Goal: Communication & Community: Participate in discussion

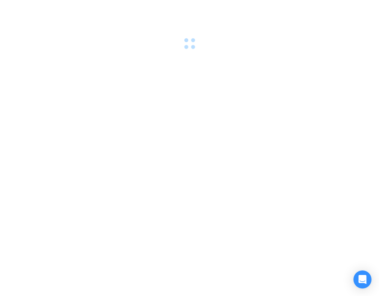
click at [194, 132] on div at bounding box center [189, 148] width 379 height 296
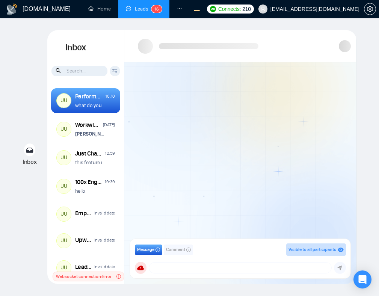
click at [279, 135] on div at bounding box center [240, 152] width 232 height 180
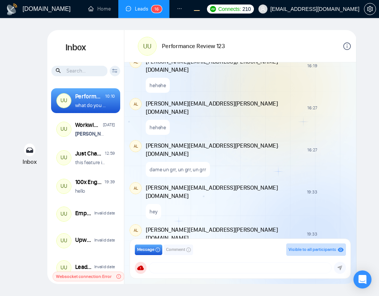
scroll to position [933, 0]
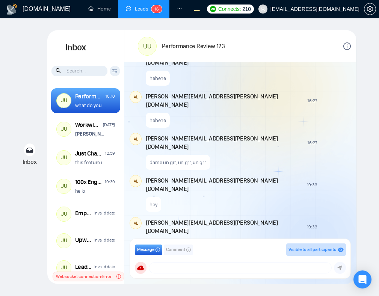
click at [179, 250] on span "Comment" at bounding box center [175, 249] width 19 height 7
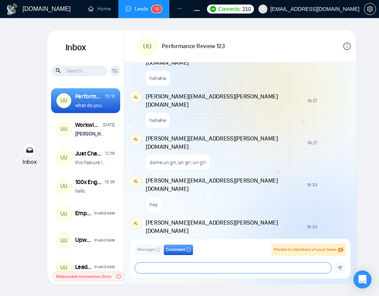
click at [186, 271] on textarea at bounding box center [233, 268] width 197 height 11
type textarea "hahaha"
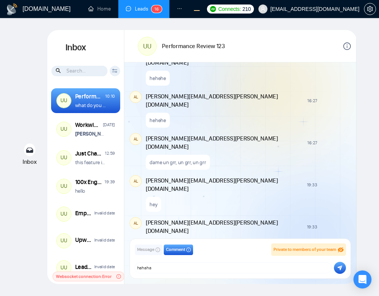
click at [340, 267] on icon "submit" at bounding box center [340, 268] width 5 height 5
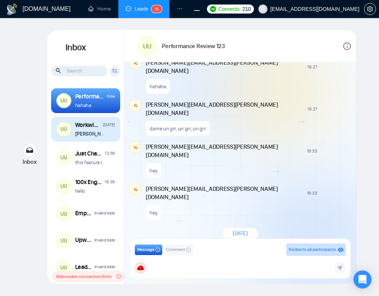
click at [107, 136] on div "Andrian Marsella changed the room name from "Workwise Agency Anniversary (2026)…" at bounding box center [95, 133] width 40 height 7
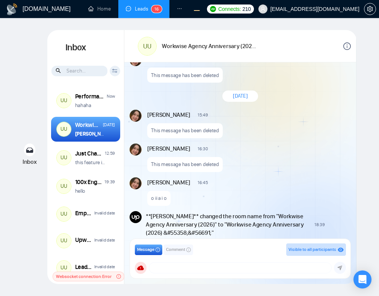
scroll to position [726, 0]
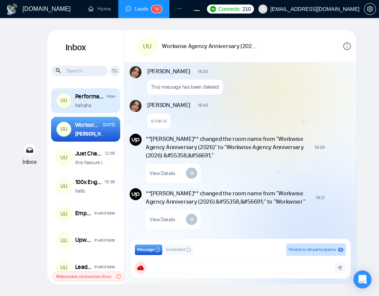
click at [112, 111] on div "UU Performance Review 123 Now hahaha" at bounding box center [85, 100] width 69 height 25
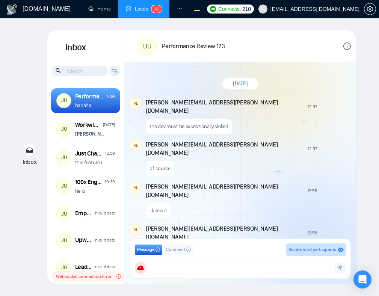
scroll to position [561, 0]
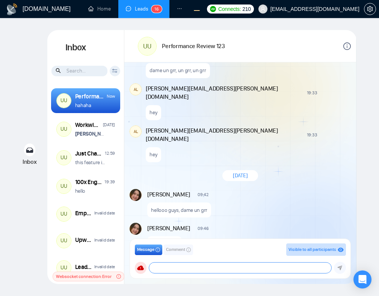
click at [170, 267] on textarea at bounding box center [240, 268] width 182 height 11
type textarea "hehehe"
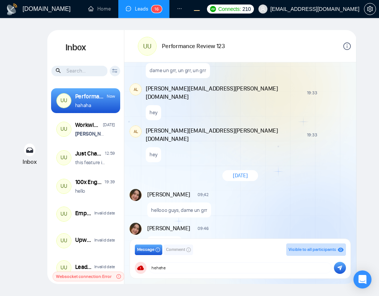
click at [338, 268] on icon "submit" at bounding box center [339, 267] width 5 height 5
click at [173, 250] on span "Comment" at bounding box center [175, 249] width 19 height 7
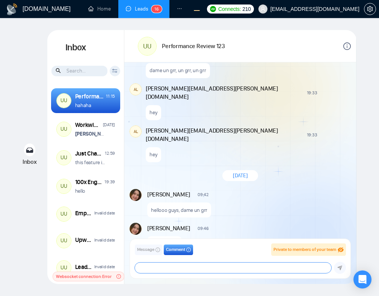
click at [177, 265] on textarea at bounding box center [233, 268] width 197 height 11
type textarea "hehehe"
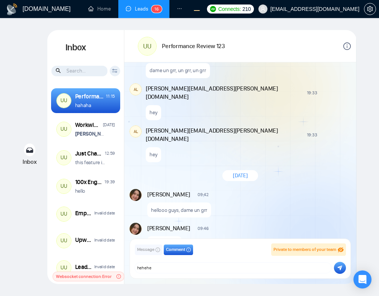
click at [343, 271] on button "submit" at bounding box center [340, 268] width 12 height 12
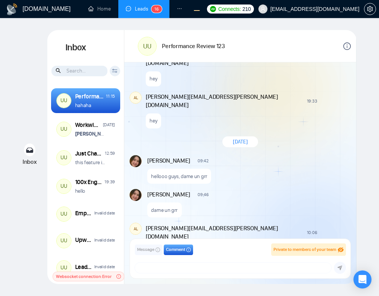
click at [371, 91] on div "GigRadar.io Home Leads 1 6 Dashboard Scanner Profile Connects: 210 workwiseupwo…" at bounding box center [189, 148] width 379 height 296
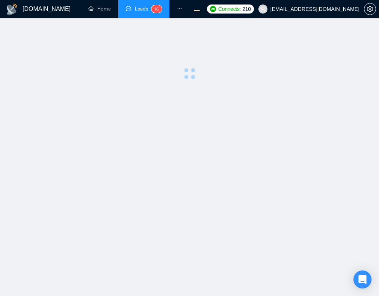
click at [191, 135] on main at bounding box center [189, 157] width 355 height 254
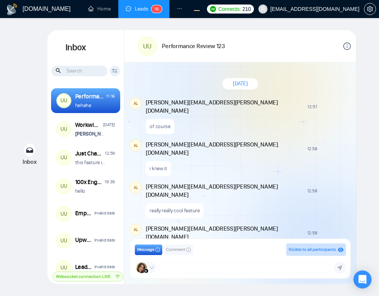
scroll to position [561, 0]
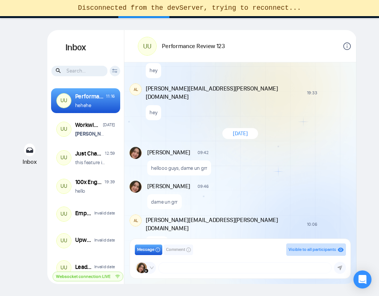
click at [151, 269] on icon "down" at bounding box center [152, 268] width 5 height 5
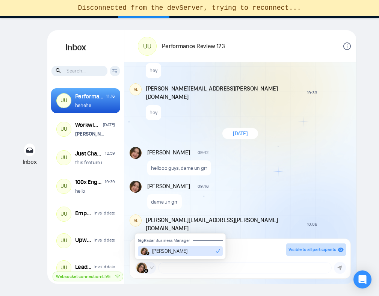
click at [151, 269] on icon "down" at bounding box center [152, 268] width 5 height 5
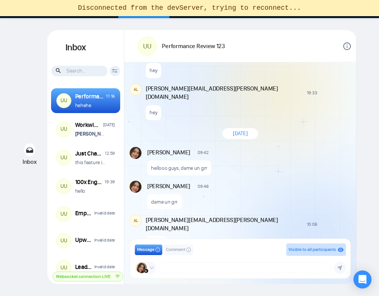
click at [151, 269] on icon "down" at bounding box center [152, 268] width 5 height 5
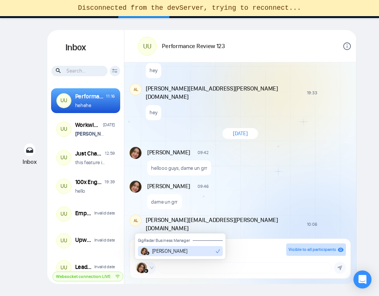
click at [151, 269] on icon "down" at bounding box center [152, 268] width 5 height 5
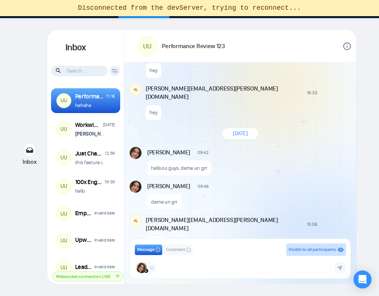
click at [151, 269] on icon "down" at bounding box center [152, 268] width 5 height 5
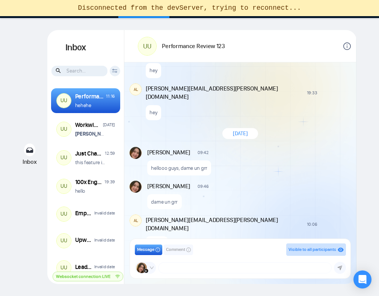
click at [153, 268] on icon "down" at bounding box center [152, 268] width 5 height 5
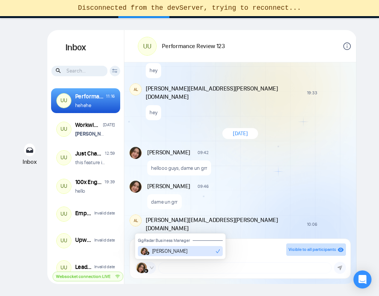
click at [153, 268] on icon "down" at bounding box center [152, 268] width 5 height 5
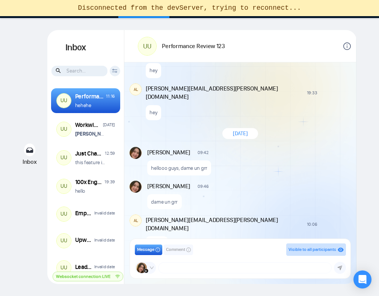
click at [189, 248] on icon "info-circle" at bounding box center [188, 250] width 5 height 5
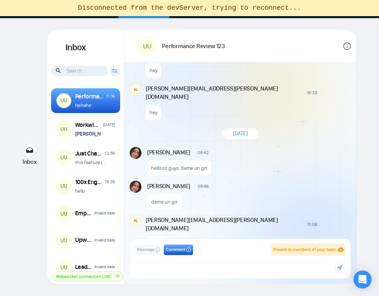
click at [149, 255] on button "Message" at bounding box center [148, 250] width 27 height 11
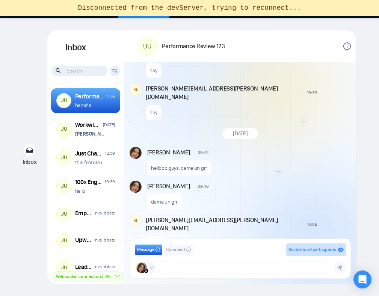
click at [175, 252] on span "Comment" at bounding box center [175, 249] width 19 height 7
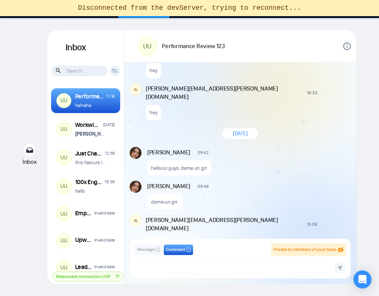
click at [150, 254] on button "Message" at bounding box center [148, 250] width 27 height 11
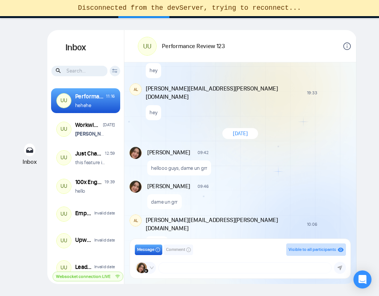
click at [348, 47] on icon "info-circle" at bounding box center [347, 46] width 8 height 8
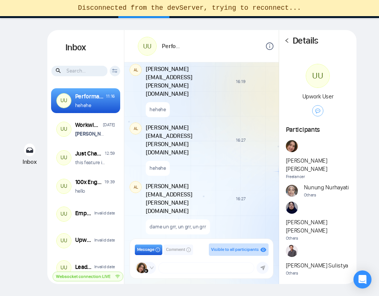
click at [289, 43] on icon "left" at bounding box center [286, 40] width 5 height 5
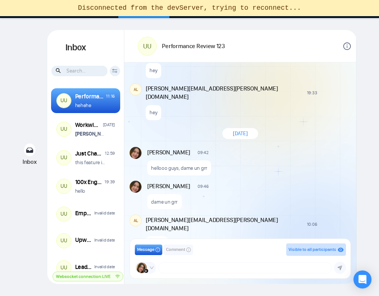
click at [347, 47] on icon "info-circle" at bounding box center [347, 46] width 1 height 4
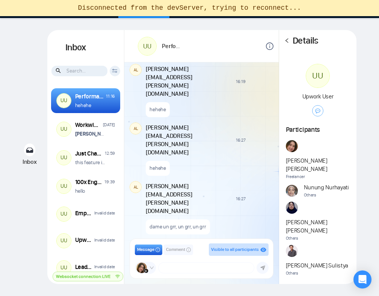
click at [288, 41] on icon "left" at bounding box center [286, 40] width 5 height 5
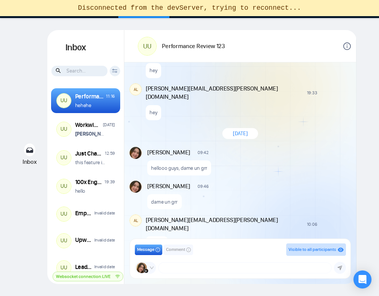
click at [317, 130] on div "Yesterday AL alex.zolotukhin@gigradar.io 12:57 New Comment of course AL alex.zo…" at bounding box center [240, 152] width 232 height 180
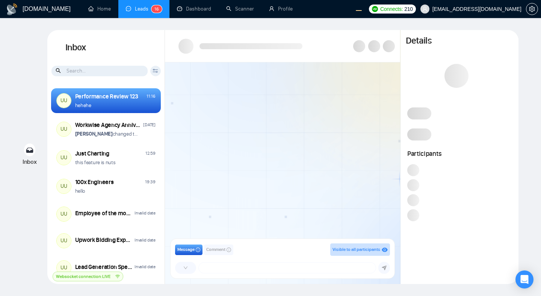
click at [188, 266] on span at bounding box center [185, 268] width 21 height 12
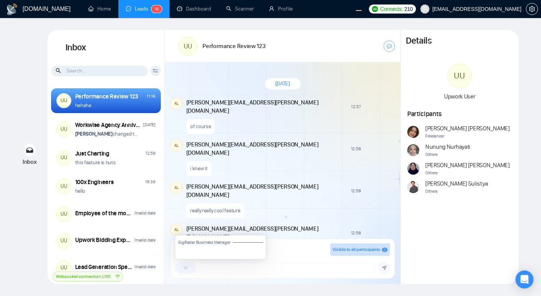
scroll to position [561, 0]
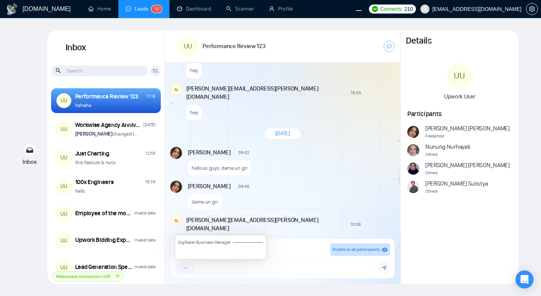
click at [188, 266] on span at bounding box center [185, 268] width 21 height 12
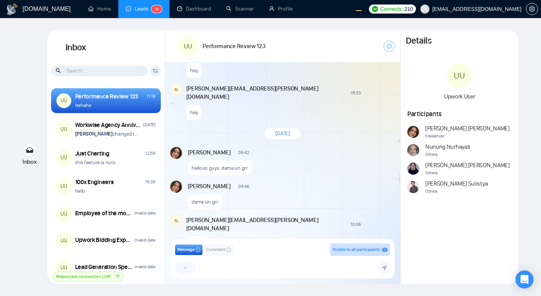
click at [276, 166] on div "[DATE] AL [EMAIL_ADDRESS][DOMAIN_NAME] 12:57 New Comment of course AL [PERSON_N…" at bounding box center [282, 152] width 235 height 180
click at [310, 130] on div "[DATE] AL [EMAIL_ADDRESS][DOMAIN_NAME] 12:57 New Comment of course AL [PERSON_N…" at bounding box center [282, 152] width 235 height 180
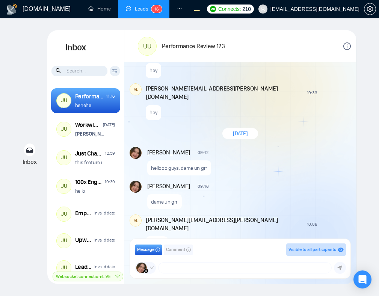
click at [152, 269] on icon "down" at bounding box center [152, 268] width 5 height 5
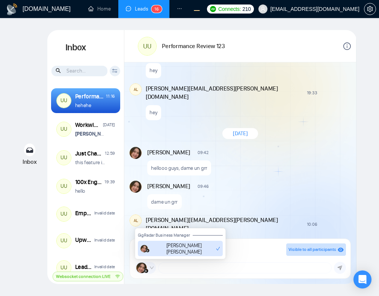
click at [152, 269] on icon "down" at bounding box center [152, 268] width 5 height 5
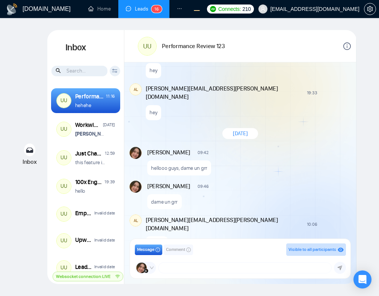
click at [151, 267] on icon "down" at bounding box center [152, 268] width 5 height 5
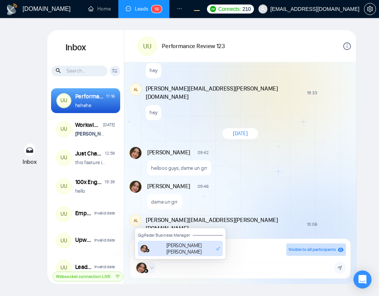
click at [151, 267] on icon "down" at bounding box center [152, 268] width 5 height 5
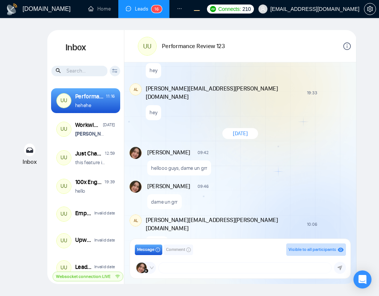
click at [151, 267] on icon "down" at bounding box center [152, 268] width 5 height 5
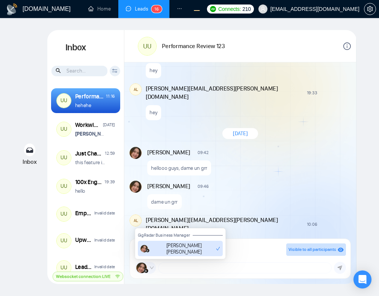
click at [151, 267] on icon "down" at bounding box center [152, 268] width 5 height 5
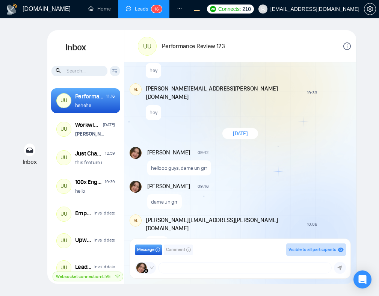
click at [151, 268] on icon "down" at bounding box center [152, 268] width 5 height 5
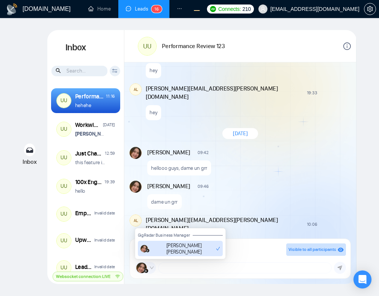
click at [151, 268] on icon "down" at bounding box center [152, 268] width 5 height 5
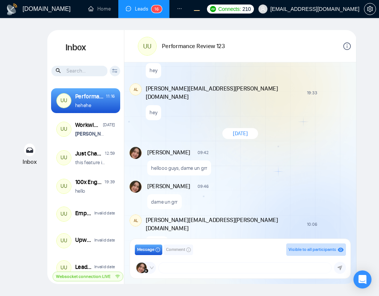
click at [151, 268] on icon "down" at bounding box center [152, 268] width 5 height 5
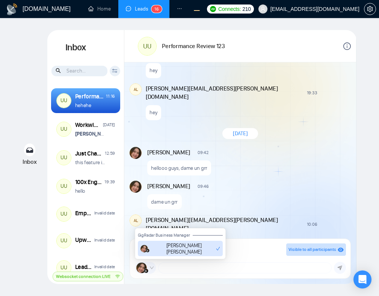
click at [151, 268] on icon "down" at bounding box center [152, 268] width 5 height 5
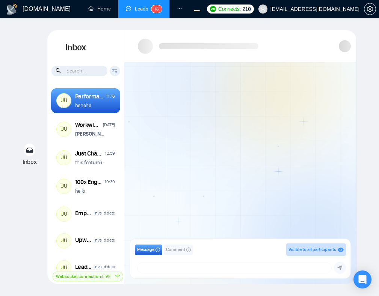
click at [276, 178] on div at bounding box center [240, 152] width 232 height 180
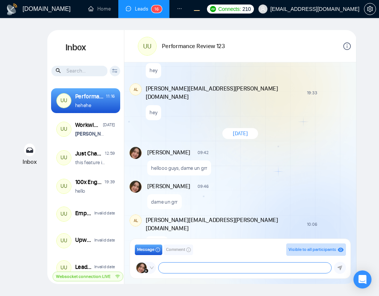
click at [174, 271] on textarea at bounding box center [245, 268] width 173 height 11
type textarea "a"
type textarea "hello guys"
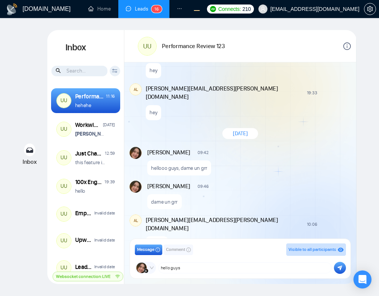
click at [339, 268] on icon "submit" at bounding box center [340, 268] width 5 height 5
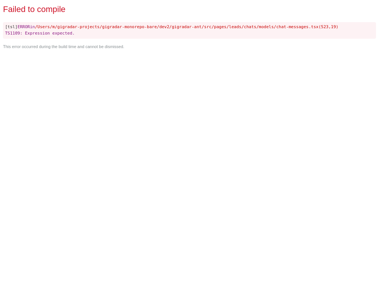
scroll to position [0, 0]
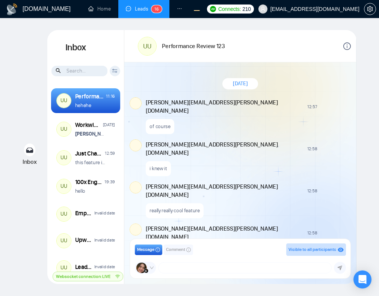
scroll to position [561, 0]
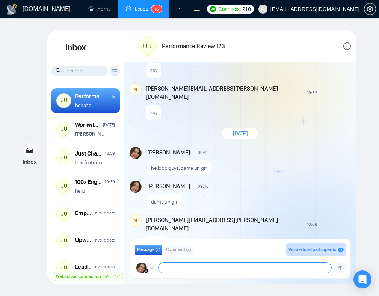
click at [188, 269] on textarea at bounding box center [245, 268] width 173 height 11
type textarea "ashiap"
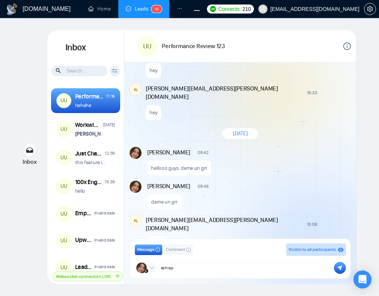
click at [340, 269] on icon "submit" at bounding box center [340, 268] width 5 height 5
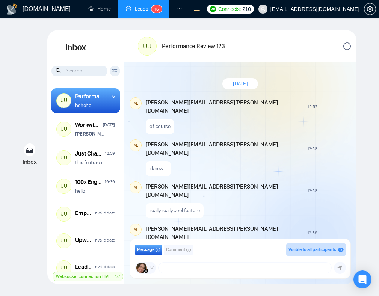
scroll to position [561, 0]
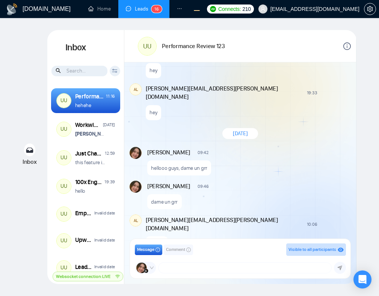
click at [346, 48] on icon "info-circle" at bounding box center [347, 46] width 8 height 8
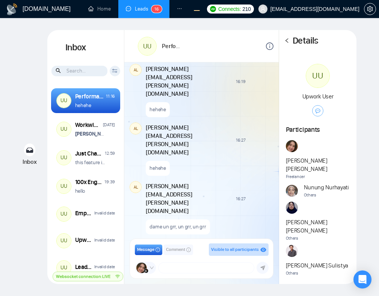
click at [289, 43] on icon "left" at bounding box center [286, 40] width 5 height 5
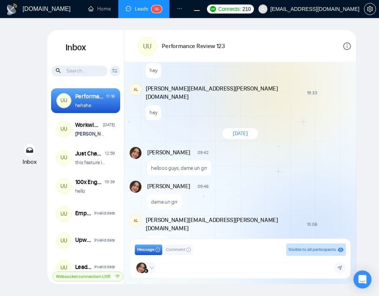
click at [361, 69] on div "Inbox Inbox Client Reset Date Reset Reset Apply UU Performance Review 123 11:16…" at bounding box center [189, 157] width 355 height 254
click at [239, 273] on textarea at bounding box center [245, 268] width 173 height 11
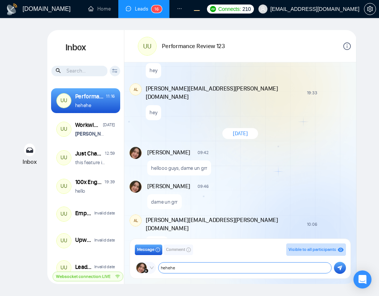
type textarea "hehehe"
click at [342, 268] on button "submit" at bounding box center [340, 268] width 12 height 12
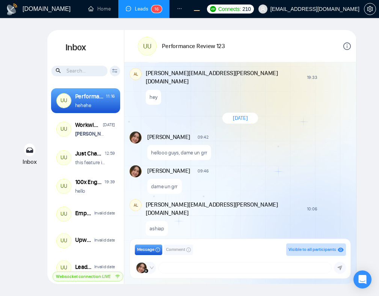
scroll to position [580, 0]
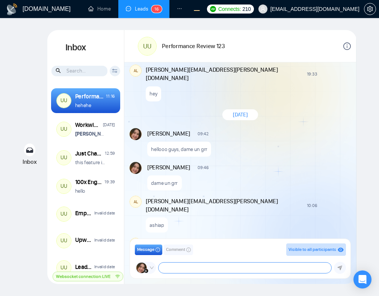
click at [202, 266] on textarea at bounding box center [245, 268] width 173 height 11
type textarea "hahaha!!!"
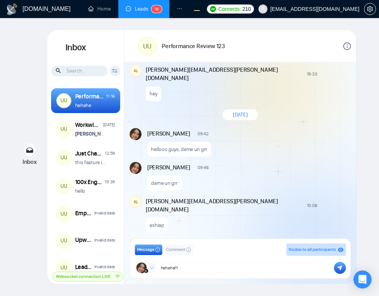
click at [341, 270] on icon "submit" at bounding box center [339, 267] width 5 height 5
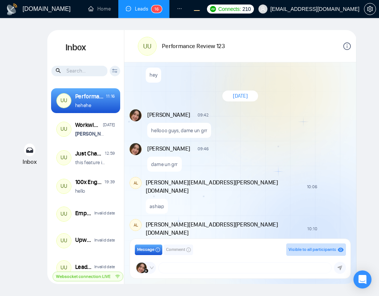
click at [322, 271] on div at bounding box center [322, 271] width 0 height 0
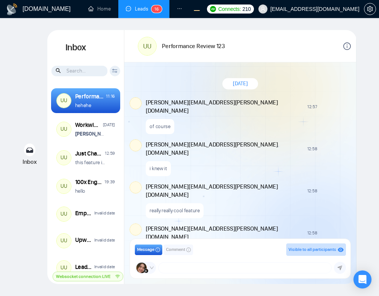
scroll to position [561, 0]
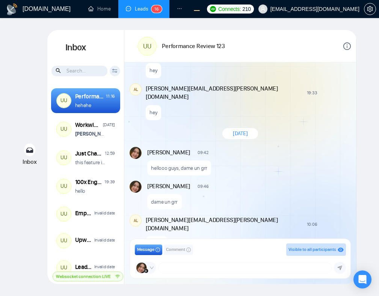
click at [200, 273] on div "GigRadar Business Manager Andrian Marsella salman.fatih@gigradar.io frnamlas@pr…" at bounding box center [240, 268] width 211 height 12
click at [194, 271] on textarea at bounding box center [245, 268] width 173 height 11
type textarea "u"
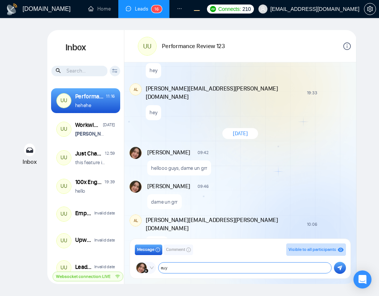
type textarea "euy"
click at [338, 267] on icon "submit" at bounding box center [339, 267] width 5 height 5
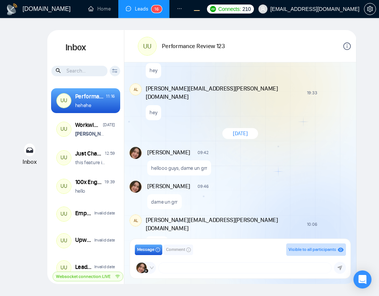
scroll to position [580, 0]
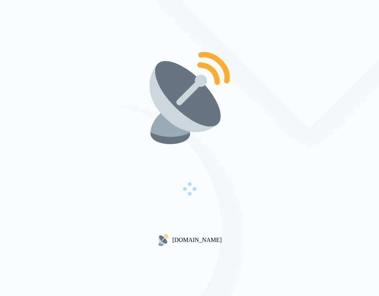
click at [219, 257] on div "[DOMAIN_NAME]" at bounding box center [189, 148] width 379 height 296
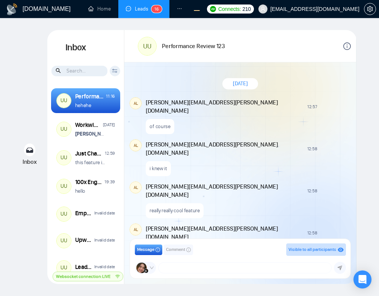
scroll to position [561, 0]
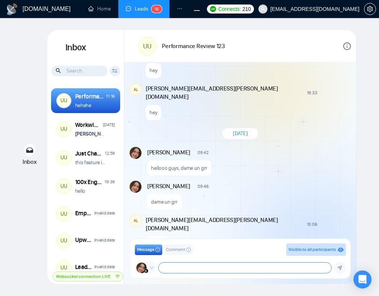
click at [197, 268] on textarea at bounding box center [245, 268] width 173 height 11
type textarea "hello"
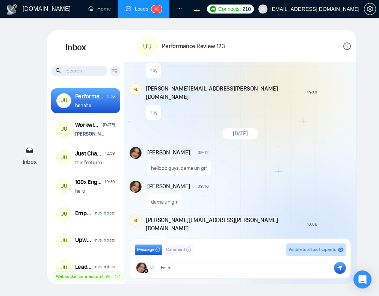
click at [336, 268] on button "submit" at bounding box center [340, 268] width 12 height 12
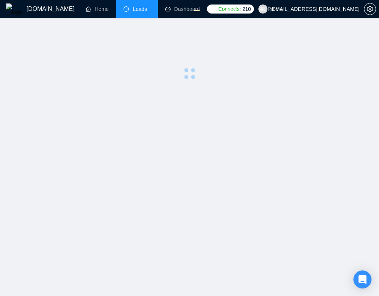
click at [295, 142] on main at bounding box center [189, 157] width 355 height 254
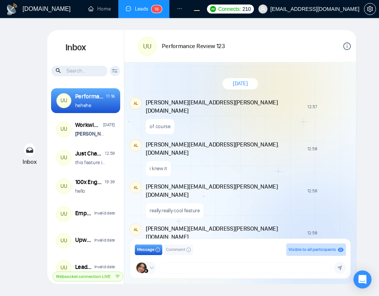
scroll to position [561, 0]
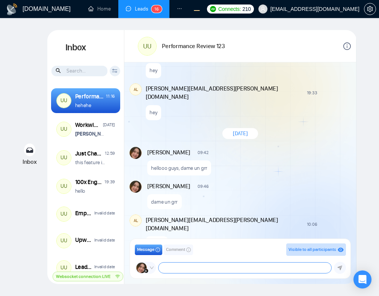
click at [218, 267] on textarea at bounding box center [245, 268] width 173 height 11
type textarea "hahaha"
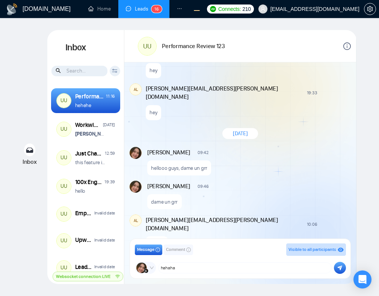
click at [339, 268] on icon "submit" at bounding box center [340, 268] width 5 height 5
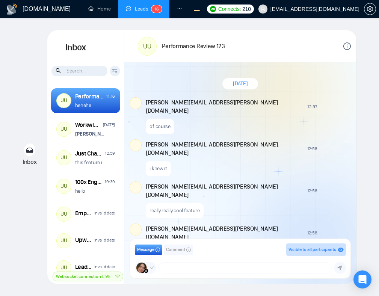
scroll to position [561, 0]
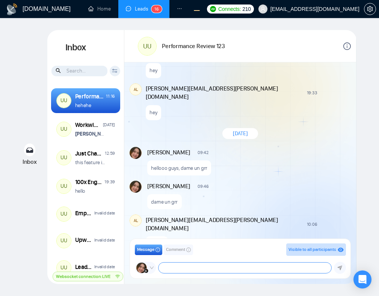
click at [208, 267] on textarea at bounding box center [245, 268] width 173 height 11
type textarea "hellooooo"
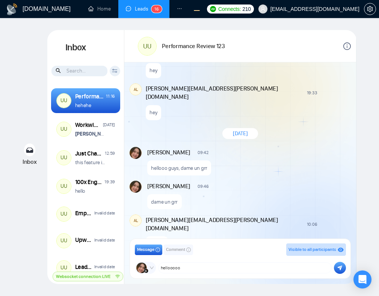
click at [337, 268] on icon "submit" at bounding box center [339, 267] width 5 height 5
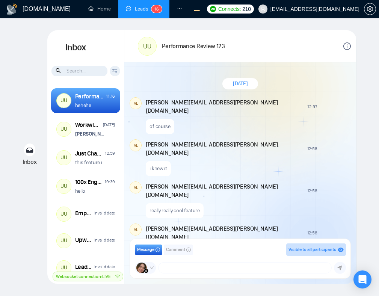
scroll to position [561, 0]
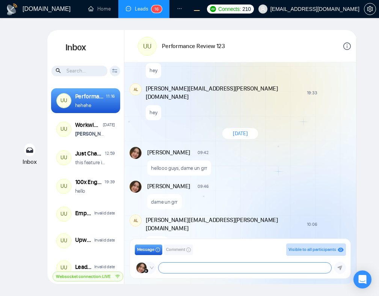
click at [220, 268] on textarea at bounding box center [245, 268] width 173 height 11
type textarea "hello"
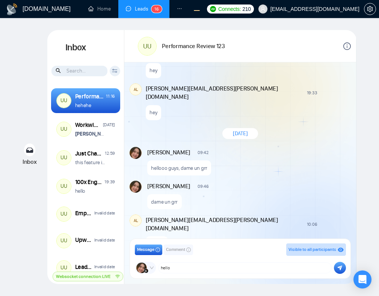
click at [342, 267] on icon "submit" at bounding box center [339, 267] width 5 height 5
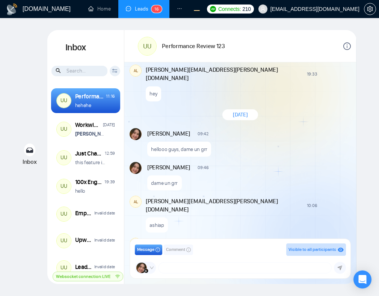
scroll to position [576, 0]
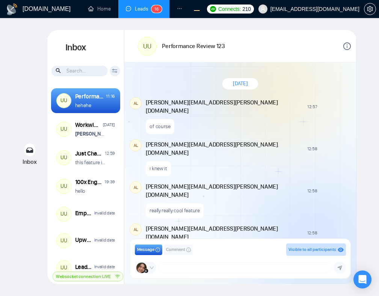
scroll to position [561, 0]
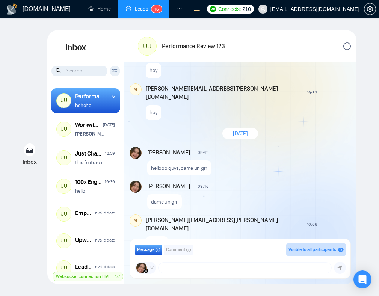
click at [194, 262] on div "GigRadar Business Manager Andrian Marsella salman.fatih@gigradar.io frnamlas@pr…" at bounding box center [240, 268] width 211 height 12
click at [192, 265] on textarea at bounding box center [245, 268] width 173 height 11
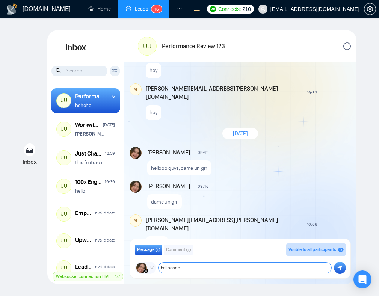
type textarea "hellooooo"
click at [336, 268] on button "submit" at bounding box center [340, 268] width 12 height 12
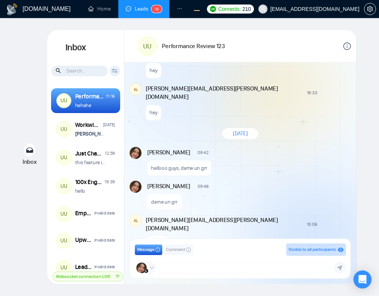
scroll to position [595, 0]
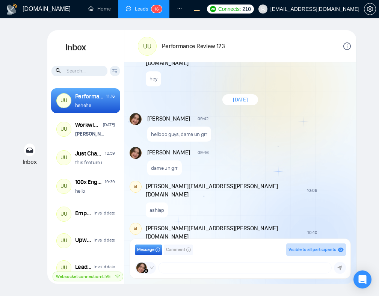
click at [320, 199] on div "ashiap" at bounding box center [248, 208] width 204 height 19
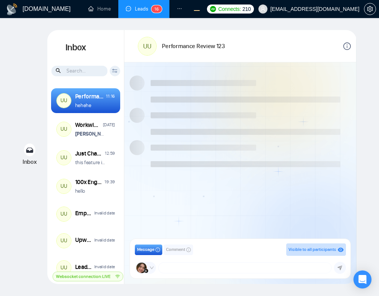
scroll to position [561, 0]
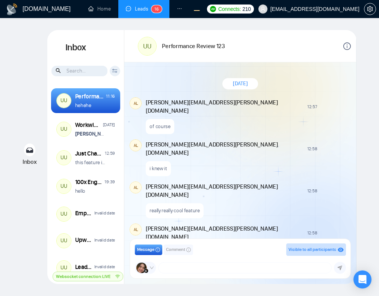
scroll to position [561, 0]
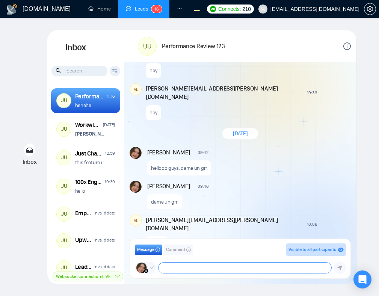
click at [227, 264] on textarea at bounding box center [245, 268] width 173 height 11
type textarea "oi oi oi"
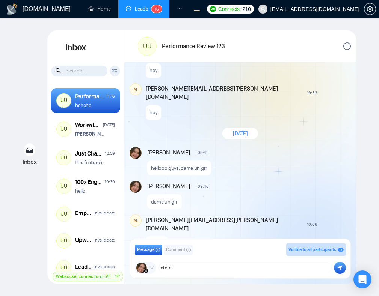
click at [340, 267] on icon "submit" at bounding box center [340, 268] width 5 height 5
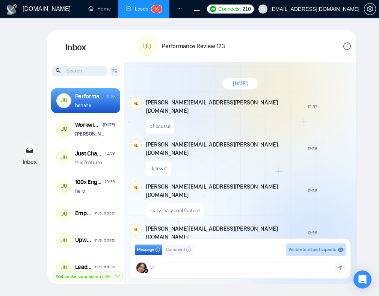
scroll to position [561, 0]
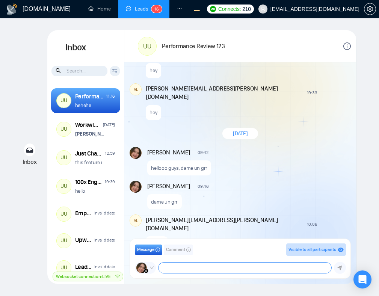
click at [191, 273] on textarea at bounding box center [245, 268] width 173 height 11
type textarea "hahaha"
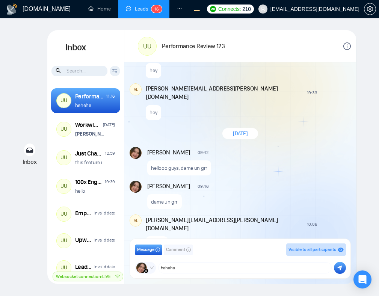
click at [339, 271] on button "submit" at bounding box center [340, 268] width 12 height 12
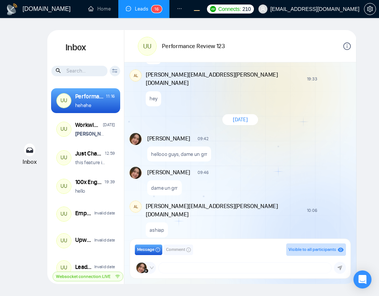
scroll to position [595, 0]
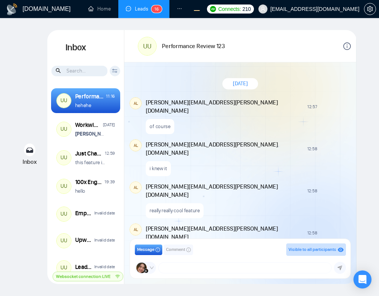
scroll to position [561, 0]
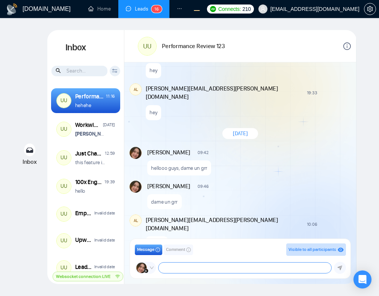
click at [192, 267] on textarea at bounding box center [245, 268] width 173 height 11
type textarea "Helloooooo"
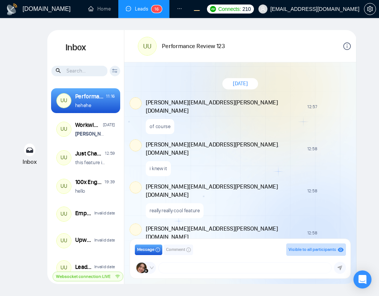
scroll to position [561, 0]
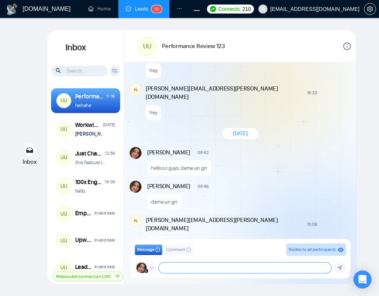
click at [182, 266] on textarea at bounding box center [245, 268] width 173 height 11
type textarea "helloo"
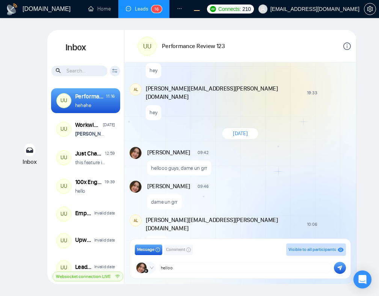
click at [338, 268] on icon "submit" at bounding box center [339, 267] width 5 height 5
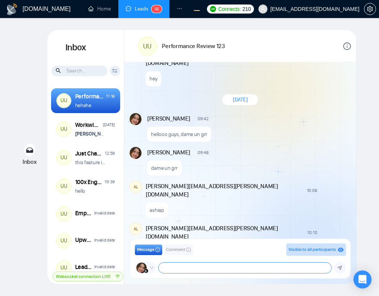
click at [209, 269] on textarea at bounding box center [245, 268] width 173 height 11
type textarea "hehehe"
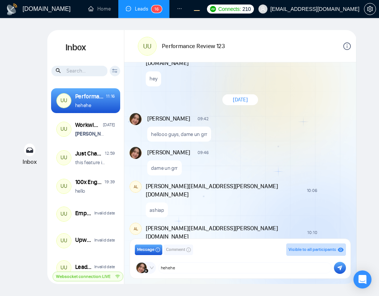
click at [340, 268] on icon "submit" at bounding box center [340, 268] width 5 height 5
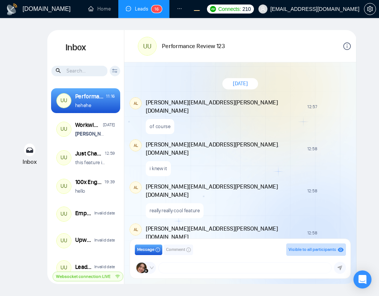
scroll to position [561, 0]
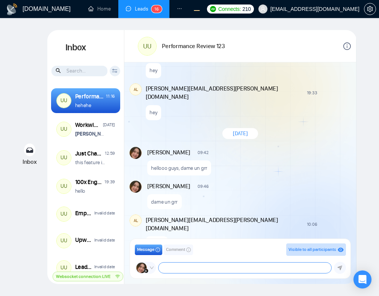
click at [200, 265] on textarea at bounding box center [245, 268] width 173 height 11
type textarea "hi"
click at [338, 267] on icon "submit" at bounding box center [339, 267] width 5 height 5
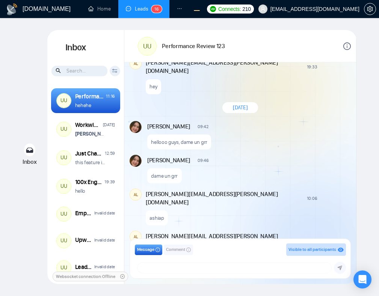
scroll to position [595, 0]
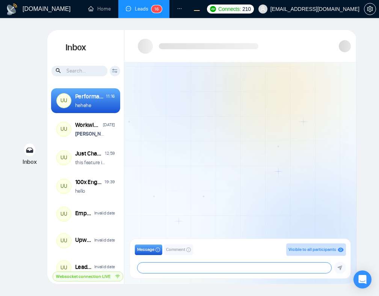
click at [198, 263] on textarea at bounding box center [235, 268] width 194 height 11
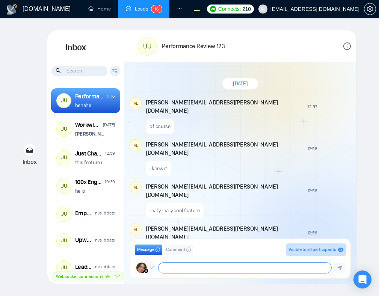
scroll to position [561, 0]
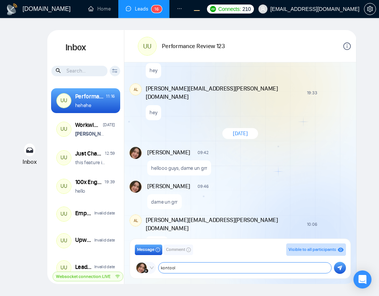
type textarea "kontool"
click at [336, 270] on button "submit" at bounding box center [340, 268] width 12 height 12
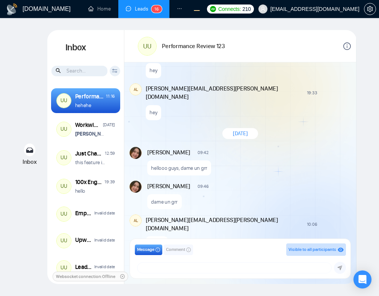
scroll to position [595, 0]
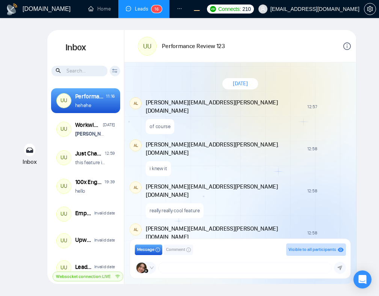
scroll to position [561, 0]
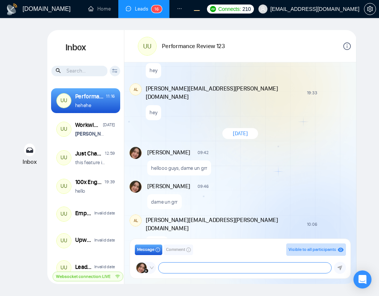
click at [218, 272] on textarea at bounding box center [245, 268] width 173 height 11
type textarea "hehehe"
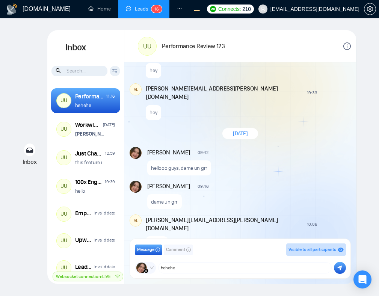
click at [341, 266] on icon "submit" at bounding box center [339, 267] width 5 height 5
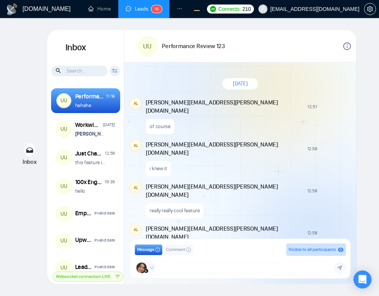
scroll to position [561, 0]
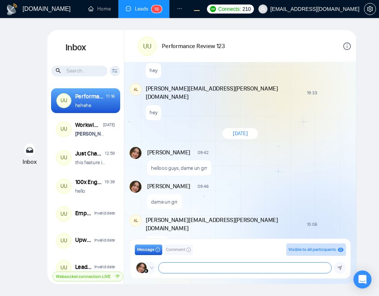
click at [209, 265] on textarea at bounding box center [245, 268] width 173 height 11
click at [212, 268] on textarea at bounding box center [245, 268] width 173 height 11
type textarea "hehehe"
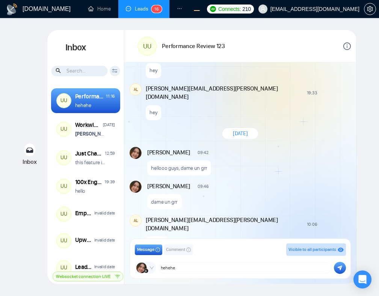
click at [339, 268] on icon "submit" at bounding box center [339, 267] width 5 height 5
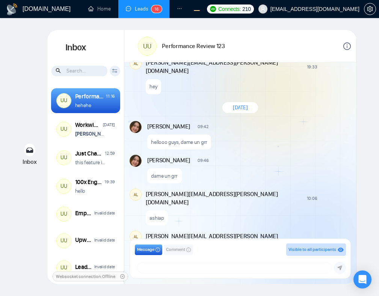
scroll to position [595, 0]
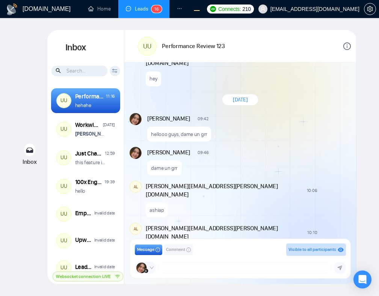
click at [318, 283] on div "hahaha" at bounding box center [248, 292] width 204 height 19
click at [172, 251] on span "Comment" at bounding box center [175, 249] width 19 height 7
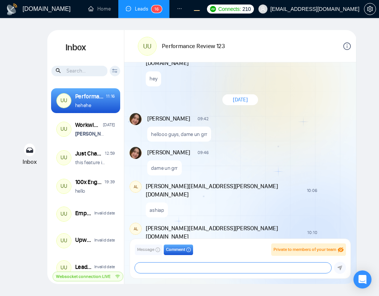
click at [179, 265] on textarea at bounding box center [233, 268] width 197 height 11
type textarea "hiiii"
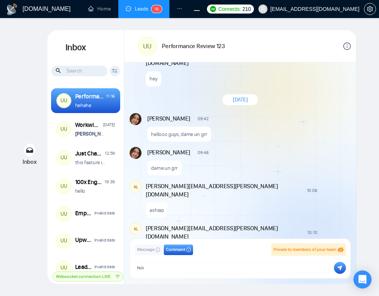
click at [339, 268] on icon "submit" at bounding box center [340, 268] width 5 height 5
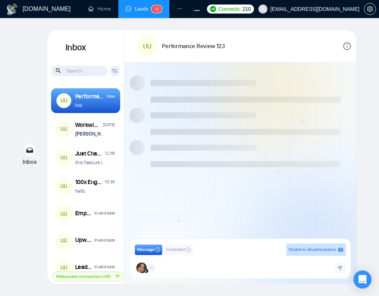
scroll to position [561, 0]
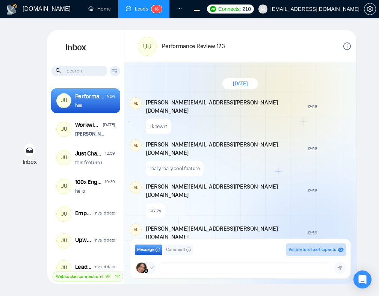
scroll to position [561, 0]
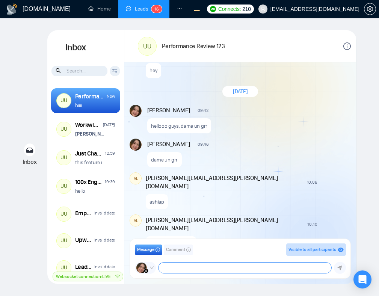
click at [216, 264] on textarea at bounding box center [245, 268] width 173 height 11
type textarea "hiii"
click at [338, 268] on icon "submit" at bounding box center [339, 267] width 5 height 5
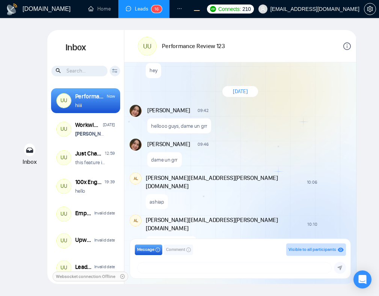
scroll to position [595, 0]
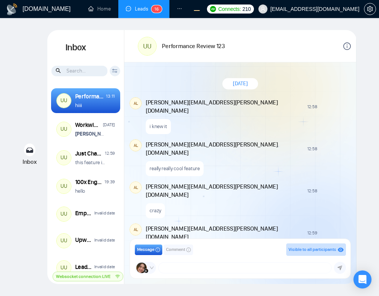
scroll to position [561, 0]
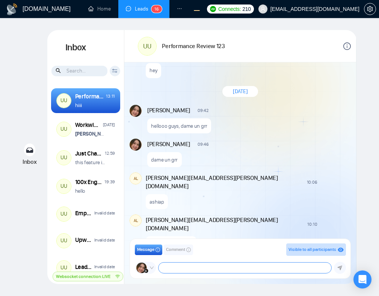
click at [182, 264] on textarea at bounding box center [245, 268] width 173 height 11
click at [181, 269] on textarea at bounding box center [245, 268] width 173 height 11
type textarea "Hellooooo"
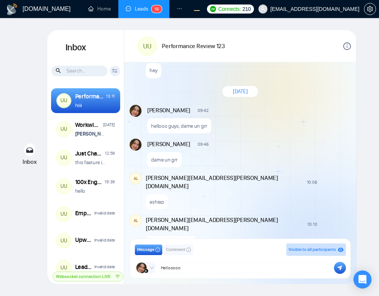
click at [339, 269] on icon "submit" at bounding box center [339, 267] width 5 height 5
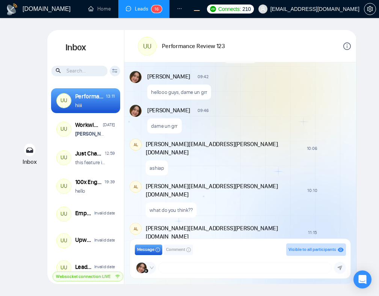
click at [305, 283] on div "hehehe" at bounding box center [248, 292] width 204 height 19
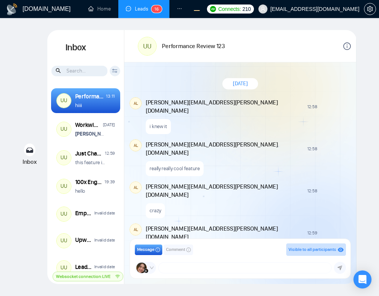
scroll to position [561, 0]
click at [173, 269] on textarea at bounding box center [245, 268] width 173 height 11
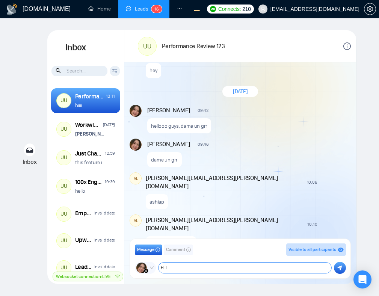
type textarea "HIII"
click at [339, 270] on icon "submit" at bounding box center [339, 267] width 5 height 5
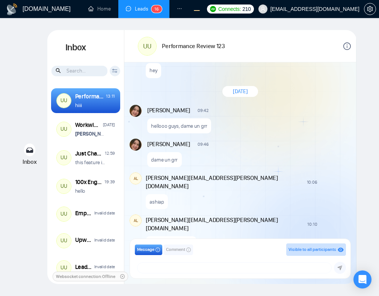
scroll to position [595, 0]
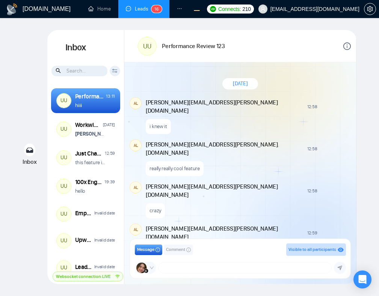
scroll to position [561, 0]
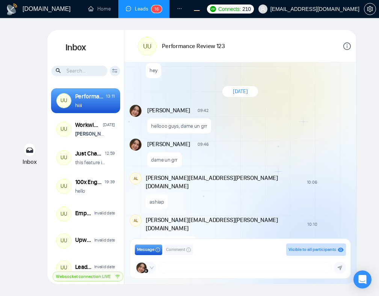
click at [175, 250] on span "Comment" at bounding box center [175, 249] width 19 height 7
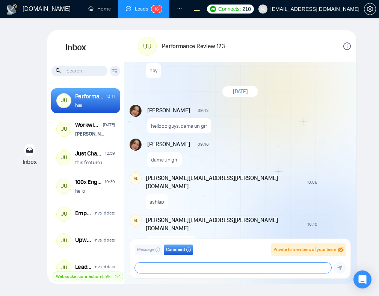
click at [179, 266] on textarea at bounding box center [233, 268] width 197 height 11
type textarea "this feature is awesome"
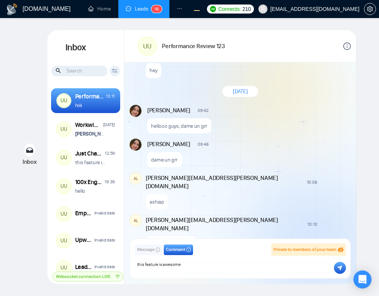
click at [336, 270] on button "submit" at bounding box center [340, 268] width 12 height 12
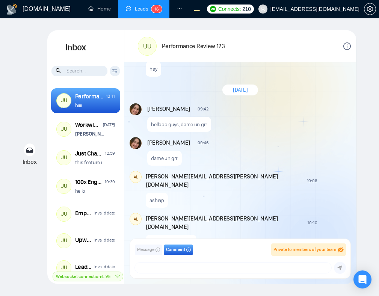
scroll to position [595, 0]
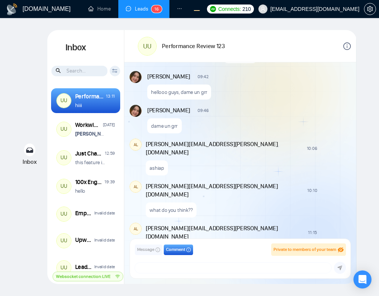
click at [152, 253] on button "Message" at bounding box center [148, 250] width 27 height 11
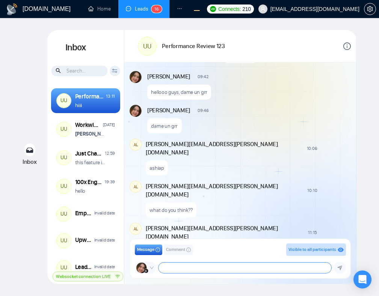
click at [171, 266] on textarea at bounding box center [245, 268] width 173 height 11
type textarea "d"
type textarea "lets go"
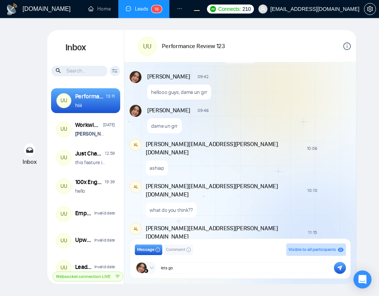
click at [340, 268] on icon "submit" at bounding box center [340, 268] width 5 height 5
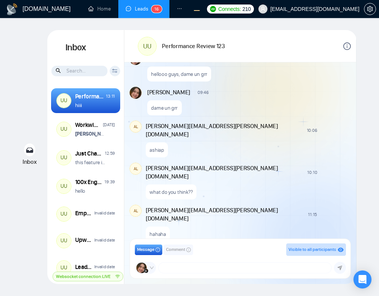
scroll to position [629, 0]
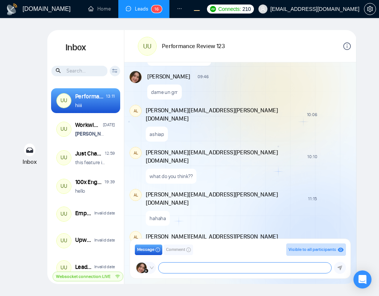
click at [192, 268] on textarea at bounding box center [245, 268] width 173 height 11
type textarea "hiii"
click at [339, 266] on icon "submit" at bounding box center [339, 267] width 5 height 5
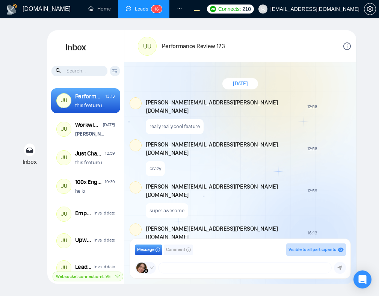
scroll to position [561, 0]
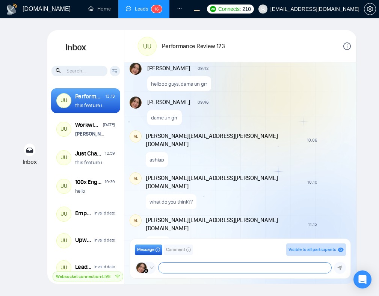
click at [212, 267] on textarea at bounding box center [245, 268] width 173 height 11
type textarea "hiiii"
click at [339, 269] on icon "submit" at bounding box center [339, 267] width 5 height 5
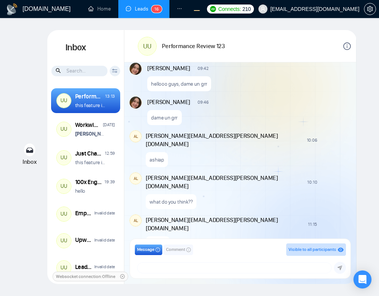
scroll to position [595, 0]
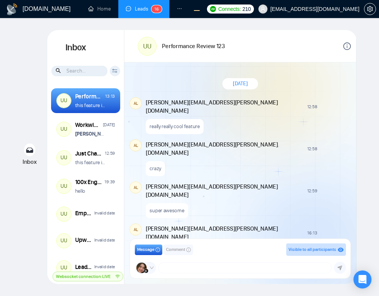
scroll to position [561, 0]
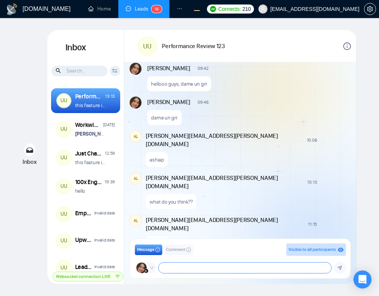
click at [207, 265] on textarea at bounding box center [245, 268] width 173 height 11
type textarea "hiii"
click at [341, 268] on icon "submit" at bounding box center [340, 268] width 5 height 5
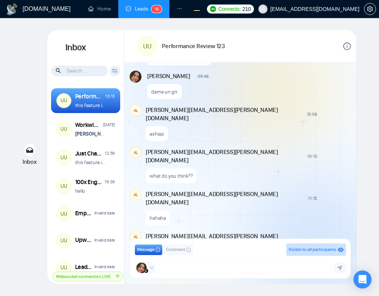
scroll to position [595, 0]
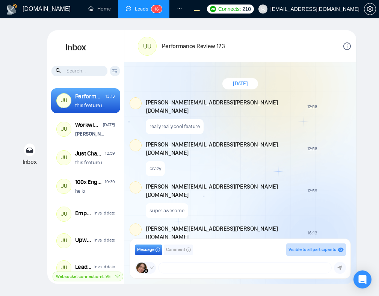
scroll to position [561, 0]
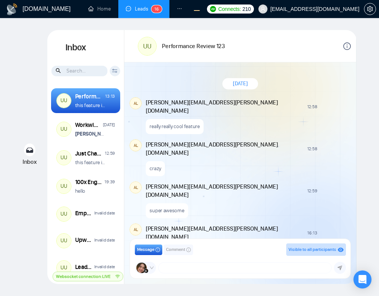
scroll to position [561, 0]
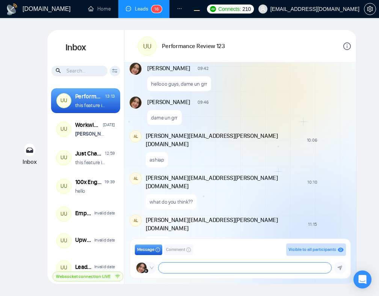
click at [226, 269] on textarea at bounding box center [245, 268] width 173 height 11
type textarea "hiiii"
click at [341, 263] on button "submit" at bounding box center [340, 268] width 12 height 12
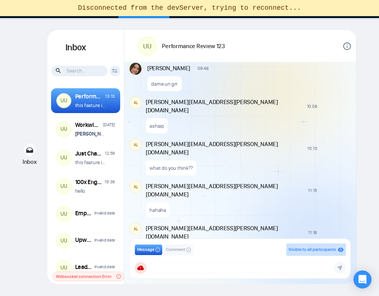
click at [322, 229] on div "New Comment" at bounding box center [335, 232] width 27 height 6
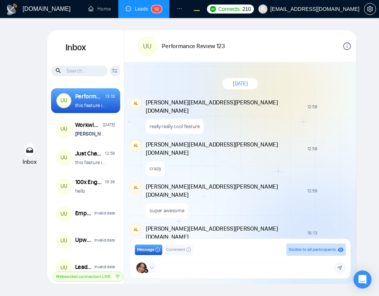
scroll to position [561, 0]
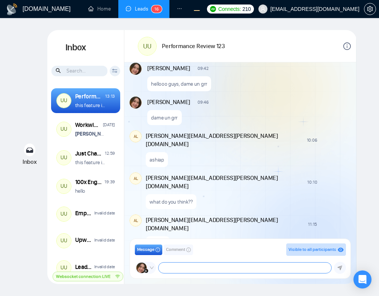
click at [231, 269] on textarea at bounding box center [245, 268] width 173 height 11
type textarea "kadal bakar"
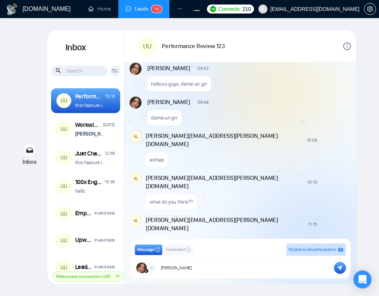
click at [339, 270] on icon "submit" at bounding box center [339, 267] width 5 height 5
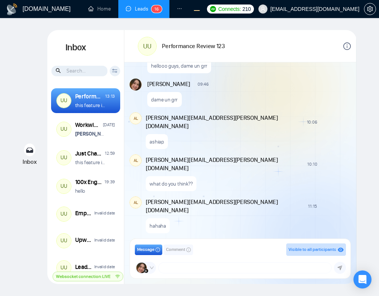
scroll to position [595, 0]
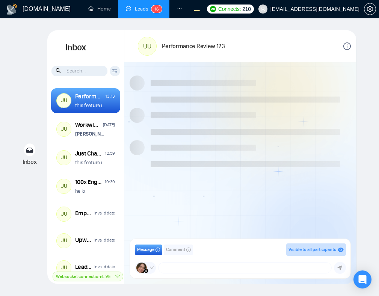
scroll to position [561, 0]
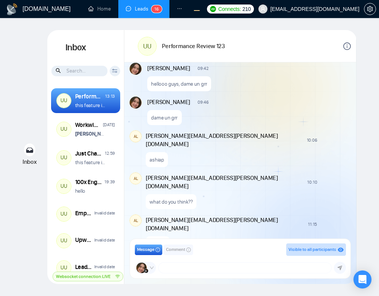
click at [303, 257] on div "[PERSON_NAME][EMAIL_ADDRESS][PERSON_NAME][DOMAIN_NAME] 11:16 New Comment" at bounding box center [248, 266] width 204 height 18
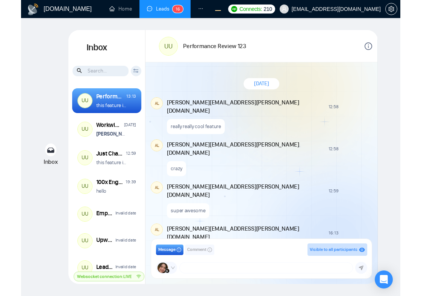
scroll to position [561, 0]
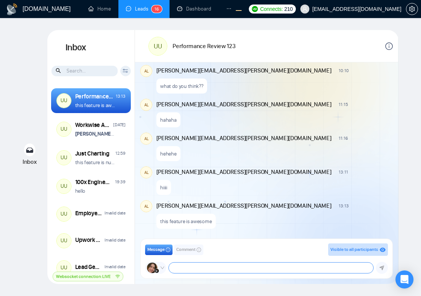
click at [242, 266] on textarea at bounding box center [271, 268] width 204 height 11
type textarea "Hello, testing testing"
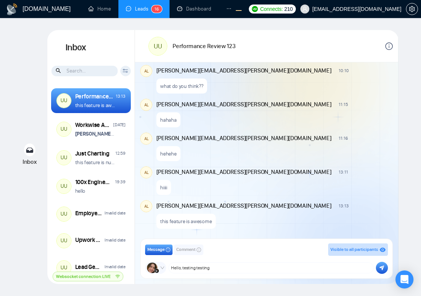
click at [379, 264] on button "submit" at bounding box center [382, 268] width 12 height 12
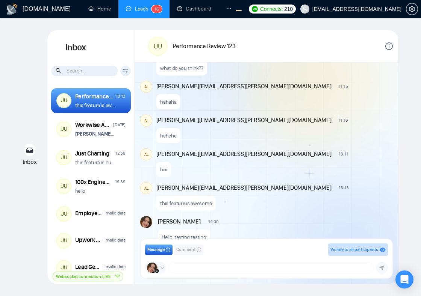
scroll to position [595, 0]
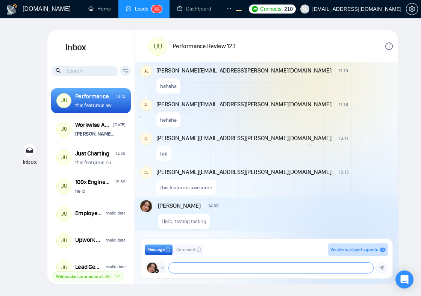
click at [211, 267] on textarea at bounding box center [271, 268] width 204 height 11
type textarea "testing testing ?"
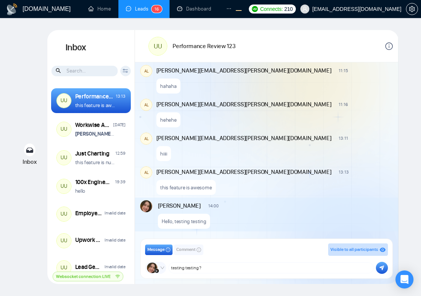
click at [379, 269] on icon "submit" at bounding box center [381, 267] width 5 height 5
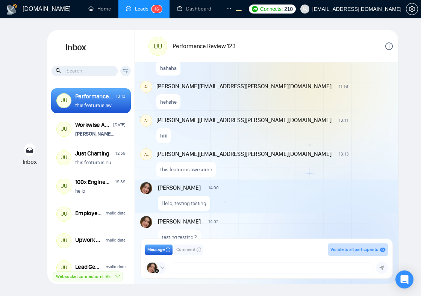
scroll to position [629, 0]
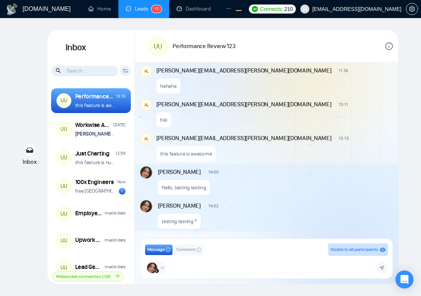
click at [204, 149] on div "this feature is awesome" at bounding box center [185, 153] width 59 height 15
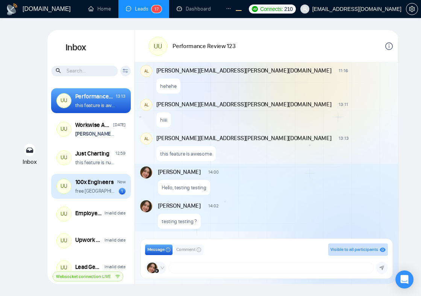
click at [105, 188] on p "free [GEOGRAPHIC_DATA]!" at bounding box center [95, 191] width 40 height 7
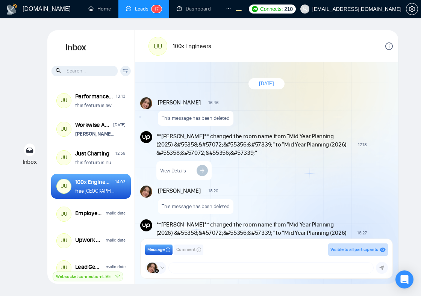
scroll to position [770, 0]
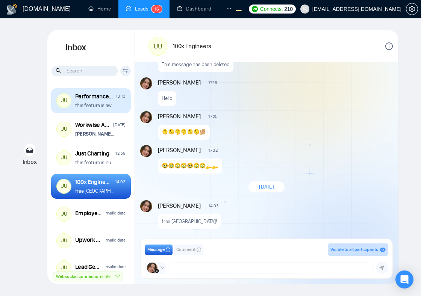
click at [115, 108] on p "this feature is awesome" at bounding box center [95, 105] width 40 height 7
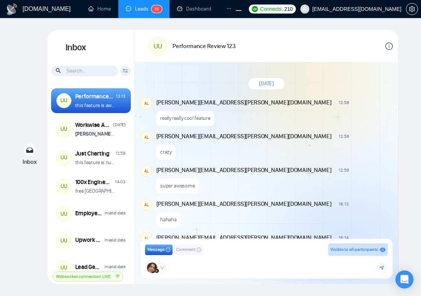
scroll to position [561, 0]
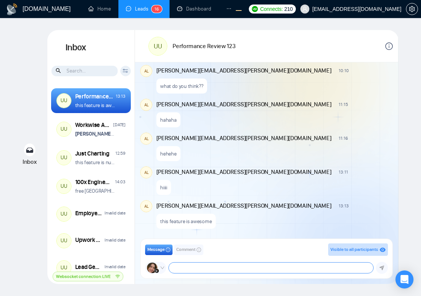
click at [219, 267] on textarea at bounding box center [271, 268] width 204 height 11
type textarea "testing testing ?"
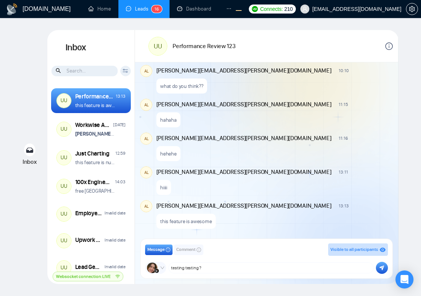
click at [379, 270] on button "submit" at bounding box center [382, 268] width 12 height 12
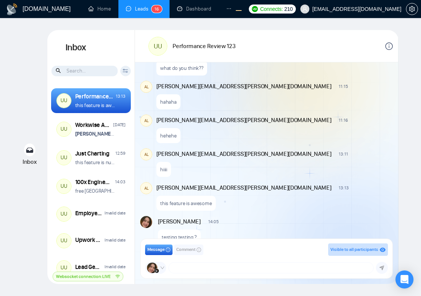
scroll to position [595, 0]
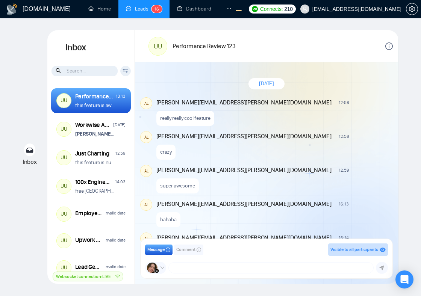
scroll to position [561, 0]
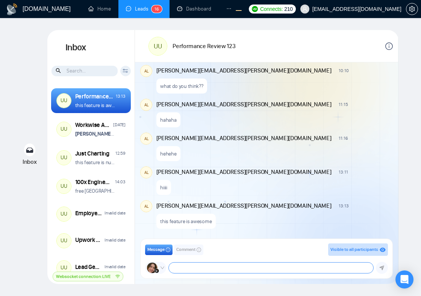
click at [213, 269] on textarea at bounding box center [271, 268] width 204 height 11
type textarea "heyyyy"
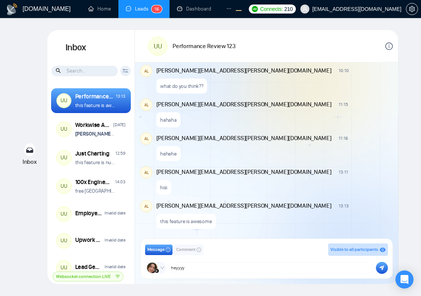
click at [380, 268] on icon "submit" at bounding box center [381, 267] width 5 height 5
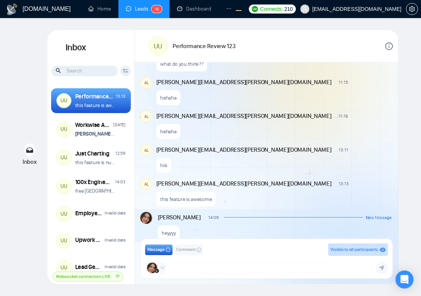
scroll to position [595, 0]
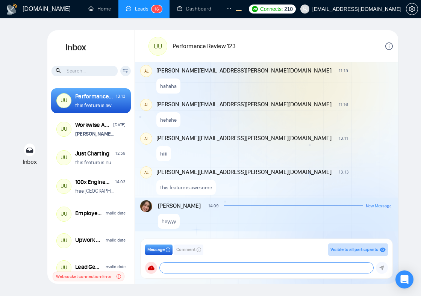
click at [256, 266] on textarea at bounding box center [266, 268] width 213 height 11
type textarea "aaaaaaaaaa"
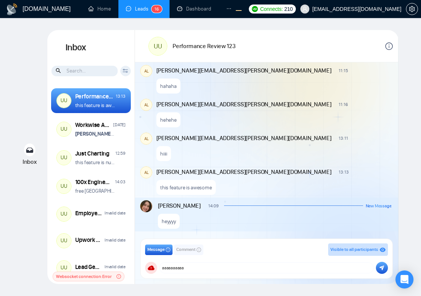
click at [380, 266] on icon "submit" at bounding box center [381, 267] width 5 height 5
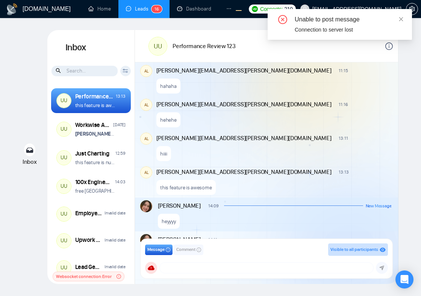
scroll to position [629, 0]
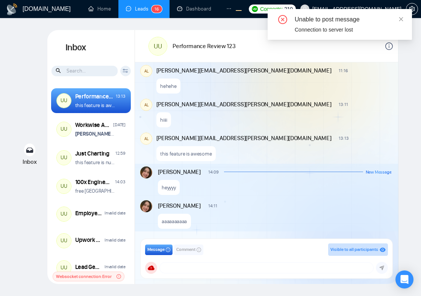
click at [355, 218] on div "aaaaaaaaaa" at bounding box center [275, 219] width 234 height 19
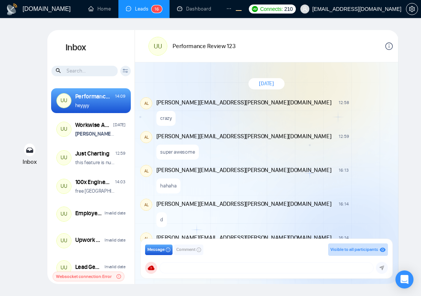
scroll to position [561, 0]
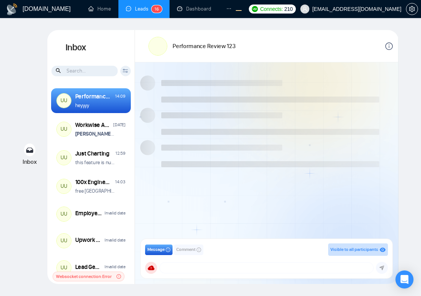
scroll to position [561, 0]
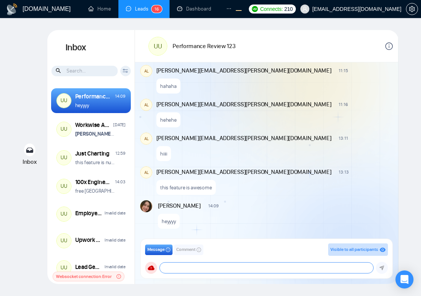
click at [228, 267] on textarea at bounding box center [266, 268] width 213 height 11
type textarea "hiiiii"
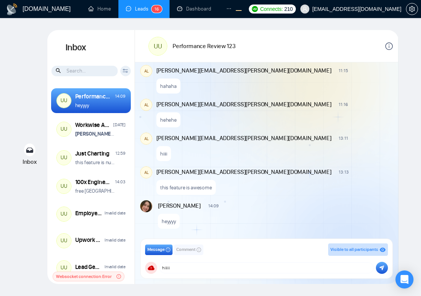
click at [380, 271] on button "submit" at bounding box center [382, 268] width 12 height 12
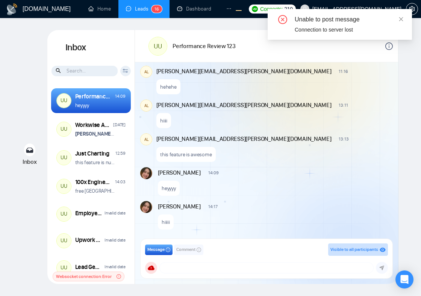
scroll to position [595, 0]
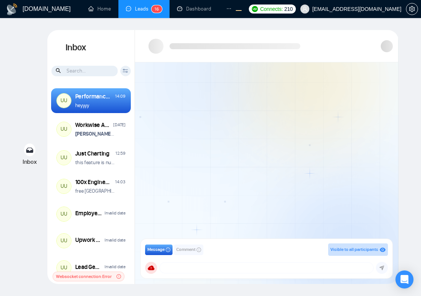
click at [261, 175] on div at bounding box center [266, 152] width 263 height 180
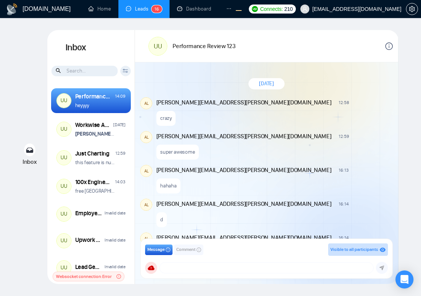
scroll to position [561, 0]
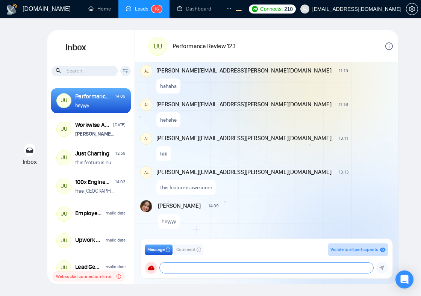
click at [213, 266] on textarea at bounding box center [266, 268] width 213 height 11
type textarea "m"
type textarea "pending"
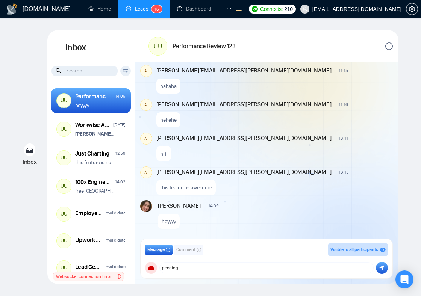
click at [377, 270] on button "submit" at bounding box center [382, 268] width 12 height 12
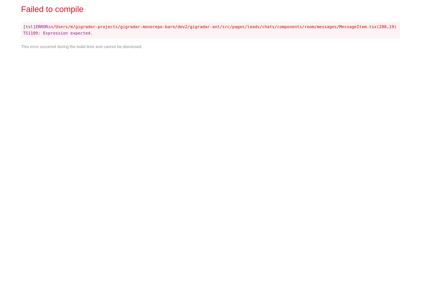
scroll to position [0, 0]
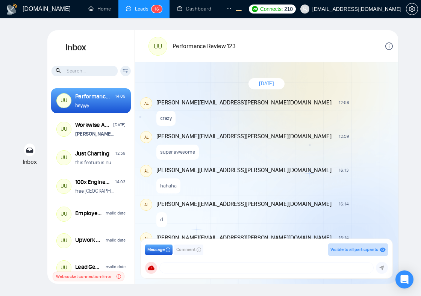
scroll to position [561, 0]
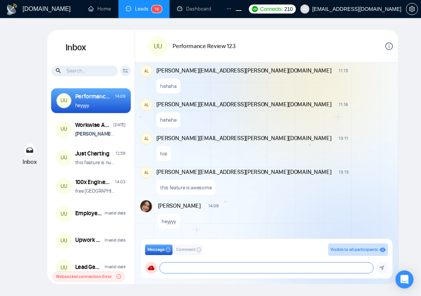
click at [241, 266] on textarea at bounding box center [266, 268] width 213 height 11
type textarea "dame un grr"
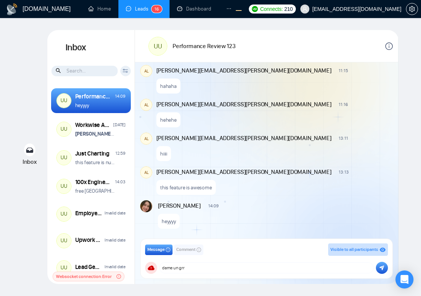
click at [378, 264] on button "submit" at bounding box center [382, 268] width 12 height 12
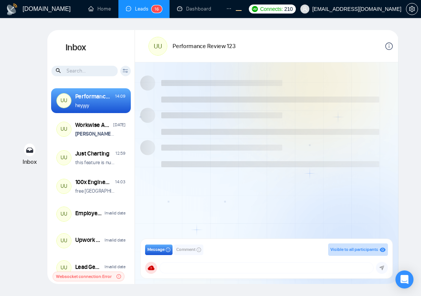
scroll to position [561, 0]
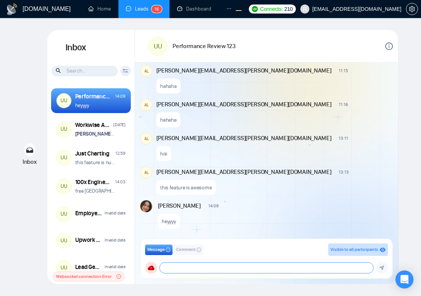
click at [212, 266] on textarea at bounding box center [266, 268] width 213 height 11
type textarea "hehehe"
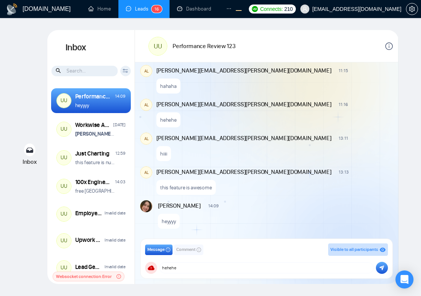
click at [377, 270] on button "submit" at bounding box center [382, 268] width 12 height 12
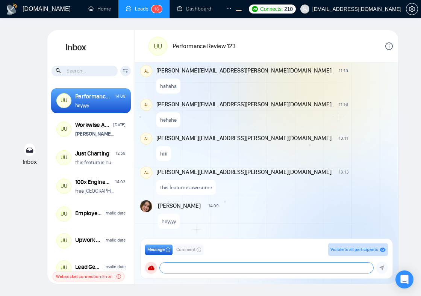
click at [222, 266] on textarea at bounding box center [266, 268] width 213 height 11
type textarea "dame un grr"
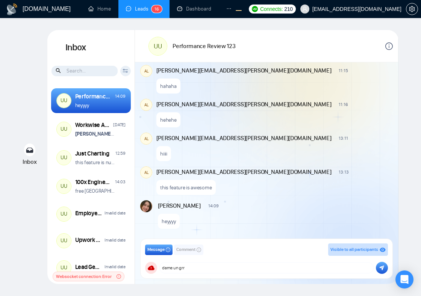
click at [384, 266] on icon "submit" at bounding box center [382, 268] width 5 height 5
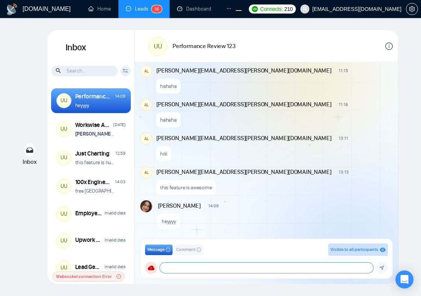
click at [231, 265] on textarea at bounding box center [266, 268] width 213 height 11
type textarea "hihihi"
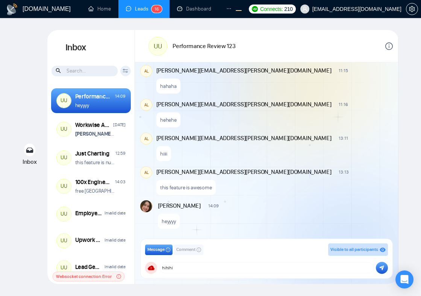
click at [380, 266] on icon "submit" at bounding box center [381, 267] width 5 height 5
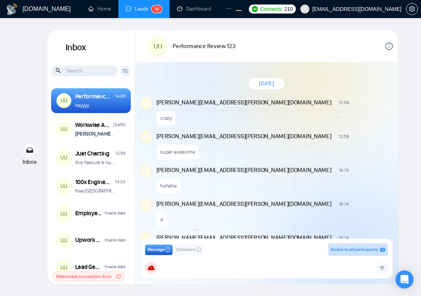
scroll to position [561, 0]
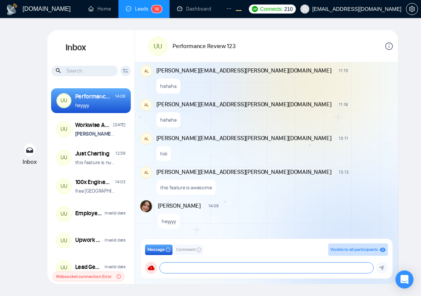
click at [189, 264] on textarea at bounding box center [266, 268] width 213 height 11
type textarea "heyheyhey"
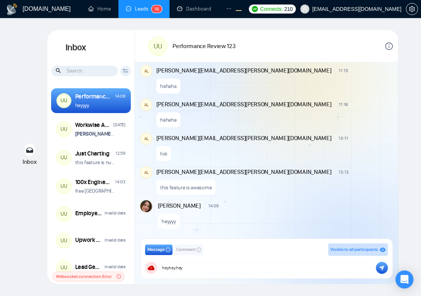
click at [380, 271] on button "submit" at bounding box center [382, 268] width 12 height 12
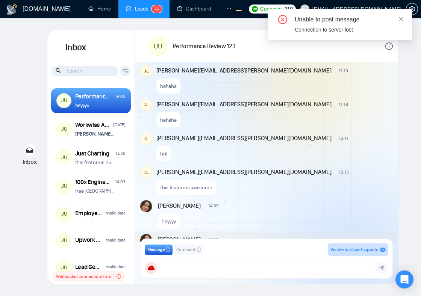
scroll to position [595, 0]
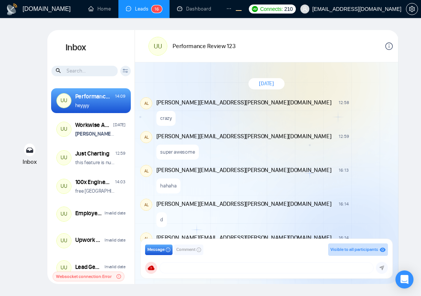
scroll to position [561, 0]
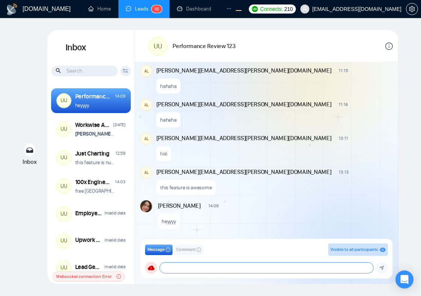
click at [215, 268] on textarea at bounding box center [266, 268] width 213 height 11
type textarea "heyheyehy"
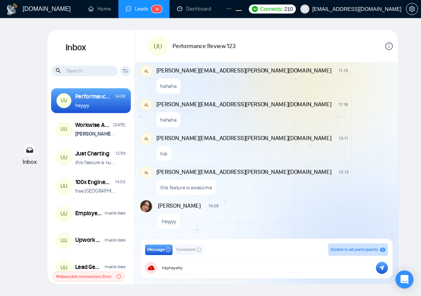
click at [375, 269] on div "GigRadar Business Manager Andrian Marsella salman.fatih@gigradar.io frnamlas@pr…" at bounding box center [266, 268] width 242 height 12
click at [380, 268] on icon "submit" at bounding box center [381, 267] width 5 height 5
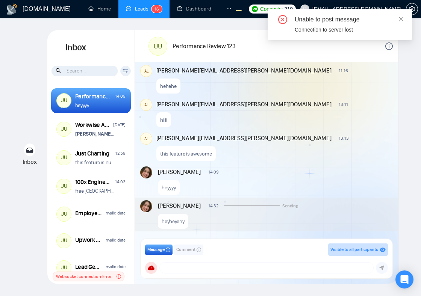
click at [296, 183] on div "heyyyy" at bounding box center [275, 185] width 234 height 19
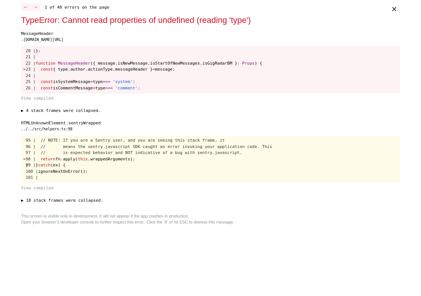
scroll to position [0, 0]
click at [280, 158] on pre "95 | // NOTE: If you are a Sentry user, and you are seeing this stack frame, it…" at bounding box center [210, 160] width 379 height 48
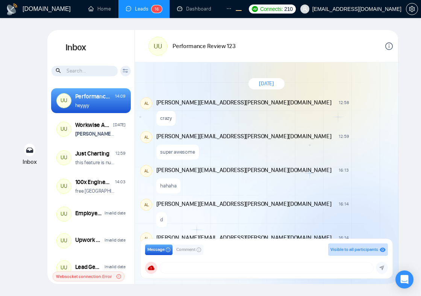
scroll to position [561, 0]
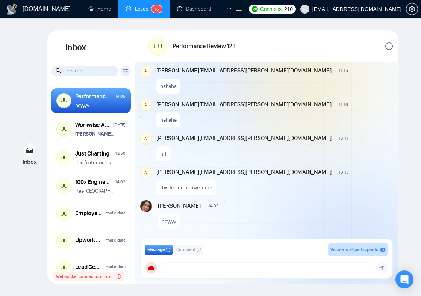
click at [353, 69] on div "New Comment" at bounding box center [372, 70] width 38 height 6
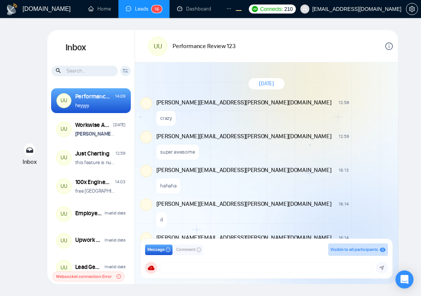
scroll to position [561, 0]
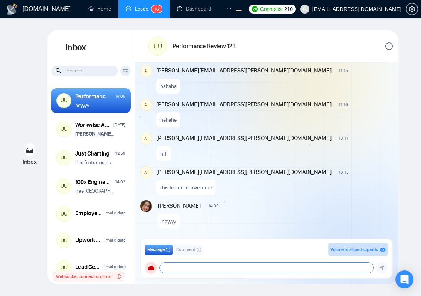
click at [213, 268] on textarea at bounding box center [266, 268] width 213 height 11
type textarea "hellooooo"
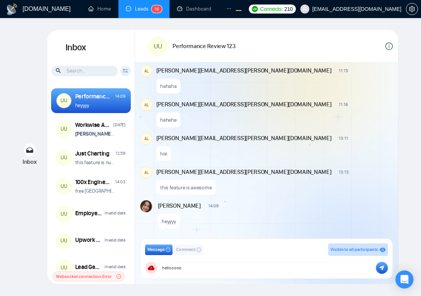
click at [381, 269] on icon "submit" at bounding box center [381, 267] width 5 height 5
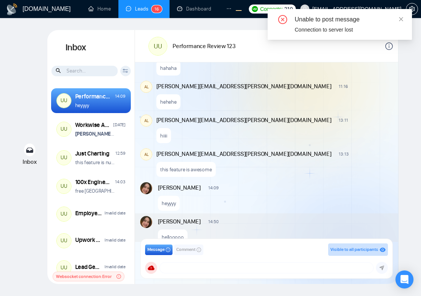
scroll to position [595, 0]
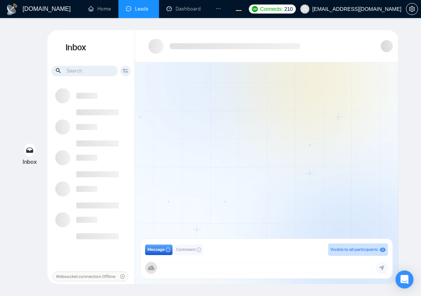
click at [324, 149] on div at bounding box center [266, 152] width 263 height 180
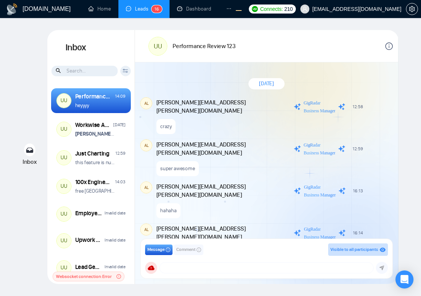
scroll to position [561, 0]
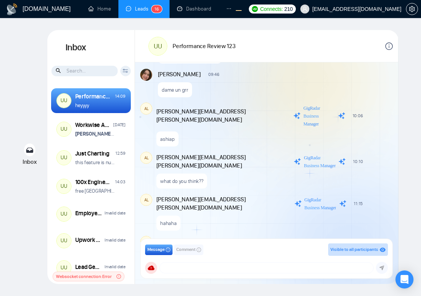
click at [278, 254] on div "hehehe" at bounding box center [273, 263] width 235 height 19
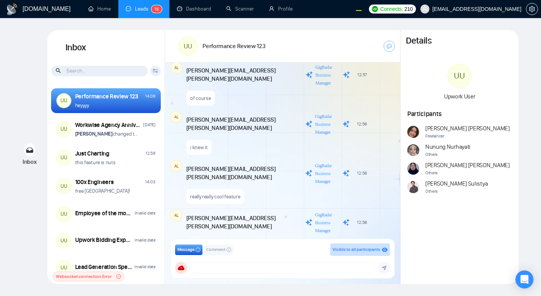
scroll to position [594, 0]
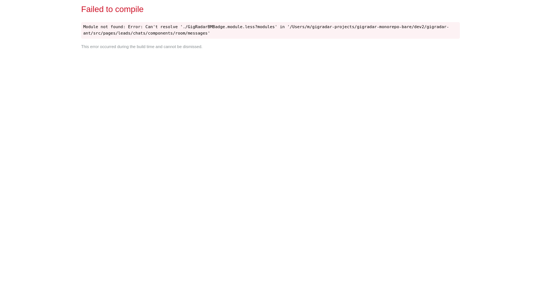
click at [275, 171] on div "Failed to compile Module not found: Error: Can't resolve './GigRadarBMBadge.mod…" at bounding box center [270, 148] width 385 height 296
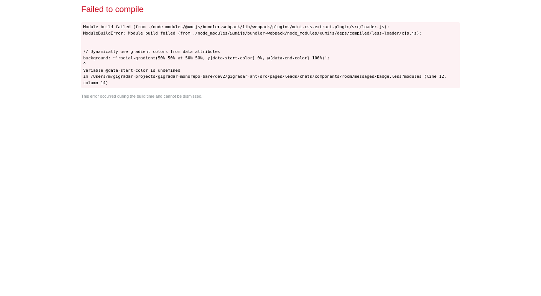
drag, startPoint x: 121, startPoint y: 82, endPoint x: 83, endPoint y: 26, distance: 67.3
click at [83, 26] on pre "Module build failed (from ./node_modules/@umijs/bundler-webpack/lib/webpack/plu…" at bounding box center [270, 55] width 379 height 66
copy code "Module build failed (from ./node_modules/@umijs/bundler-webpack/lib/webpack/plu…"
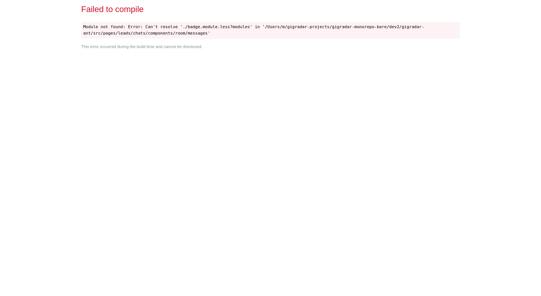
click at [257, 144] on div "Failed to compile Module not found: Error: Can't resolve './badge.module.less?m…" at bounding box center [270, 148] width 385 height 296
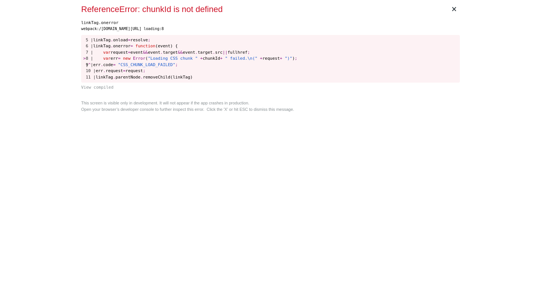
click at [283, 125] on div "× ReferenceError: chunkId is not defined linkTag.onerror webpack:/gigradar.io/w…" at bounding box center [270, 148] width 385 height 296
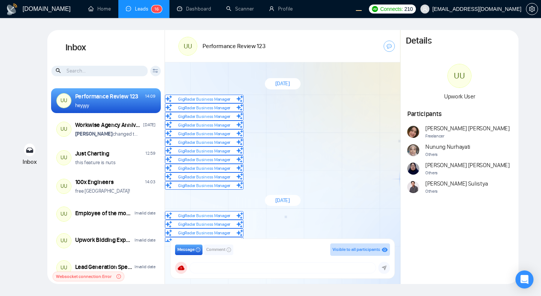
scroll to position [57, 0]
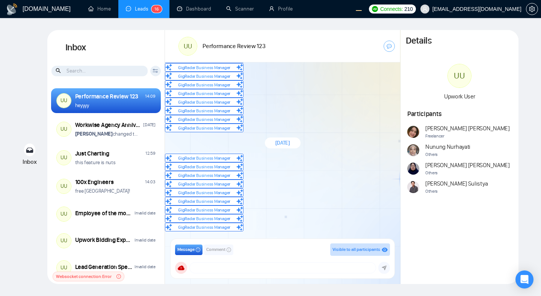
click at [280, 112] on div "Yesterday GigRadar Business Manager GigRadar Business Manager GigRadar Business…" at bounding box center [282, 152] width 235 height 180
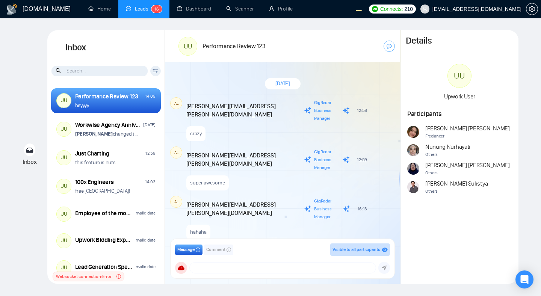
scroll to position [561, 0]
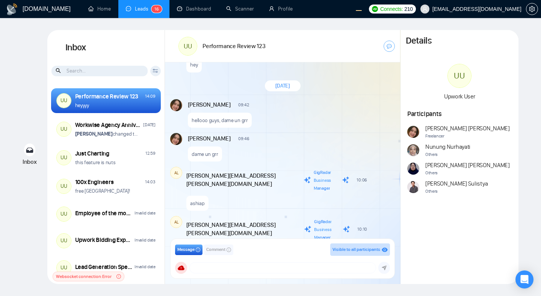
click at [282, 129] on div "Yesterday AL alex.zolotukhin@gigradar.io GigRadar Business Manager 12:58 New Co…" at bounding box center [282, 152] width 235 height 180
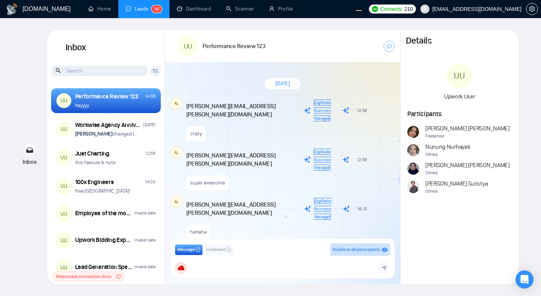
scroll to position [561, 0]
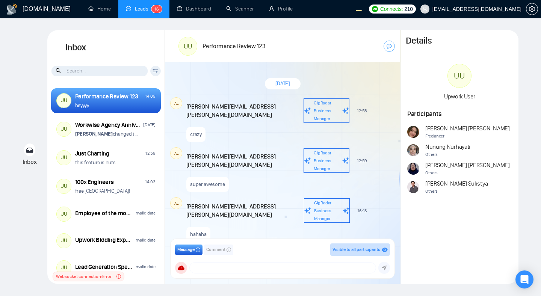
scroll to position [567, 0]
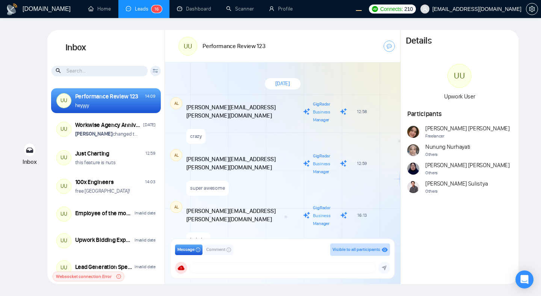
scroll to position [734, 0]
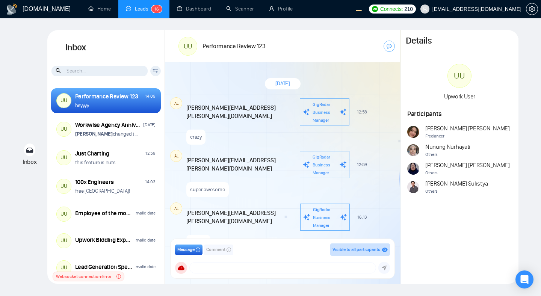
scroll to position [746, 0]
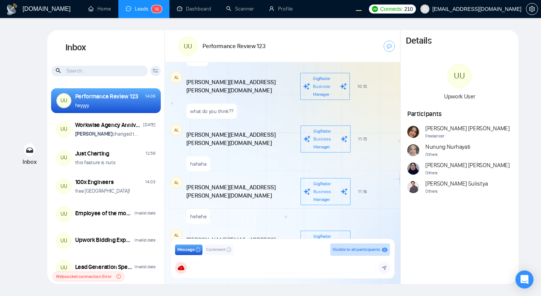
click at [357, 294] on span "13:13" at bounding box center [362, 297] width 10 height 6
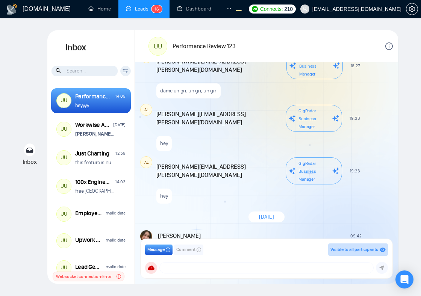
scroll to position [460, 0]
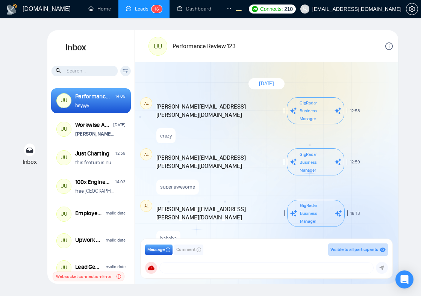
scroll to position [586, 0]
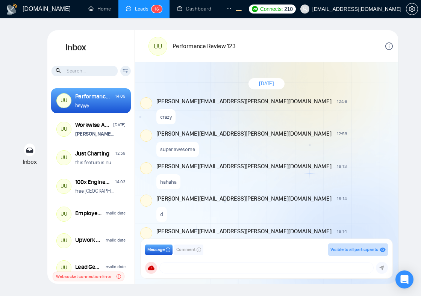
scroll to position [535, 0]
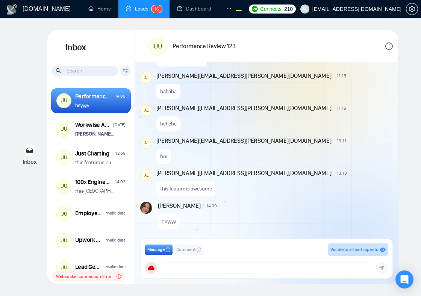
click at [263, 183] on div "this feature is awesome" at bounding box center [273, 186] width 235 height 19
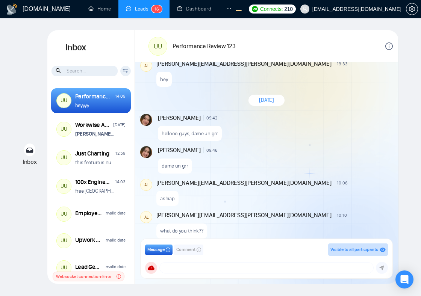
scroll to position [1056, 0]
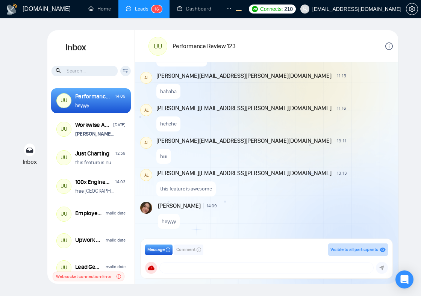
click at [191, 252] on span "Comment" at bounding box center [185, 249] width 19 height 7
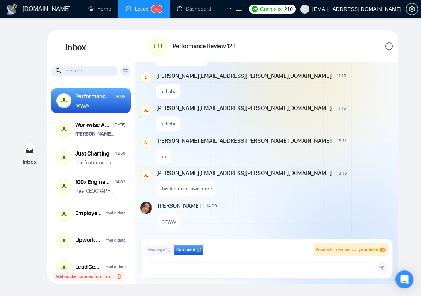
click at [164, 251] on span "Message" at bounding box center [155, 249] width 17 height 7
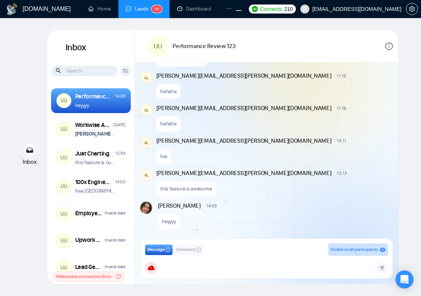
click at [333, 253] on div "Visible to all participants" at bounding box center [354, 249] width 48 height 7
click at [192, 250] on span "Comment" at bounding box center [185, 249] width 19 height 7
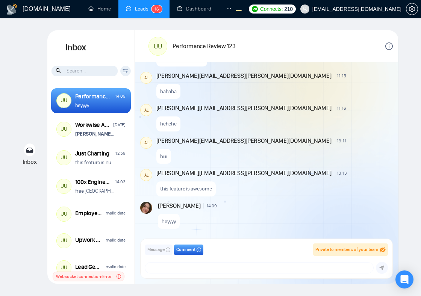
click at [153, 251] on span "Message" at bounding box center [155, 249] width 17 height 7
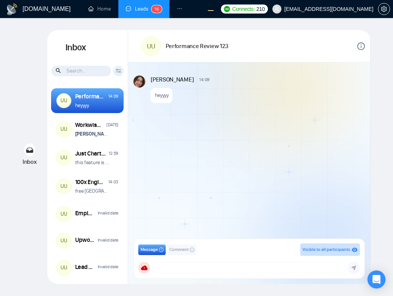
click at [303, 123] on div "Andrian Marsella 14:09 New Message heyyyy" at bounding box center [249, 152] width 242 height 180
click at [258, 159] on div "Andrian Marsella 14:09 New Message heyyyy" at bounding box center [249, 152] width 242 height 180
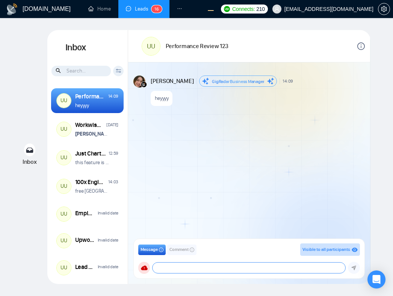
click at [181, 266] on textarea at bounding box center [249, 268] width 193 height 11
type textarea "heyyy"
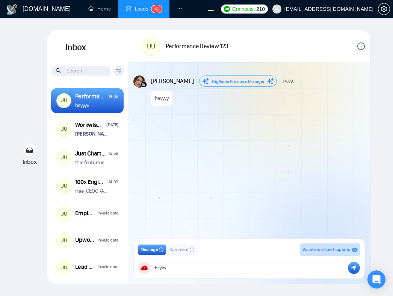
click at [351, 265] on icon "submit" at bounding box center [353, 267] width 5 height 5
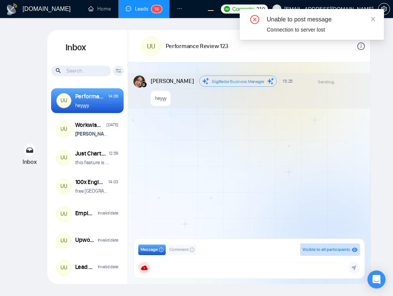
click at [330, 211] on div "Andrian Marsella GigRadar Business Manager 15:25 Sending... New Message heyyy" at bounding box center [249, 152] width 242 height 180
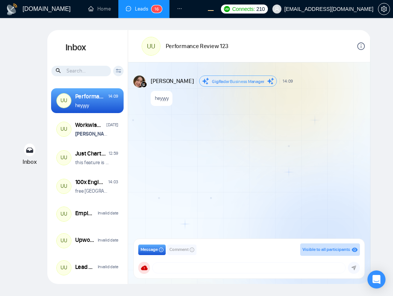
click at [234, 262] on div "GigRadar Business Manager [PERSON_NAME] [PERSON_NAME][EMAIL_ADDRESS][DOMAIN_NAM…" at bounding box center [249, 268] width 222 height 12
click at [227, 270] on textarea at bounding box center [249, 268] width 193 height 11
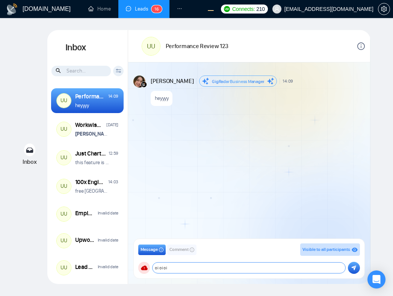
type textarea "oi oi oi"
click at [352, 270] on icon "submit" at bounding box center [353, 267] width 5 height 5
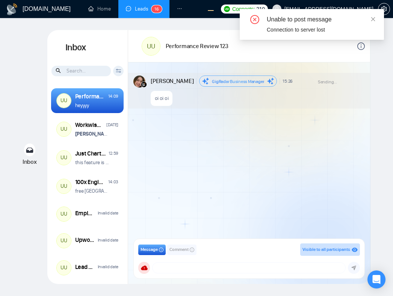
click at [306, 152] on div "Andrian Marsella GigRadar Business Manager 15:26 Sending... New Message oi oi oi" at bounding box center [249, 152] width 242 height 180
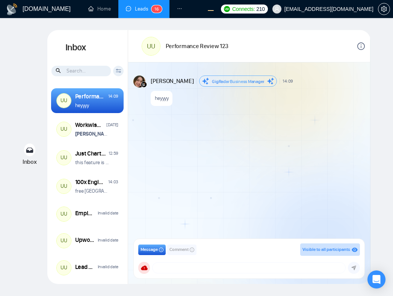
click at [231, 273] on div "GigRadar Business Manager [PERSON_NAME] [PERSON_NAME][EMAIL_ADDRESS][DOMAIN_NAM…" at bounding box center [249, 268] width 222 height 12
click at [224, 271] on textarea at bounding box center [249, 268] width 193 height 11
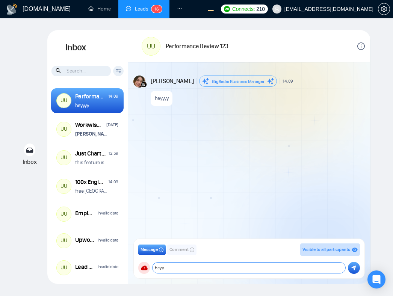
type textarea "heyy"
click at [355, 269] on icon "submit" at bounding box center [353, 267] width 5 height 5
click at [233, 270] on textarea at bounding box center [249, 268] width 193 height 11
type textarea "heyyy"
click at [354, 265] on button "submit" at bounding box center [354, 268] width 12 height 12
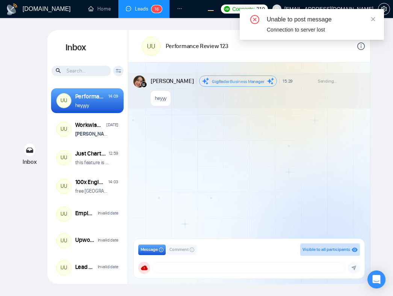
click at [318, 138] on div "Andrian Marsella GigRadar Business Manager 15:29 Sending... New Message heyyy" at bounding box center [249, 152] width 242 height 180
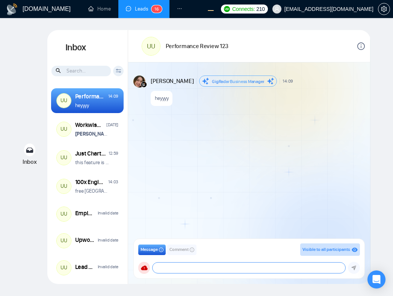
click at [228, 265] on textarea at bounding box center [249, 268] width 193 height 11
type textarea "heyyyy"
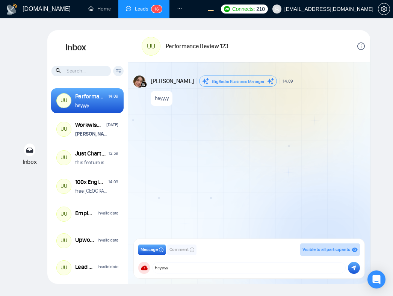
click at [351, 267] on icon "submit" at bounding box center [353, 267] width 5 height 5
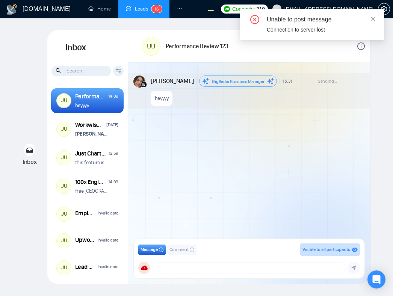
click at [322, 80] on span "Sending..." at bounding box center [327, 81] width 19 height 5
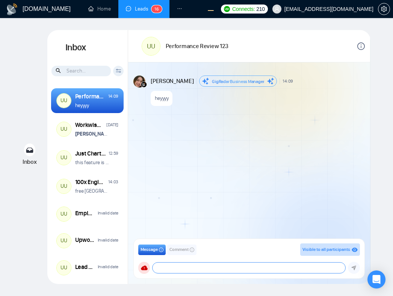
click at [209, 271] on textarea at bounding box center [249, 268] width 193 height 11
type textarea "css kontol"
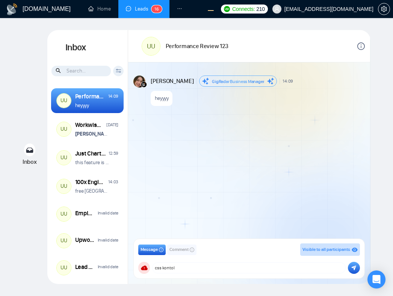
click at [354, 269] on icon "submit" at bounding box center [354, 268] width 5 height 5
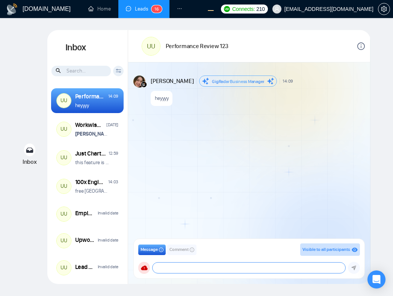
click at [196, 266] on textarea at bounding box center [249, 268] width 193 height 11
type textarea "heyy"
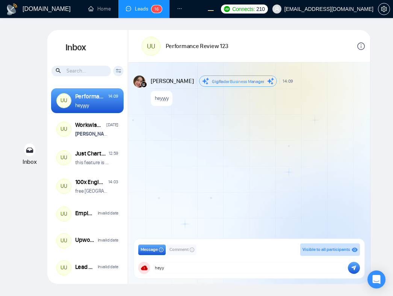
click at [354, 271] on button "submit" at bounding box center [354, 268] width 12 height 12
click at [359, 55] on div at bounding box center [323, 45] width 84 height 21
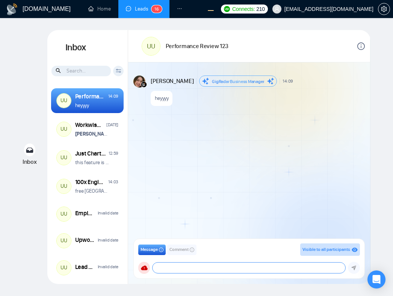
click at [242, 265] on textarea at bounding box center [249, 268] width 193 height 11
type textarea "heyy"
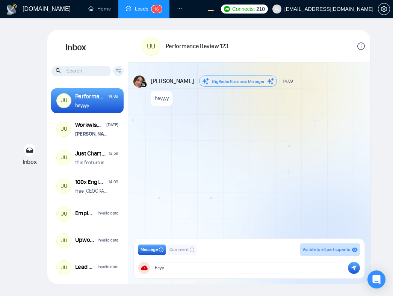
click at [356, 268] on icon "submit" at bounding box center [353, 267] width 5 height 5
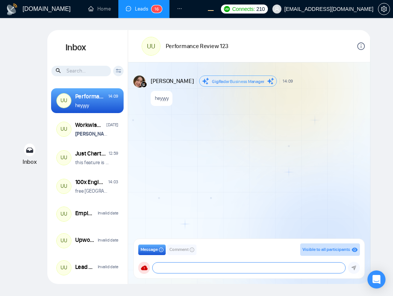
click at [231, 268] on textarea at bounding box center [249, 268] width 193 height 11
type textarea "heyy"
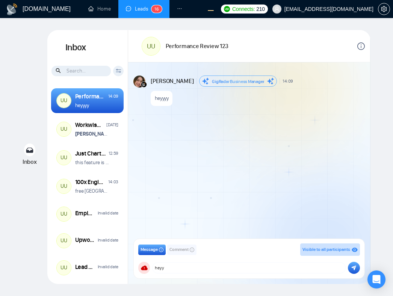
click at [354, 268] on icon "submit" at bounding box center [354, 268] width 5 height 5
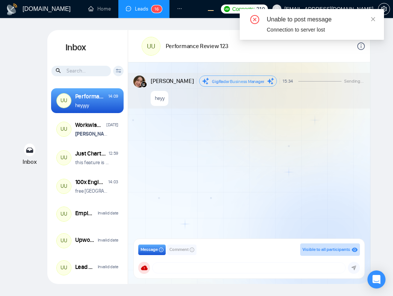
click at [315, 176] on div "Andrian Marsella GigRadar Business Manager 15:34 Sending... heyy" at bounding box center [249, 152] width 242 height 180
click at [319, 173] on div "Andrian Marsella GigRadar Business Manager 15:34 Sending... heyy" at bounding box center [249, 152] width 242 height 180
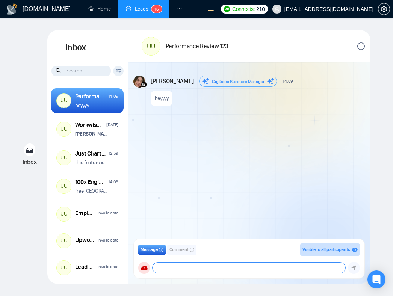
click at [211, 265] on textarea at bounding box center [249, 268] width 193 height 11
type textarea "heyyyy"
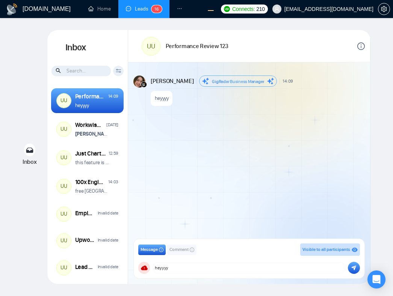
click at [355, 272] on button "submit" at bounding box center [354, 268] width 12 height 12
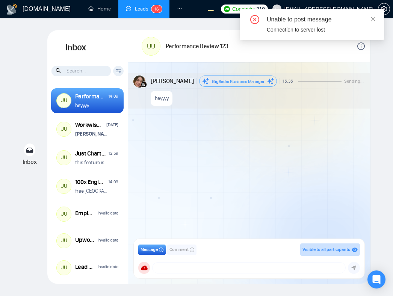
click at [185, 250] on span "Comment" at bounding box center [178, 249] width 19 height 7
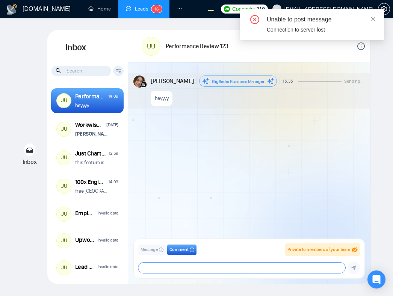
click at [181, 267] on textarea at bounding box center [241, 268] width 207 height 11
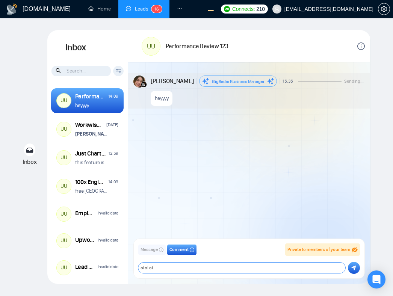
type textarea "oi oi oi"
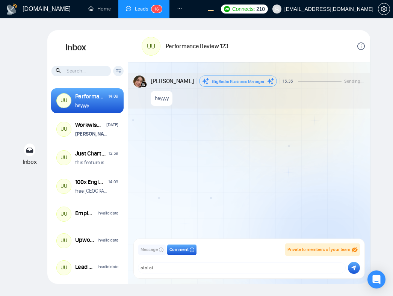
click at [352, 271] on button "submit" at bounding box center [354, 268] width 12 height 12
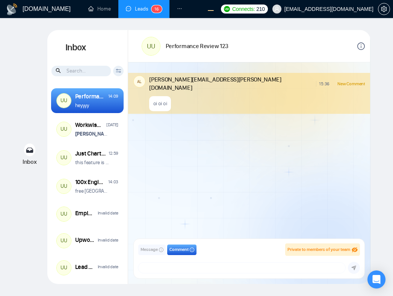
click at [322, 182] on div "AL alex.zolotukhin@gigradar.io 15:36 New Comment oi oi oi" at bounding box center [249, 152] width 242 height 180
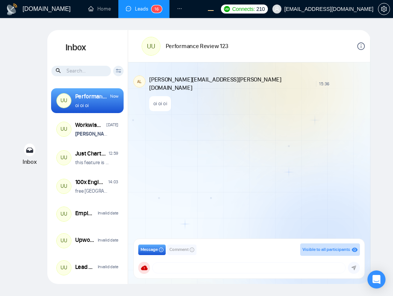
click at [324, 191] on div "AL alex.zolotukhin@gigradar.io 15:36 New Comment oi oi oi" at bounding box center [249, 152] width 242 height 180
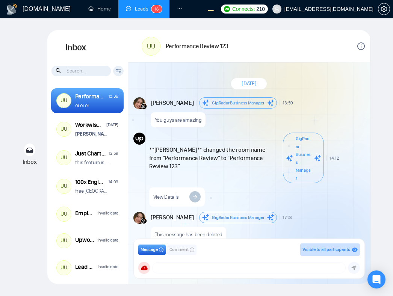
click at [309, 150] on div "GigRadar Business Manager" at bounding box center [303, 158] width 15 height 47
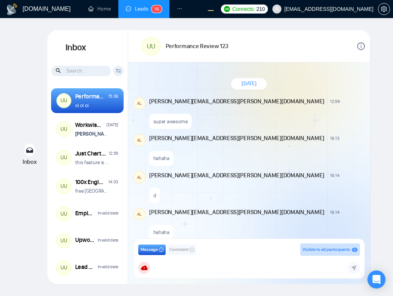
scroll to position [544, 0]
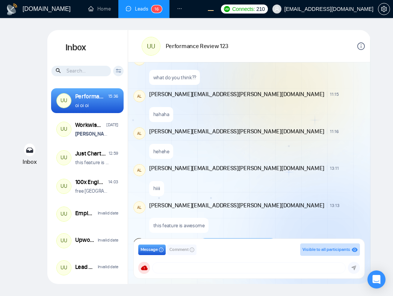
click at [330, 165] on span "13:11" at bounding box center [334, 168] width 9 height 6
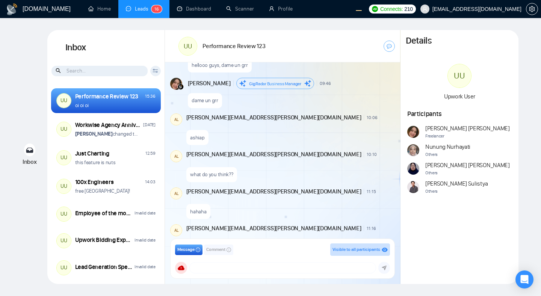
scroll to position [1111, 0]
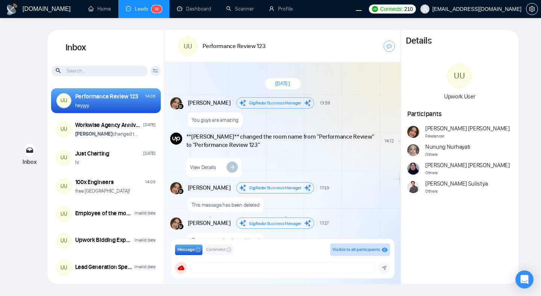
scroll to position [147, 0]
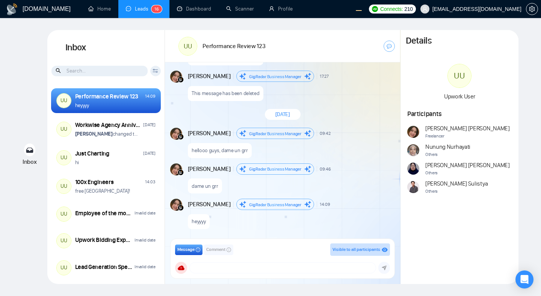
click at [312, 105] on div "Today" at bounding box center [282, 115] width 235 height 22
click at [231, 267] on textarea at bounding box center [283, 268] width 186 height 11
type textarea "aaaaaaaaa"
click at [382, 265] on button "submit" at bounding box center [384, 268] width 12 height 12
click at [214, 268] on textarea at bounding box center [283, 268] width 186 height 11
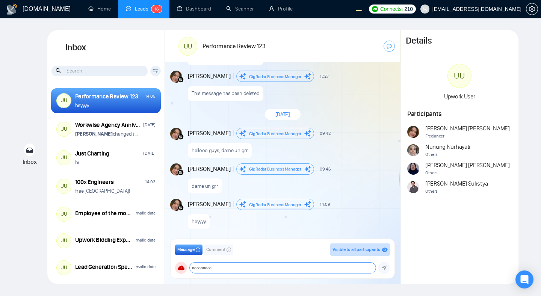
type textarea "aaaaaaaaa"
click at [312, 270] on textarea "aaaaaaaaa" at bounding box center [283, 268] width 186 height 11
click at [329, 136] on div "Andrian Marsella GigRadar Business Manager 09:42" at bounding box center [259, 133] width 143 height 11
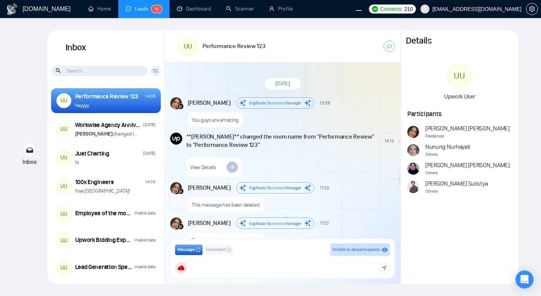
scroll to position [147, 0]
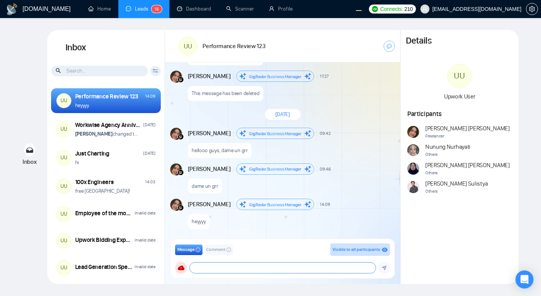
click at [270, 271] on textarea at bounding box center [283, 268] width 186 height 11
click at [224, 251] on span "Comment" at bounding box center [215, 249] width 19 height 7
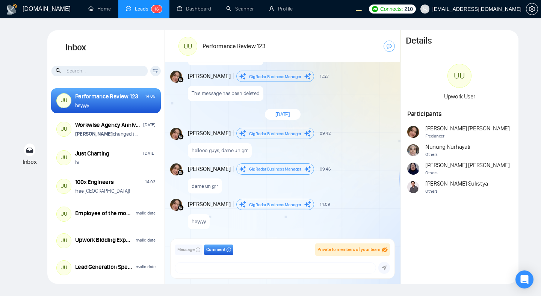
click at [188, 250] on span "Message" at bounding box center [185, 249] width 17 height 7
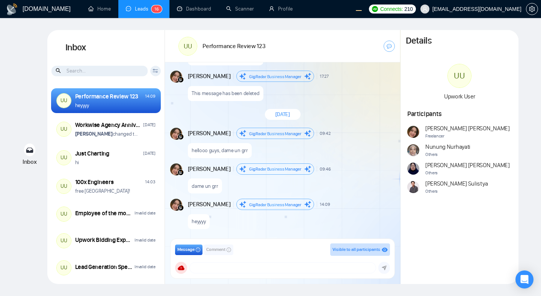
click at [279, 177] on div "dame un grr" at bounding box center [291, 184] width 206 height 19
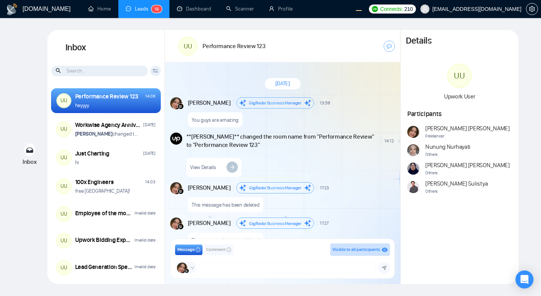
scroll to position [147, 0]
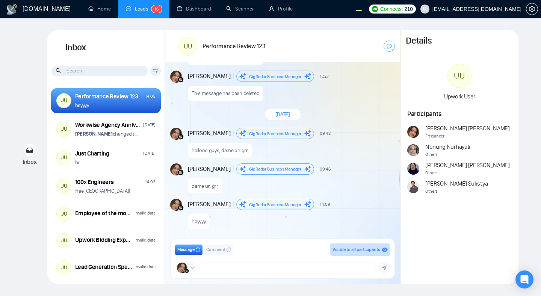
click at [342, 185] on div "dame un grr" at bounding box center [291, 184] width 206 height 19
click at [245, 268] on textarea at bounding box center [287, 268] width 177 height 11
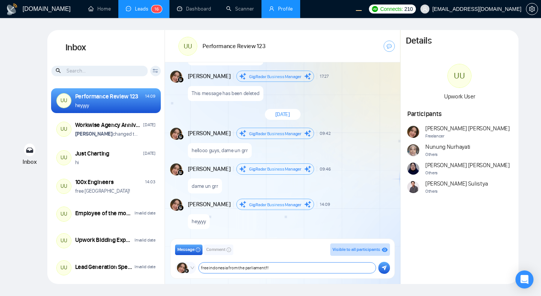
type textarea "free indonesia from the parliament!!!"
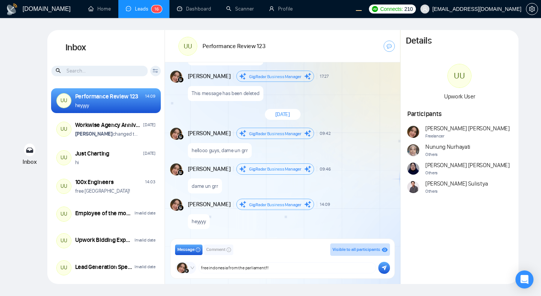
click at [384, 268] on icon "submit" at bounding box center [384, 268] width 5 height 5
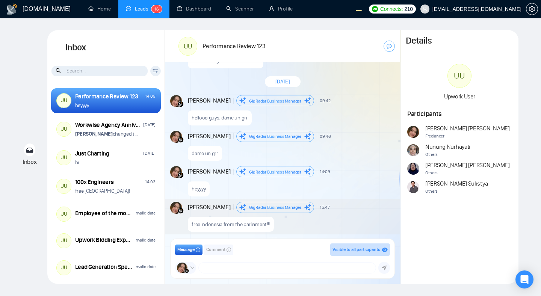
scroll to position [183, 0]
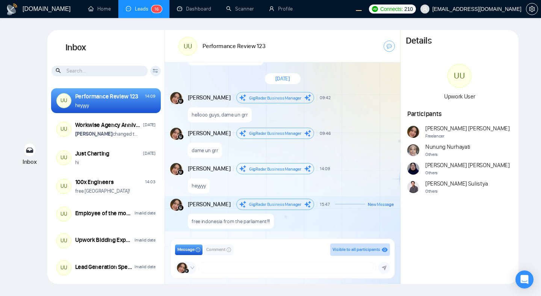
click at [342, 203] on div "New Message" at bounding box center [364, 204] width 59 height 5
click at [351, 152] on div "dame un grr" at bounding box center [291, 148] width 206 height 19
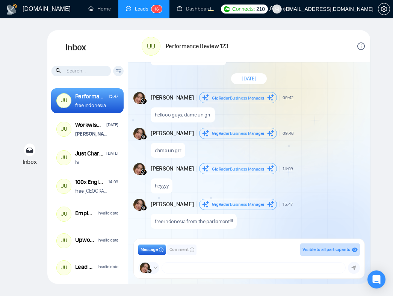
scroll to position [183, 0]
click at [354, 164] on div "Andrian Marsella GigRadar Business Manager 14:09 New Message" at bounding box center [257, 168] width 213 height 11
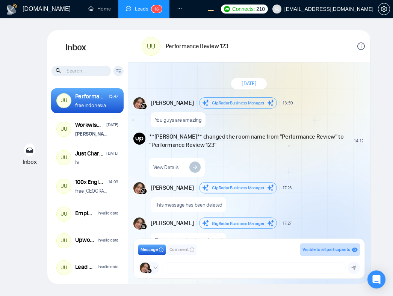
scroll to position [183, 0]
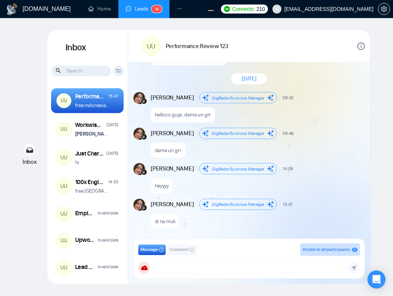
click at [331, 156] on div "dame un grr" at bounding box center [257, 148] width 213 height 19
click at [274, 112] on div "hellooo guys, dame un grr" at bounding box center [257, 112] width 213 height 19
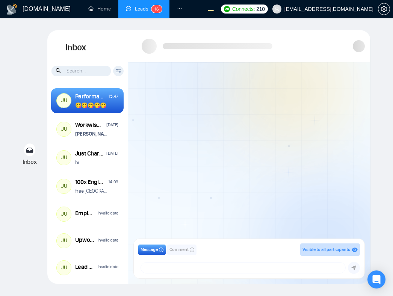
click at [234, 130] on div at bounding box center [249, 152] width 242 height 180
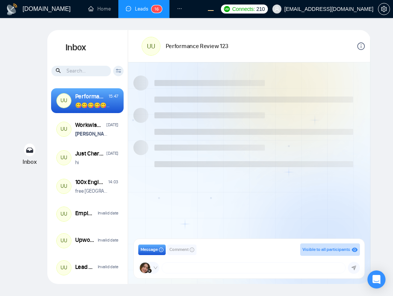
scroll to position [183, 0]
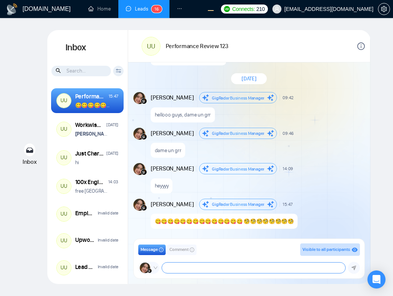
click at [216, 272] on textarea at bounding box center [253, 268] width 183 height 11
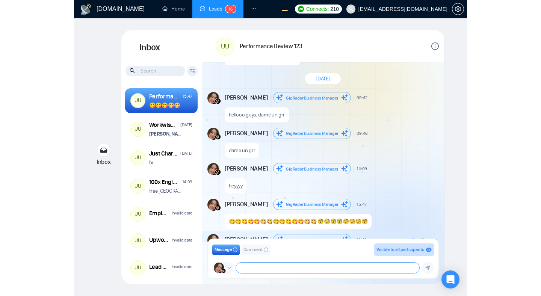
scroll to position [218, 0]
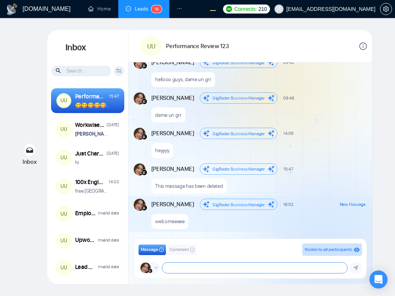
click at [229, 266] on textarea at bounding box center [254, 268] width 185 height 11
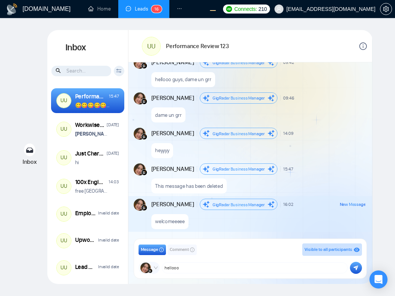
click at [376, 211] on div "Inbox Inbox Client Reset Date Reset Reset Apply UU Performance Review 123 15:47…" at bounding box center [197, 157] width 371 height 254
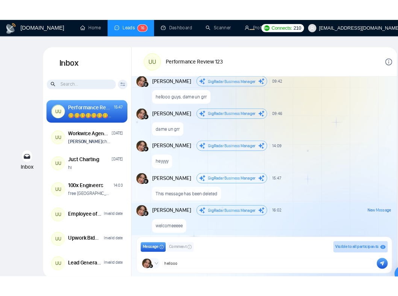
scroll to position [213, 0]
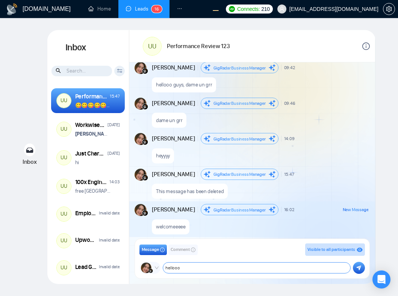
click at [278, 268] on textarea "hellooo" at bounding box center [256, 268] width 187 height 11
type textarea "h"
type textarea "hi guys, welcome to workwise"
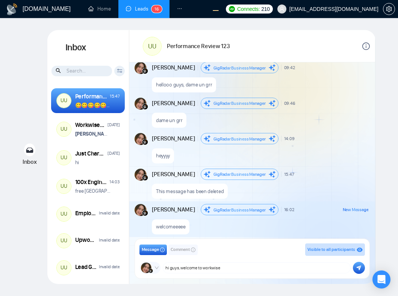
click at [357, 268] on icon "submit" at bounding box center [358, 267] width 5 height 5
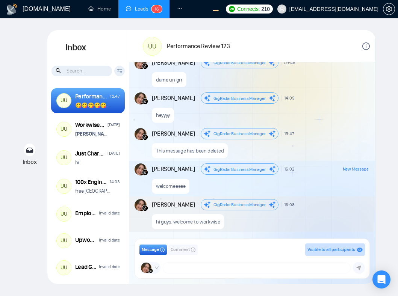
scroll to position [254, 0]
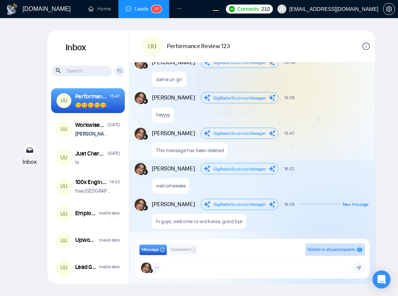
click at [278, 210] on div "hi guys, welcome to workwise, good bye" at bounding box center [260, 219] width 216 height 19
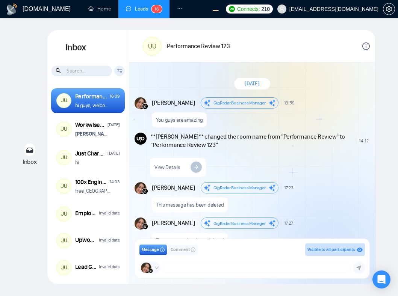
scroll to position [254, 0]
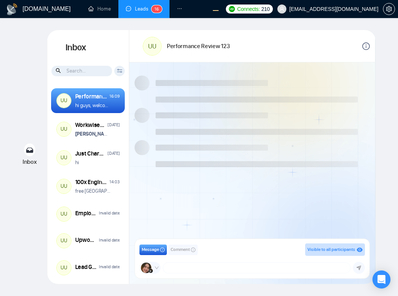
scroll to position [254, 0]
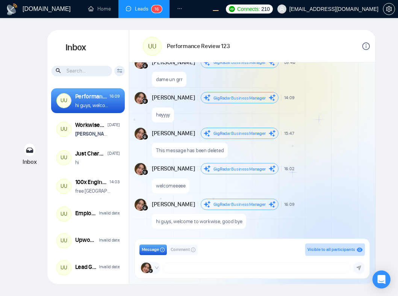
click at [319, 146] on div "This message has been deleted" at bounding box center [260, 148] width 216 height 19
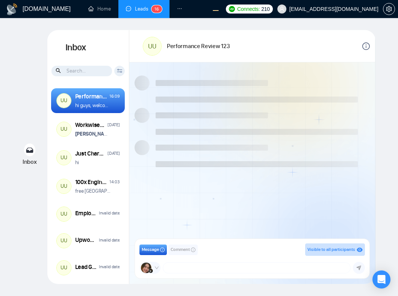
scroll to position [254, 0]
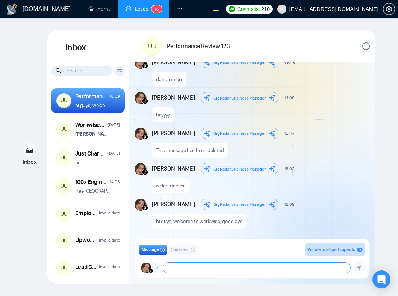
click at [215, 268] on textarea at bounding box center [256, 268] width 187 height 11
type textarea "hehehe"
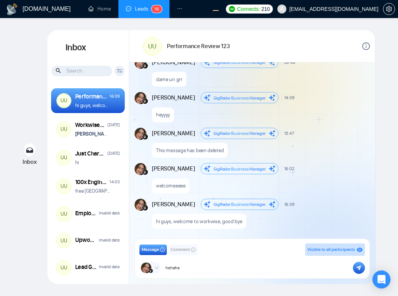
click at [354, 267] on button "submit" at bounding box center [359, 268] width 12 height 12
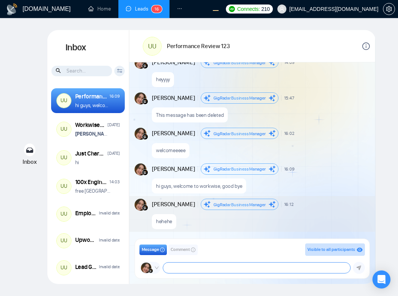
click at [283, 266] on textarea at bounding box center [256, 268] width 187 height 11
type textarea "hehehehe"
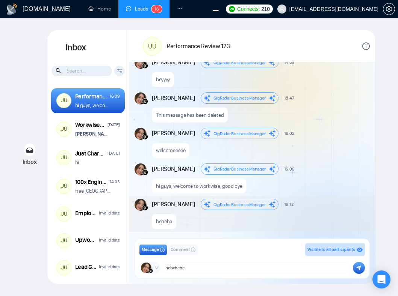
click at [360, 271] on button "submit" at bounding box center [359, 268] width 12 height 12
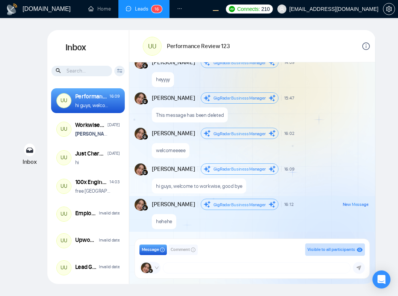
scroll to position [325, 0]
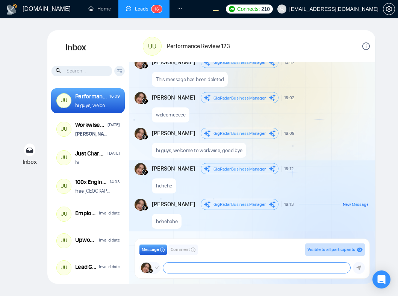
click at [250, 263] on textarea at bounding box center [256, 268] width 187 height 11
type textarea "hohoho"
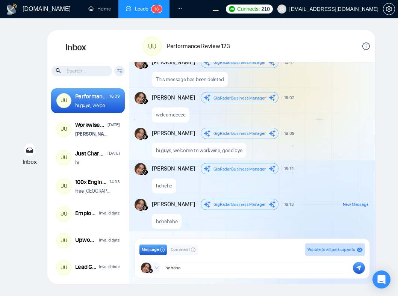
click at [360, 268] on icon "submit" at bounding box center [358, 267] width 5 height 5
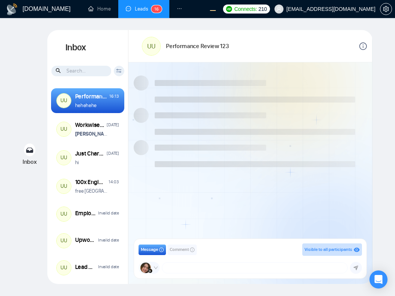
scroll to position [325, 0]
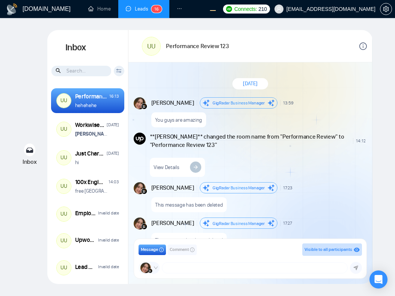
scroll to position [325, 0]
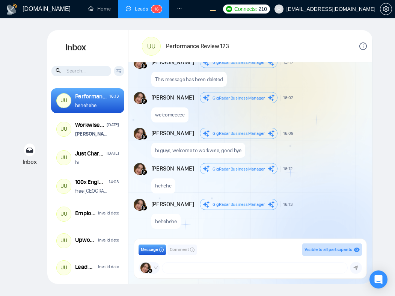
click at [215, 274] on div "GigRadar Business Manager Andrian Marsella salman.fatih@gigradar.io frnamlas@pr…" at bounding box center [250, 268] width 223 height 12
click at [206, 266] on textarea at bounding box center [254, 268] width 185 height 11
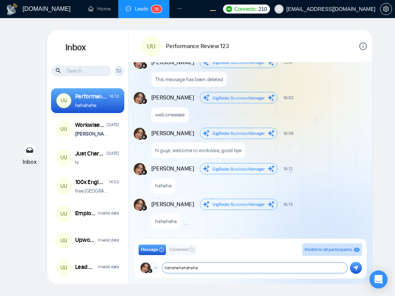
type textarea "hehehehehehehe"
click at [357, 267] on icon "submit" at bounding box center [356, 268] width 5 height 5
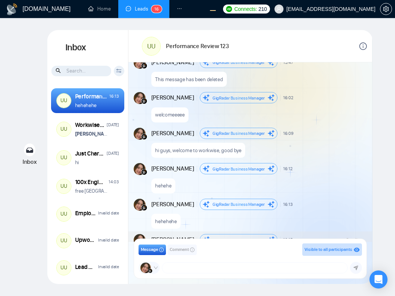
scroll to position [360, 0]
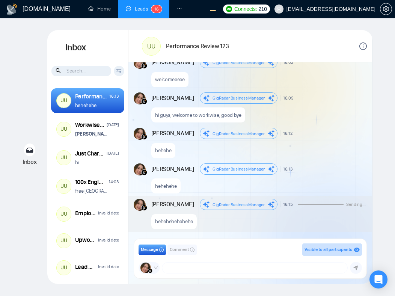
click at [256, 278] on div "Message Comment Visible to all participants GigRadar Business Manager Andrian M…" at bounding box center [250, 258] width 233 height 39
click at [235, 268] on textarea at bounding box center [254, 268] width 185 height 11
type textarea "@"
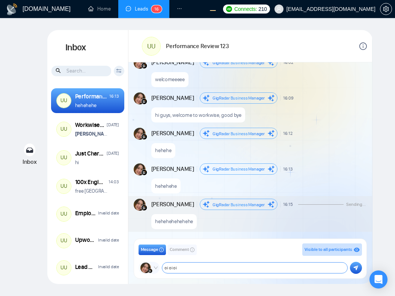
type textarea "oi oi oi"
click at [355, 267] on icon "submit" at bounding box center [356, 268] width 5 height 5
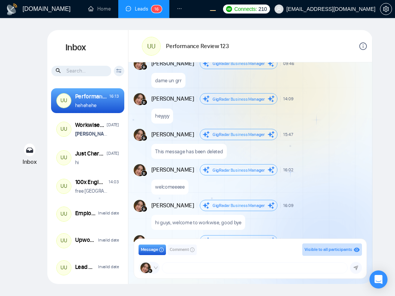
scroll to position [396, 0]
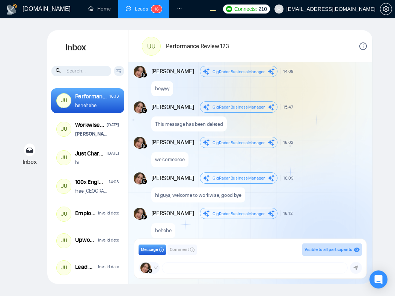
scroll to position [325, 0]
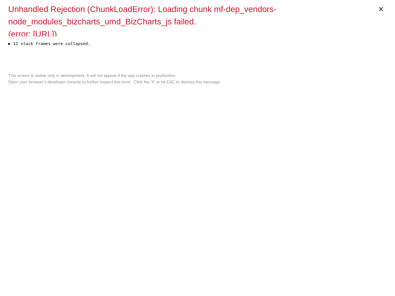
click at [260, 128] on div "× Unhandled Rejection (ChunkLoadError): Loading chunk mf-dep_vendors-node_modul…" at bounding box center [197, 148] width 385 height 296
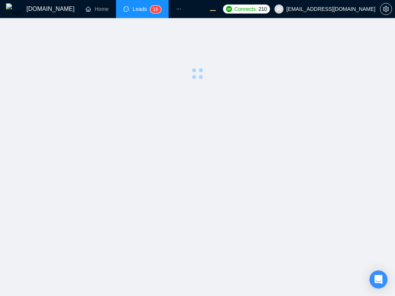
click at [248, 129] on main at bounding box center [197, 157] width 371 height 254
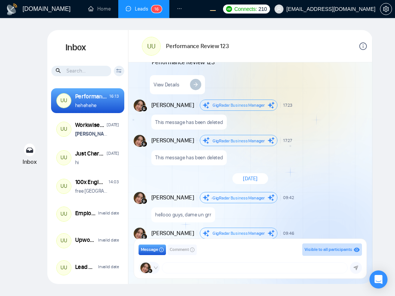
scroll to position [325, 0]
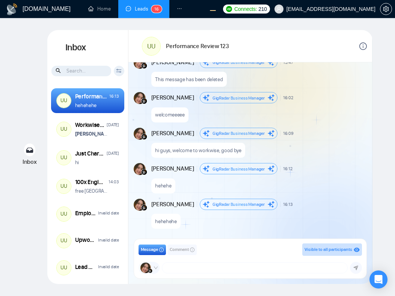
click at [288, 130] on span "16:09" at bounding box center [288, 133] width 11 height 6
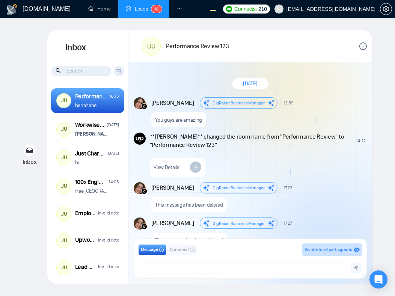
scroll to position [325, 0]
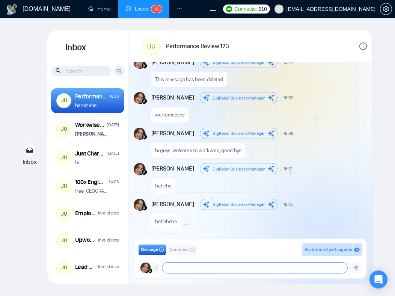
click at [199, 269] on textarea at bounding box center [254, 268] width 185 height 11
click at [224, 272] on textarea at bounding box center [254, 268] width 185 height 11
type textarea "hehehehehehehe"
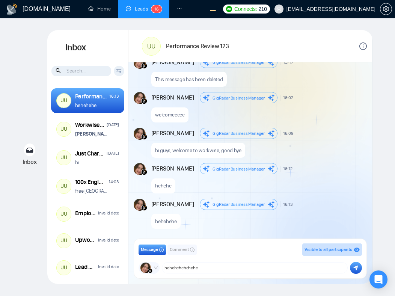
click at [357, 270] on icon "submit" at bounding box center [356, 268] width 5 height 5
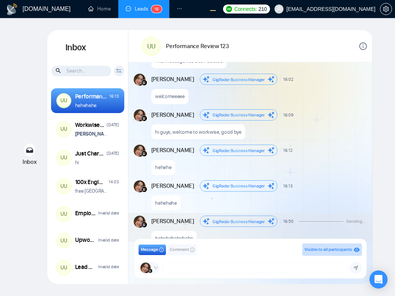
scroll to position [360, 0]
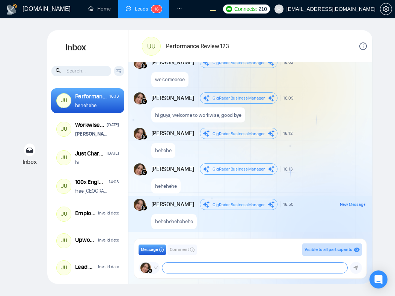
click at [188, 267] on textarea at bounding box center [254, 268] width 185 height 11
type textarea "oi oi oi"
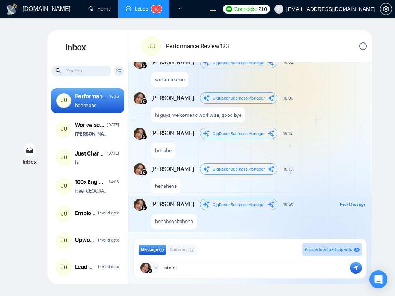
click at [358, 266] on icon "submit" at bounding box center [356, 268] width 5 height 5
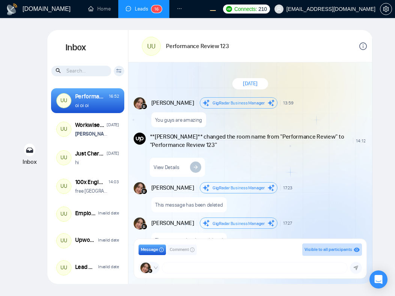
scroll to position [396, 0]
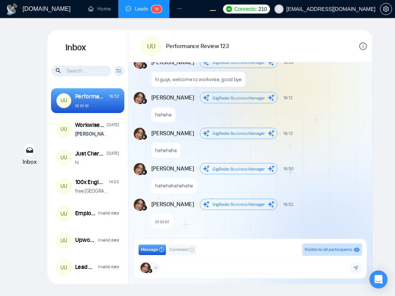
click at [294, 135] on div "Andrian Marsella GigRadar Business Manager 16:13 New Message" at bounding box center [258, 133] width 215 height 11
click at [201, 270] on textarea at bounding box center [254, 268] width 185 height 11
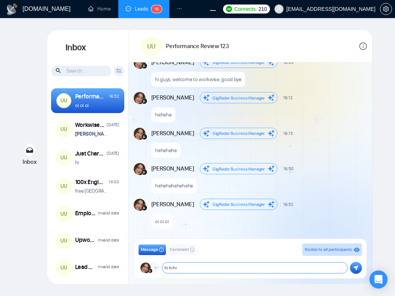
type textarea "hi hi hi"
click at [277, 251] on div "Message Comment Visible to all participants" at bounding box center [250, 250] width 223 height 12
click at [268, 250] on div "Message Comment Visible to all participants" at bounding box center [250, 250] width 223 height 12
click at [192, 250] on icon "info-circle" at bounding box center [192, 250] width 5 height 5
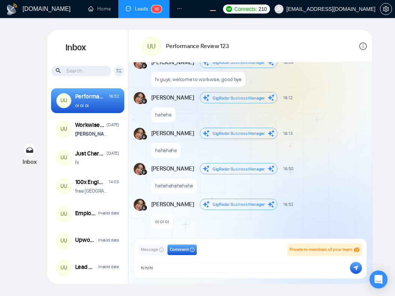
click at [155, 251] on span "Message" at bounding box center [149, 249] width 17 height 7
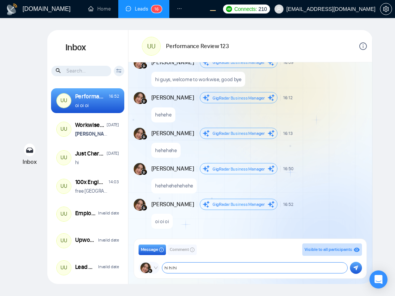
click at [188, 267] on textarea "hi hi hi" at bounding box center [254, 268] width 185 height 11
click at [354, 267] on icon "submit" at bounding box center [356, 267] width 5 height 5
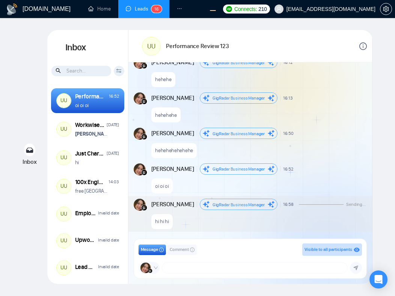
scroll to position [431, 0]
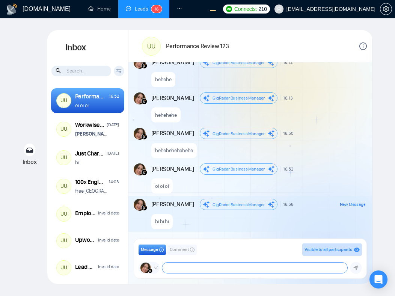
click at [185, 269] on textarea at bounding box center [254, 268] width 185 height 11
type textarea "euy euy euy"
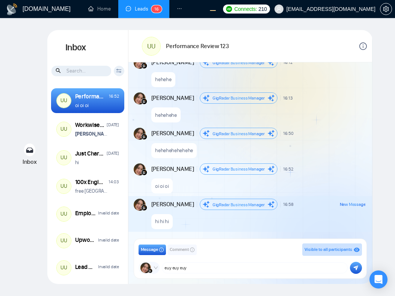
click at [351, 266] on button "submit" at bounding box center [356, 268] width 12 height 12
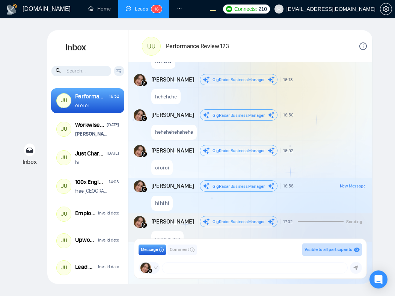
scroll to position [467, 0]
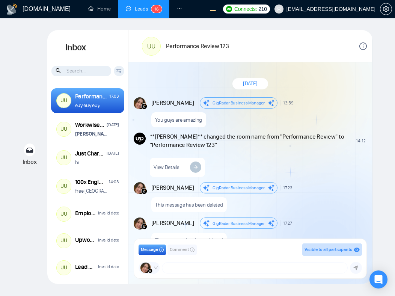
scroll to position [467, 0]
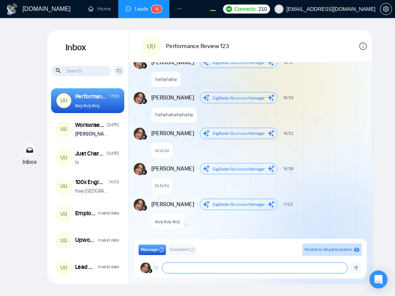
click at [216, 270] on textarea at bounding box center [254, 268] width 185 height 11
type textarea "a"
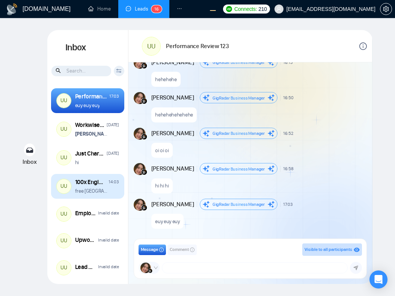
click at [99, 196] on div "UU 100x Engineers 14:03 free indonesia!" at bounding box center [87, 186] width 73 height 25
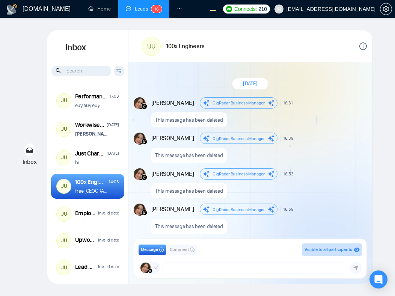
scroll to position [616, 0]
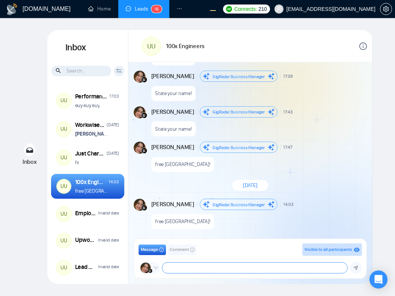
click at [225, 266] on textarea at bounding box center [254, 268] width 185 height 11
type textarea "this chat is fire 🔥"
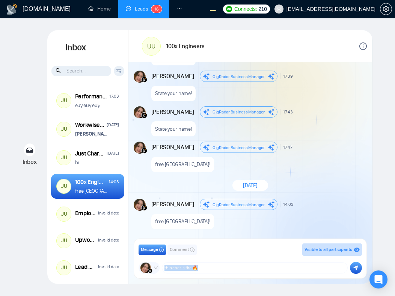
click at [194, 277] on div "Message Comment Visible to all participants GigRadar Business Manager Andrian M…" at bounding box center [250, 258] width 233 height 39
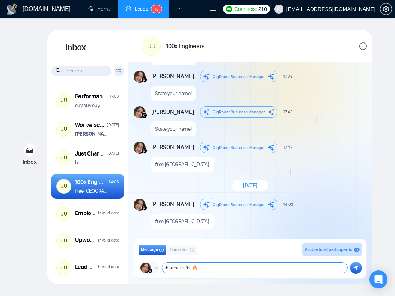
click at [221, 268] on textarea "this chat is fire 🔥" at bounding box center [254, 268] width 185 height 11
click at [358, 271] on button "submit" at bounding box center [356, 268] width 12 height 12
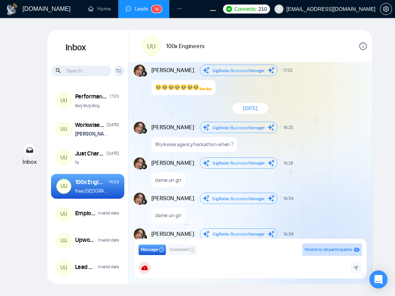
scroll to position [1219, 0]
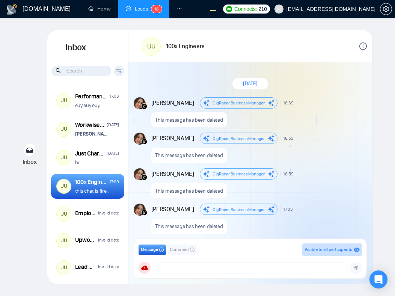
scroll to position [616, 0]
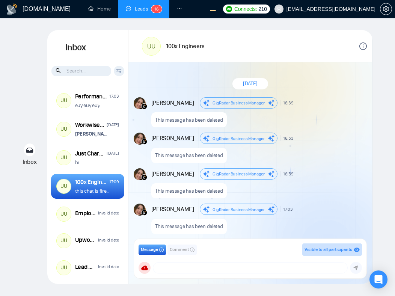
scroll to position [616, 0]
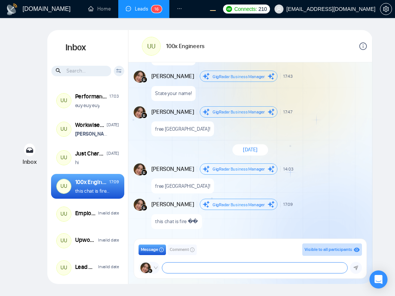
click at [234, 266] on textarea at bounding box center [254, 268] width 185 height 11
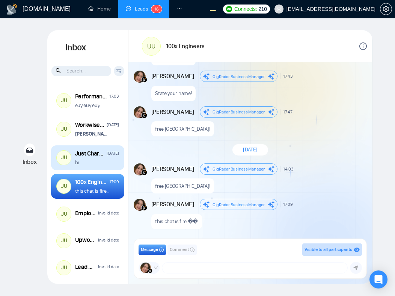
click at [95, 161] on div "hi" at bounding box center [97, 162] width 44 height 7
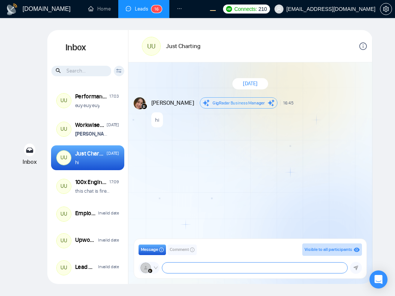
click at [209, 263] on textarea at bounding box center [254, 268] width 185 height 11
click at [146, 267] on img at bounding box center [146, 268] width 11 height 11
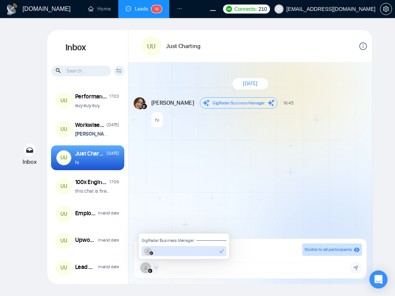
click at [154, 269] on icon "down" at bounding box center [156, 268] width 5 height 5
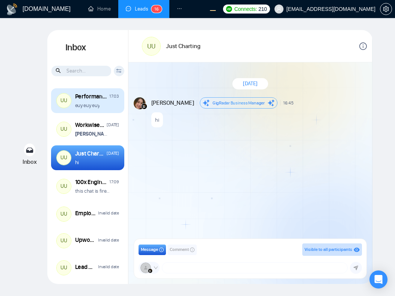
click at [108, 106] on div "euy euy euy" at bounding box center [97, 105] width 44 height 7
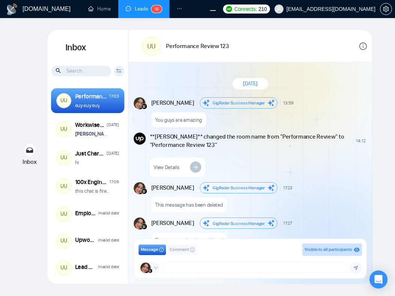
scroll to position [467, 0]
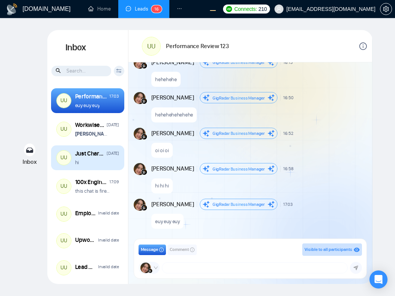
click at [105, 165] on div "hi" at bounding box center [97, 162] width 44 height 7
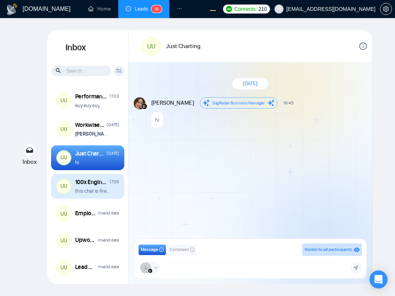
click at [115, 194] on div "this chat is fire ��" at bounding box center [97, 191] width 44 height 7
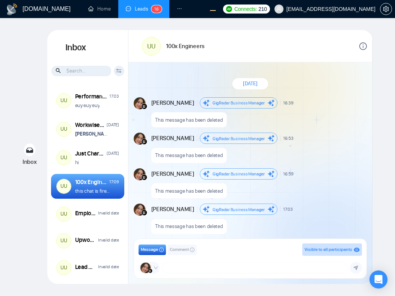
scroll to position [616, 0]
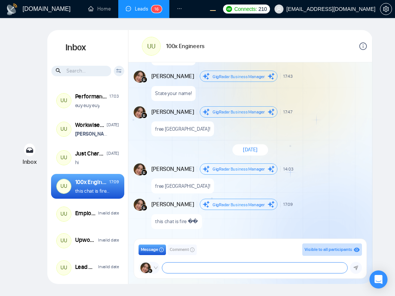
click at [197, 269] on textarea at bounding box center [254, 268] width 185 height 11
type textarea "hellooooo"
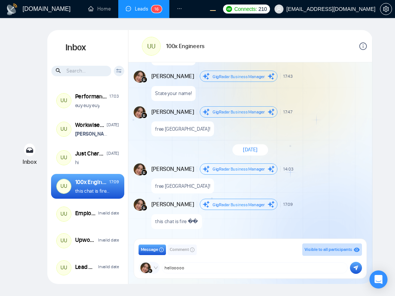
click at [357, 271] on button "submit" at bounding box center [356, 268] width 12 height 12
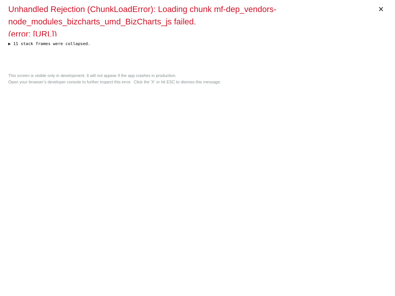
click at [219, 130] on div "× Unhandled Rejection (ChunkLoadError): Loading chunk mf-dep_vendors-node_modul…" at bounding box center [197, 148] width 385 height 296
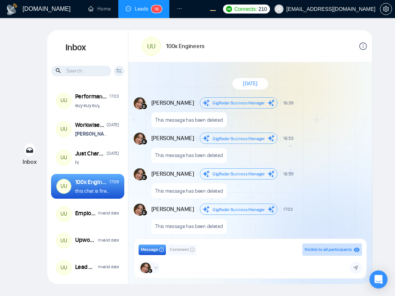
scroll to position [616, 0]
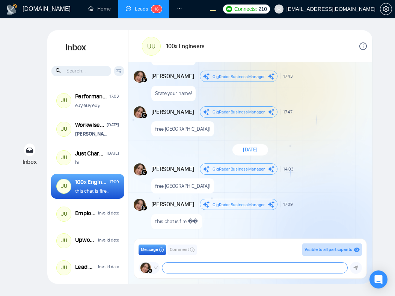
click at [210, 264] on textarea at bounding box center [254, 268] width 185 height 11
type textarea "helloo"
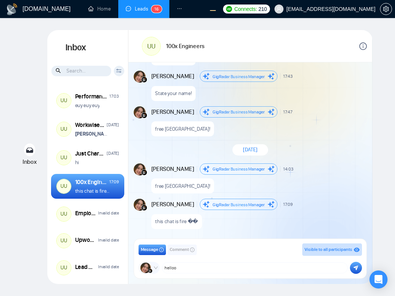
click at [356, 266] on icon "submit" at bounding box center [356, 267] width 5 height 5
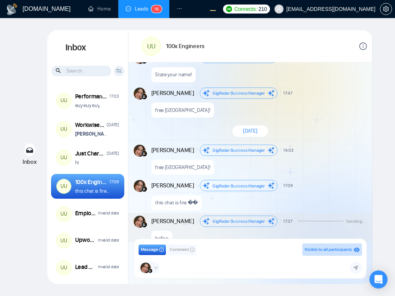
scroll to position [652, 0]
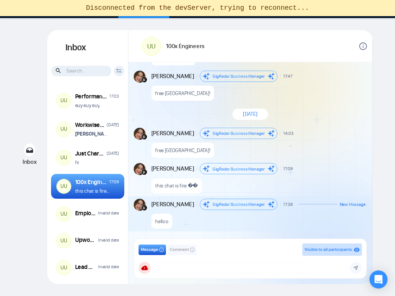
click at [262, 117] on div "Today" at bounding box center [251, 114] width 36 height 11
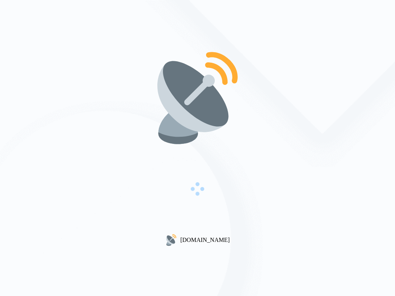
click at [333, 146] on div "[DOMAIN_NAME]" at bounding box center [197, 148] width 395 height 296
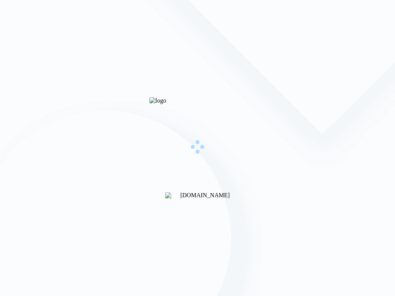
click at [333, 144] on div "[DOMAIN_NAME]" at bounding box center [197, 148] width 395 height 296
click at [242, 97] on img at bounding box center [198, 100] width 96 height 7
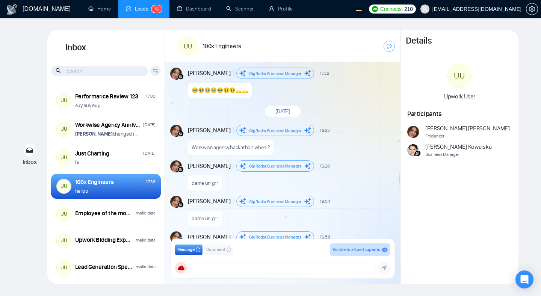
scroll to position [1263, 0]
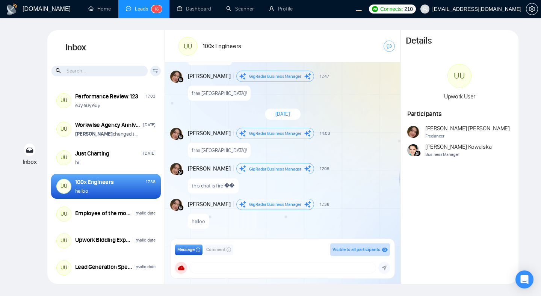
click at [523, 140] on div "Inbox Inbox Client Reset Date Reset Reset Apply UU Performance Review 123 17:03…" at bounding box center [270, 157] width 517 height 254
click at [354, 160] on div "August 26, 2025 Andrian Marsella GigRadar Business Manager 16:46 New Message Th…" at bounding box center [282, 152] width 235 height 180
click at [350, 161] on div "August 26, 2025 Andrian Marsella GigRadar Business Manager 16:46 New Message Th…" at bounding box center [282, 152] width 235 height 180
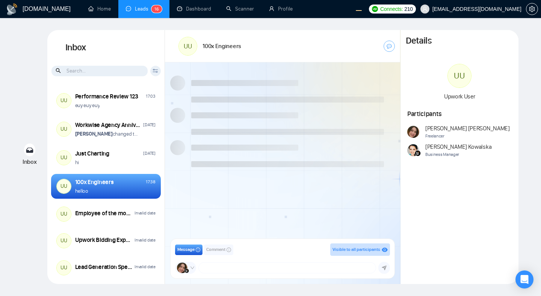
scroll to position [616, 0]
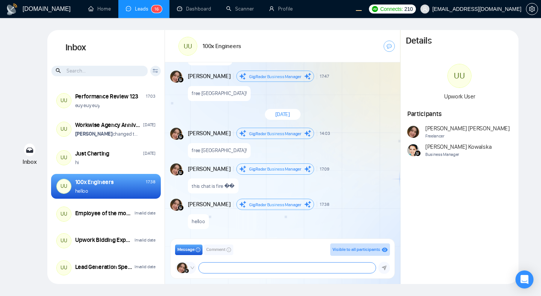
click at [285, 266] on textarea at bounding box center [287, 268] width 177 height 11
type textarea "oi oi oi oi"
click at [383, 265] on button "submit" at bounding box center [384, 268] width 12 height 12
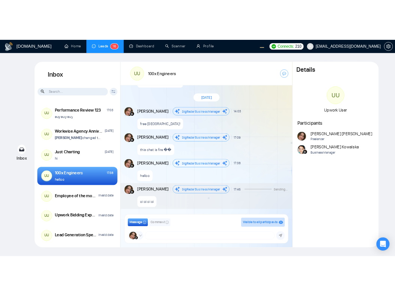
scroll to position [652, 0]
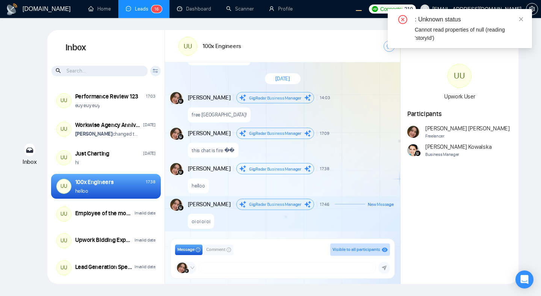
click at [530, 160] on div "GigRadar.io Home Leads 1 6 Dashboard Scanner Profile Connects: 210 workwiseupwo…" at bounding box center [270, 148] width 541 height 296
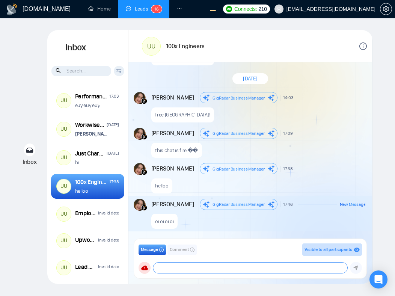
click at [189, 270] on textarea at bounding box center [250, 268] width 194 height 11
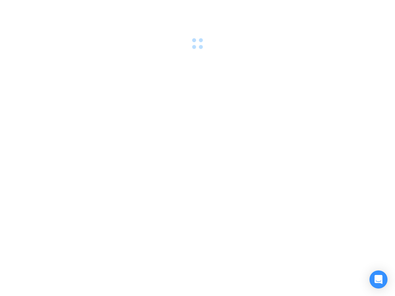
click at [215, 245] on div at bounding box center [197, 148] width 395 height 296
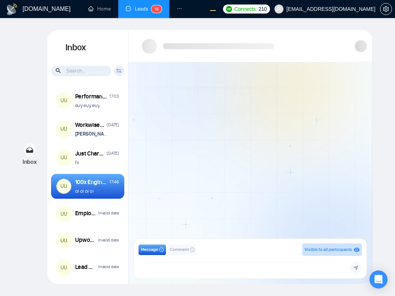
click at [211, 213] on div at bounding box center [251, 152] width 244 height 180
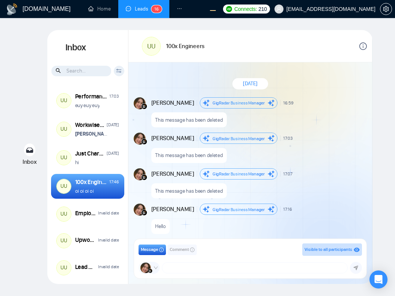
scroll to position [616, 0]
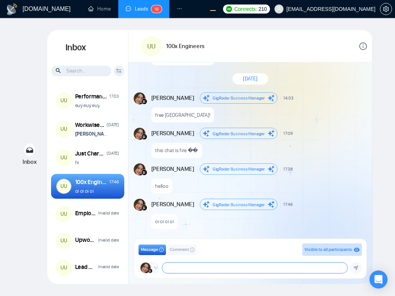
click at [189, 268] on textarea at bounding box center [254, 268] width 185 height 11
type textarea "okokok"
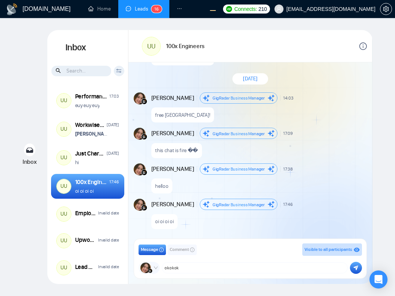
click at [355, 272] on button "submit" at bounding box center [356, 268] width 12 height 12
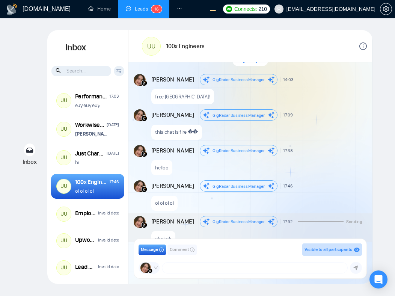
scroll to position [652, 0]
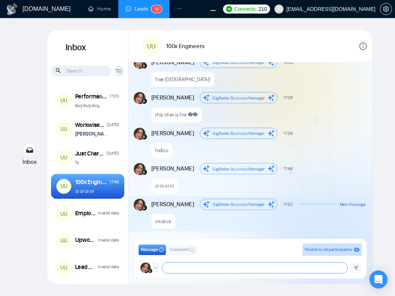
click at [242, 268] on textarea at bounding box center [254, 268] width 185 height 11
type textarea "hehehe"
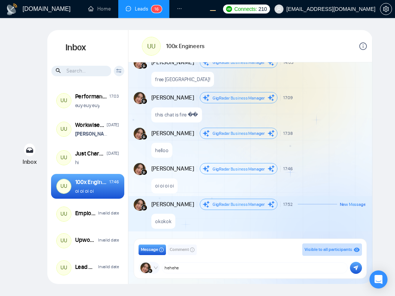
click at [355, 266] on icon "submit" at bounding box center [356, 267] width 5 height 5
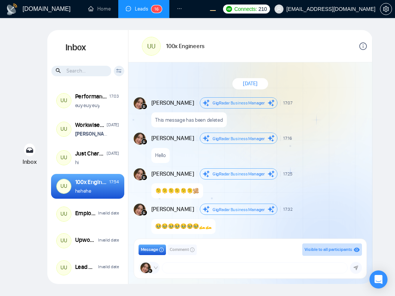
scroll to position [616, 0]
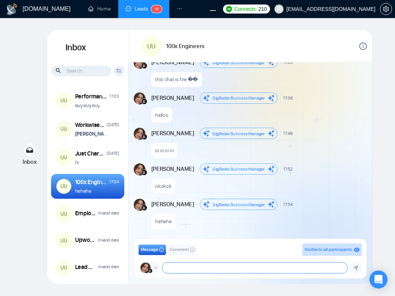
click at [230, 270] on textarea at bounding box center [254, 268] width 185 height 11
type textarea "rirgadag"
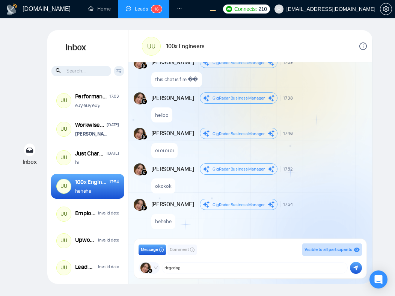
click at [357, 266] on icon "submit" at bounding box center [356, 267] width 5 height 5
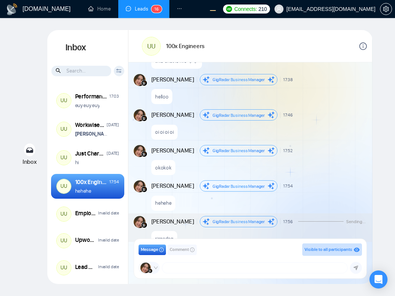
scroll to position [652, 0]
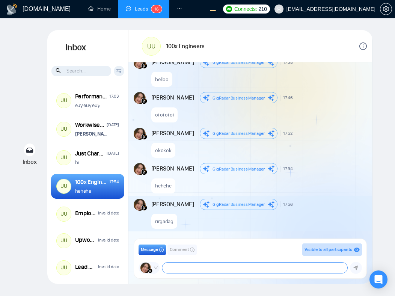
click at [228, 271] on textarea at bounding box center [254, 268] width 185 height 11
type textarea "keren abyss"
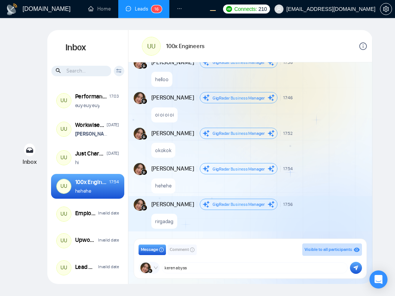
click at [355, 266] on icon "submit" at bounding box center [356, 267] width 5 height 5
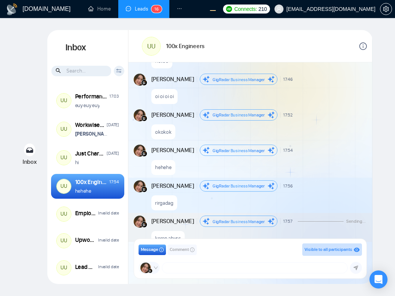
scroll to position [687, 0]
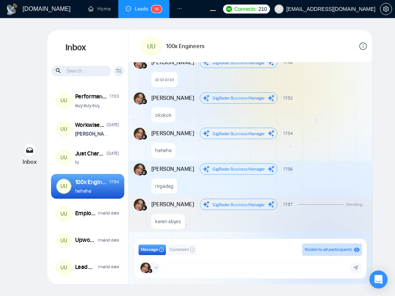
click at [178, 250] on span "Comment" at bounding box center [179, 249] width 19 height 7
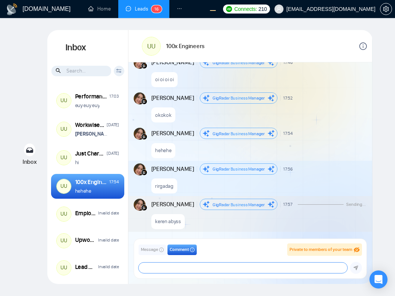
click at [180, 266] on textarea at bounding box center [243, 268] width 209 height 11
type textarea "hahaha"
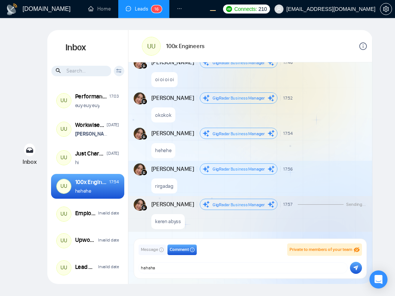
click at [358, 270] on icon "submit" at bounding box center [356, 267] width 5 height 5
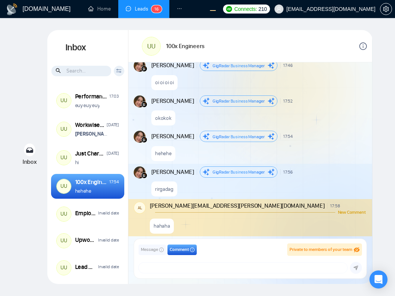
scroll to position [720, 0]
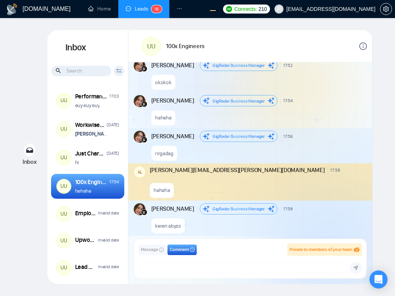
click at [208, 94] on div "August 28, 2025 Andrian Marsella GigRadar Business Manager 17:07 New Message Th…" at bounding box center [251, 152] width 244 height 180
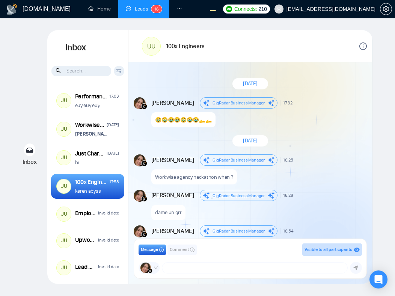
scroll to position [613, 0]
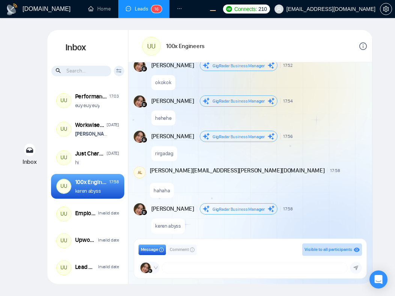
click at [224, 262] on div "GigRadar Business Manager Andrian Marsella salman.fatih@gigradar.io frnamlas@pr…" at bounding box center [250, 268] width 223 height 12
click at [219, 266] on textarea at bounding box center [254, 268] width 185 height 11
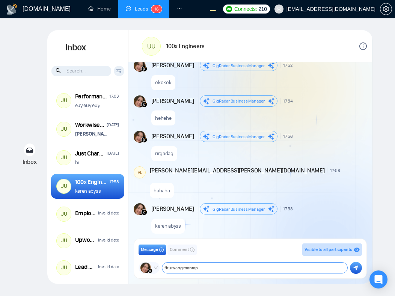
type textarea "fitur yang mantap"
click at [362, 267] on button "submit" at bounding box center [356, 268] width 12 height 12
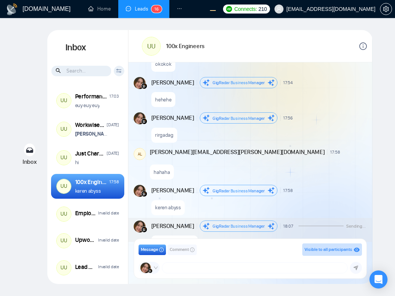
scroll to position [649, 0]
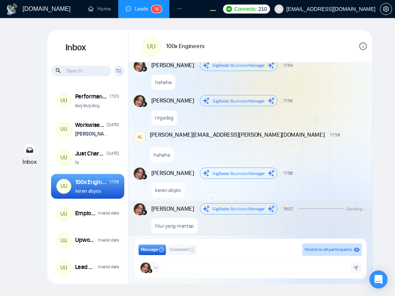
click at [189, 248] on span "Comment" at bounding box center [179, 249] width 19 height 7
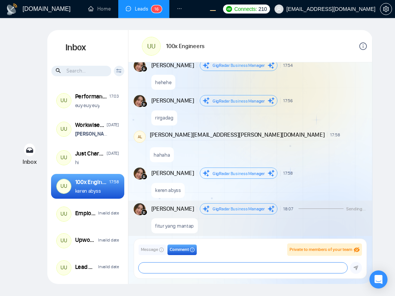
click at [181, 265] on textarea at bounding box center [243, 268] width 209 height 11
type textarea "this feature is amazing"
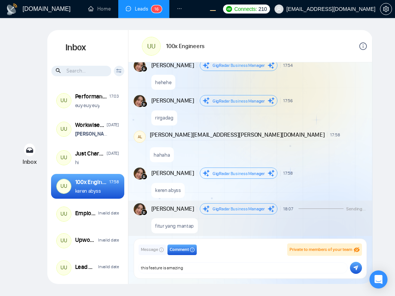
click at [357, 266] on icon "submit" at bounding box center [356, 267] width 5 height 5
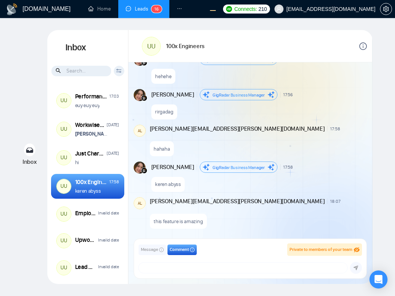
scroll to position [646, 0]
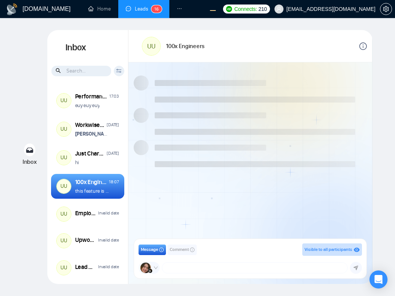
scroll to position [589, 0]
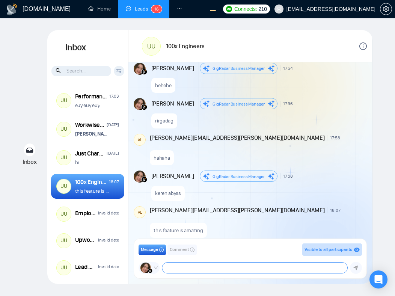
click at [243, 266] on textarea at bounding box center [254, 268] width 185 height 11
click at [263, 142] on div "New Comment" at bounding box center [260, 144] width 211 height 5
click at [378, 122] on div "Inbox Inbox Client Reset Date Reset Reset Apply UU Performance Review 123 17:03…" at bounding box center [197, 157] width 371 height 254
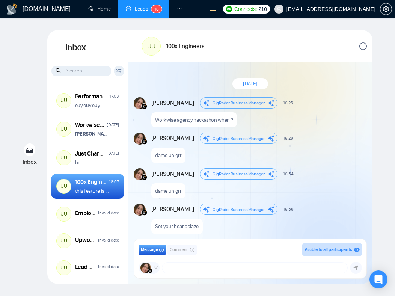
scroll to position [589, 0]
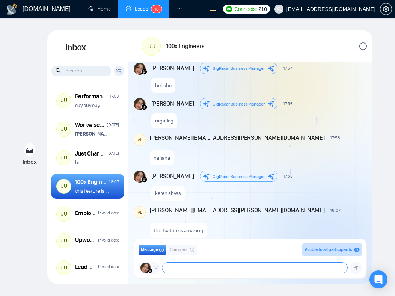
click at [235, 271] on textarea at bounding box center [254, 268] width 185 height 11
type textarea "awesome team"
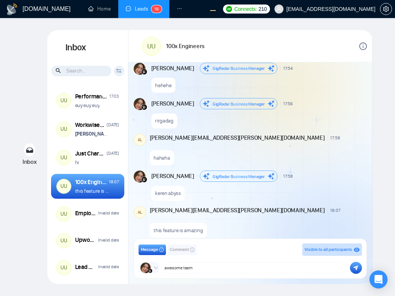
click at [359, 268] on button "submit" at bounding box center [356, 268] width 12 height 12
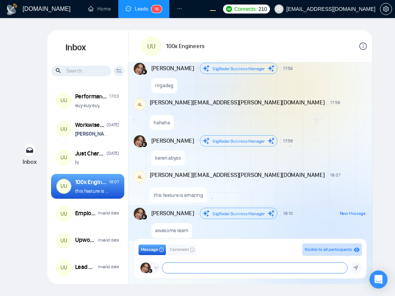
click at [248, 266] on textarea at bounding box center [254, 268] width 185 height 11
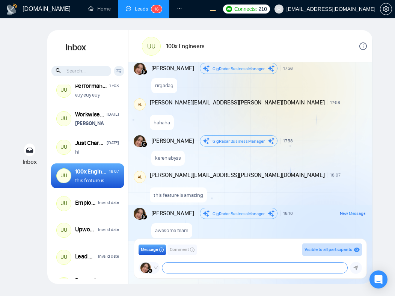
scroll to position [0, 0]
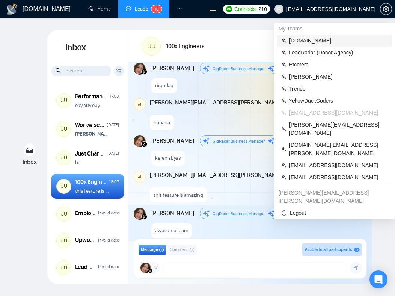
click at [309, 44] on span "evacodes.com" at bounding box center [338, 40] width 98 height 8
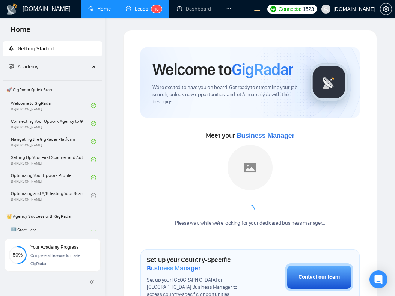
click at [144, 12] on link "Leads 1 6" at bounding box center [144, 9] width 36 height 6
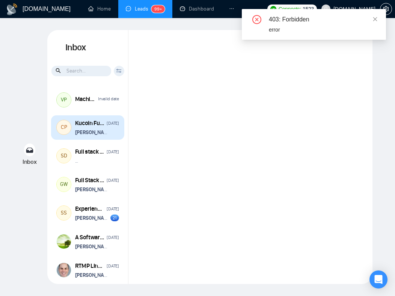
scroll to position [54, 0]
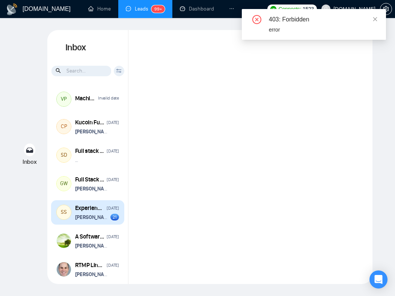
click at [89, 214] on strong "Vitaliy Basiuk" at bounding box center [94, 217] width 38 height 6
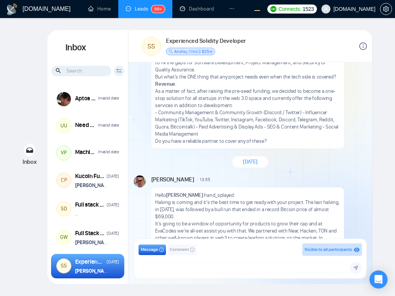
scroll to position [1201, 0]
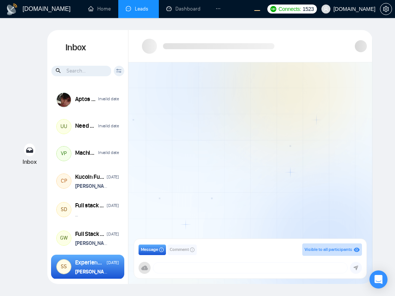
scroll to position [1, 0]
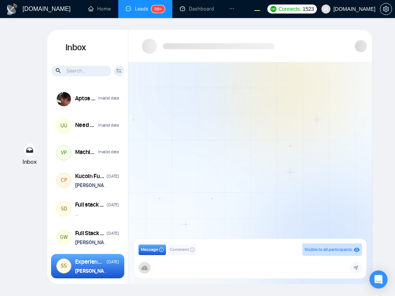
click at [203, 170] on div at bounding box center [251, 152] width 244 height 180
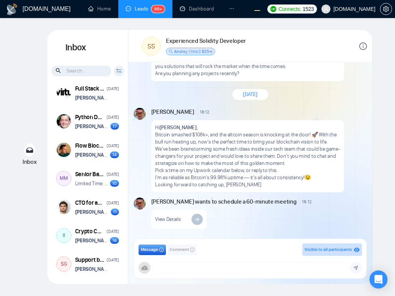
scroll to position [264, 0]
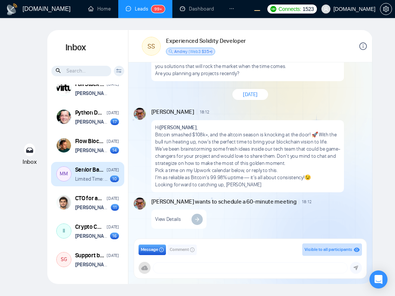
click at [107, 172] on div "November 26, 2024" at bounding box center [113, 169] width 12 height 7
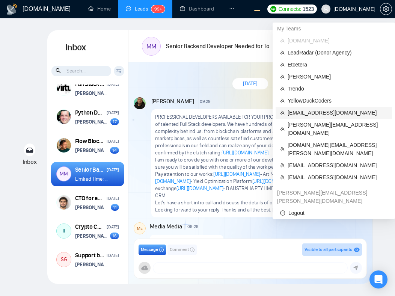
click at [311, 109] on span "[EMAIL_ADDRESS][DOMAIN_NAME]" at bounding box center [338, 113] width 100 height 8
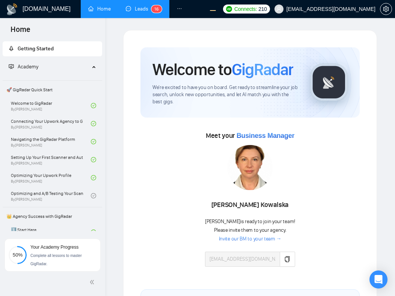
click at [126, 9] on link "Leads 1 6" at bounding box center [144, 9] width 36 height 6
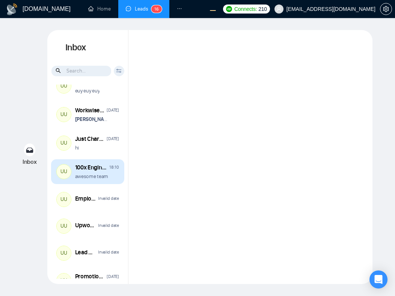
scroll to position [16, 0]
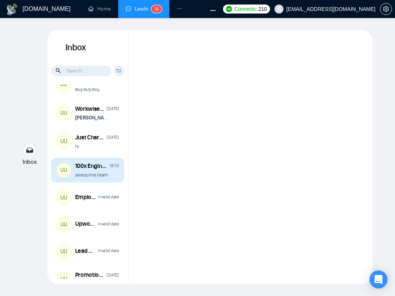
click at [106, 176] on p "awesome team" at bounding box center [91, 174] width 33 height 7
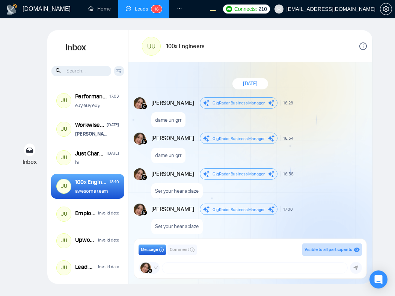
scroll to position [589, 0]
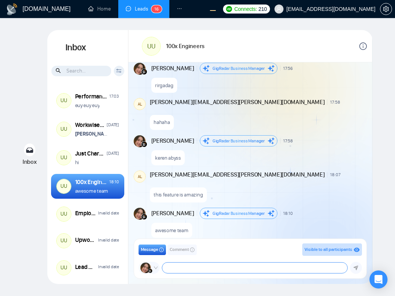
click at [193, 266] on textarea at bounding box center [254, 268] width 185 height 11
type textarea "really awesome team"
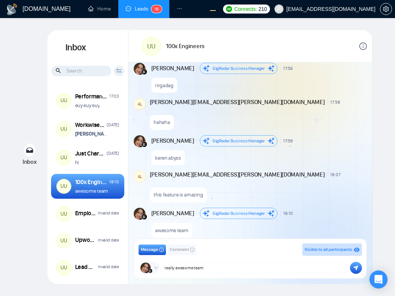
click at [355, 268] on icon "submit" at bounding box center [356, 267] width 5 height 5
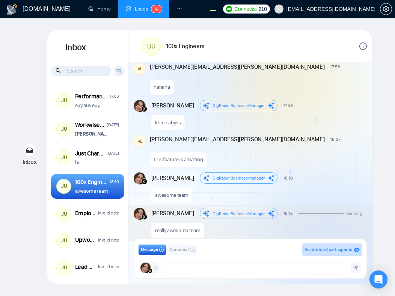
scroll to position [624, 0]
click at [289, 268] on textarea at bounding box center [254, 268] width 185 height 11
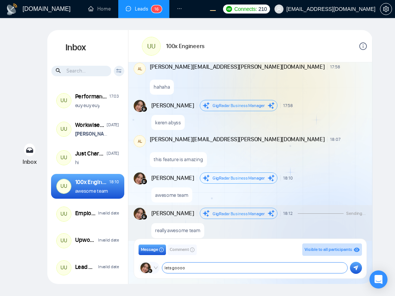
type textarea "lets goooo"
click at [356, 269] on icon "submit" at bounding box center [356, 268] width 5 height 5
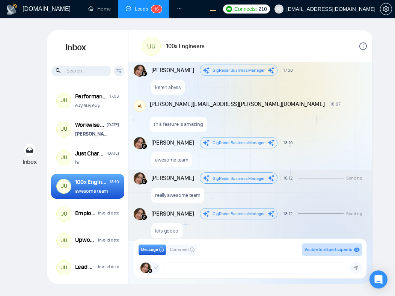
scroll to position [660, 0]
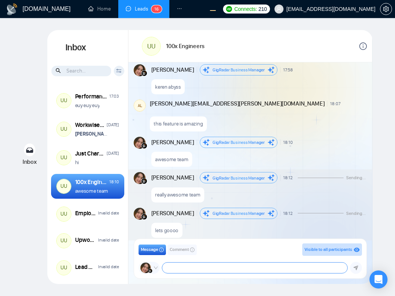
click at [304, 266] on textarea at bounding box center [254, 268] width 185 height 11
type textarea "workwiseagency 4life"
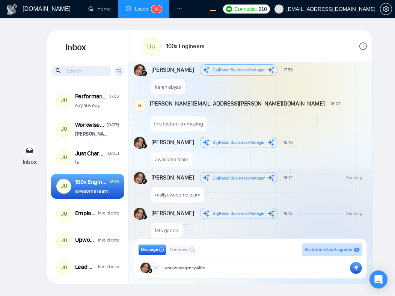
click at [359, 269] on button "submit" at bounding box center [356, 268] width 12 height 12
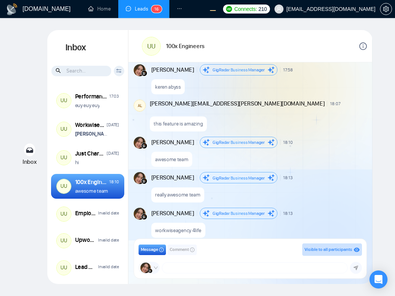
scroll to position [695, 0]
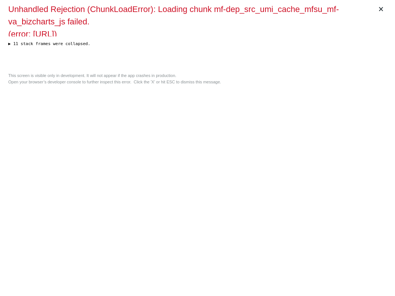
click at [248, 165] on div "× Unhandled Rejection (ChunkLoadError): Loading chunk mf-dep_src_umi_cache_mfsu…" at bounding box center [197, 148] width 385 height 296
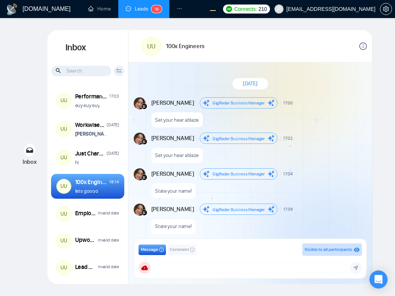
scroll to position [589, 0]
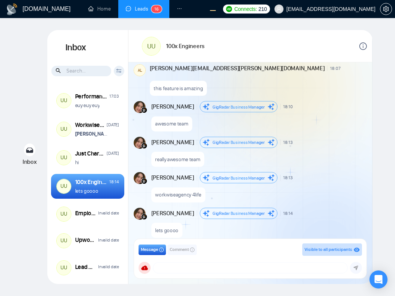
click at [181, 249] on span "Comment" at bounding box center [179, 249] width 19 height 7
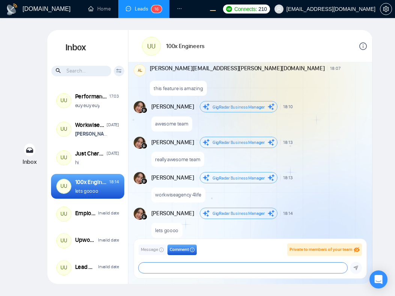
click at [185, 272] on textarea at bounding box center [243, 268] width 209 height 11
type textarea "hahaha"
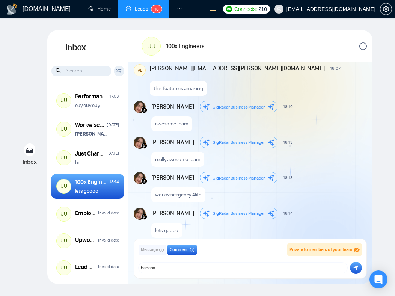
click at [353, 269] on button "submit" at bounding box center [356, 268] width 12 height 12
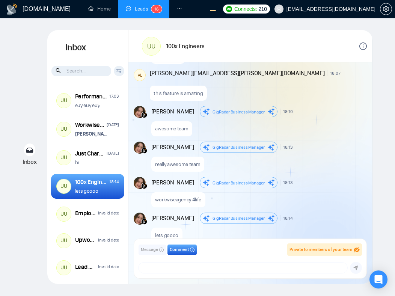
scroll to position [621, 0]
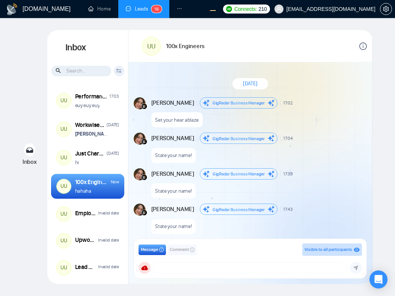
scroll to position [586, 0]
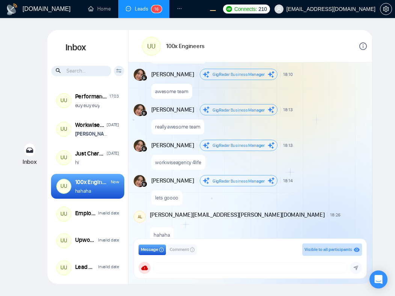
click at [182, 254] on button "Comment" at bounding box center [182, 250] width 29 height 11
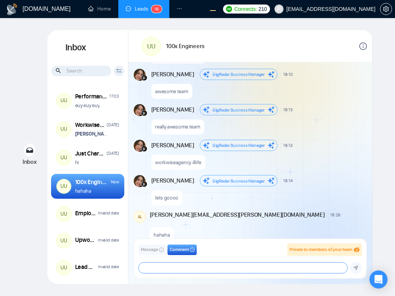
click at [200, 270] on textarea at bounding box center [243, 268] width 209 height 11
type textarea "h"
type textarea "hehehe"
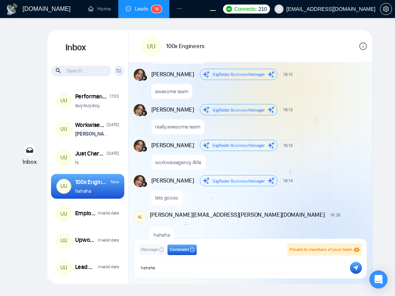
click at [246, 262] on div "salman.fatih@gigradar.io frnamlas@proton.me alex.zolotukhin@gigradar.io salman.…" at bounding box center [250, 268] width 223 height 12
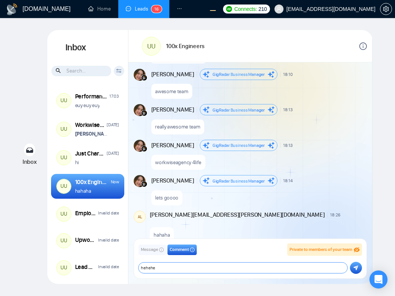
click at [286, 273] on textarea "hehehe" at bounding box center [243, 268] width 209 height 11
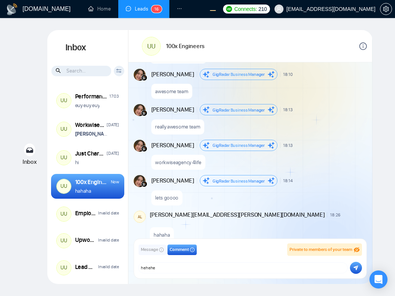
click at [355, 266] on icon "submit" at bounding box center [356, 267] width 5 height 5
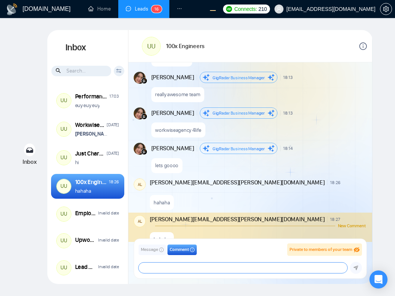
click at [242, 269] on textarea at bounding box center [243, 268] width 209 height 11
type textarea "hehehe"
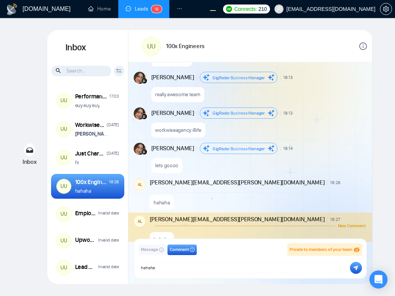
click at [357, 271] on button "submit" at bounding box center [356, 268] width 12 height 12
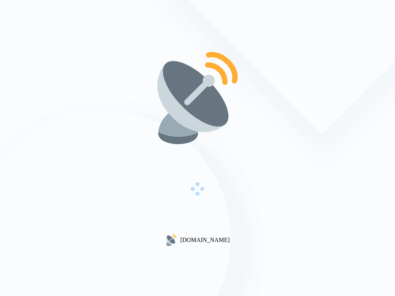
click at [221, 189] on div at bounding box center [198, 190] width 86 height 88
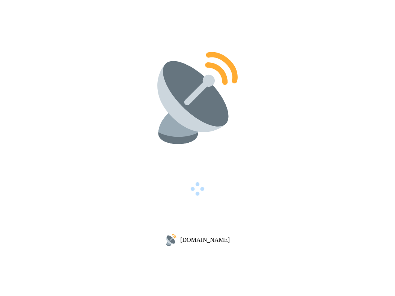
click at [195, 150] on div at bounding box center [198, 190] width 86 height 88
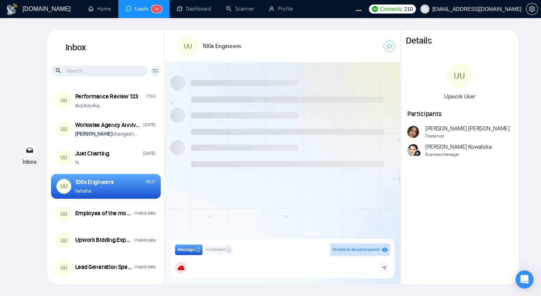
scroll to position [580, 0]
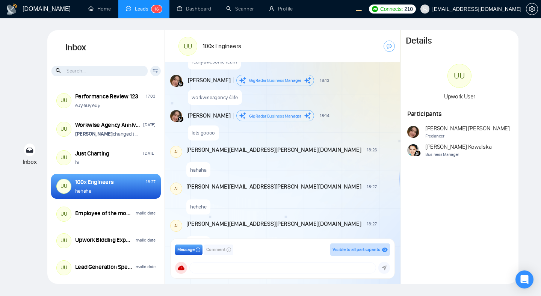
click at [218, 250] on span "Comment" at bounding box center [215, 249] width 19 height 7
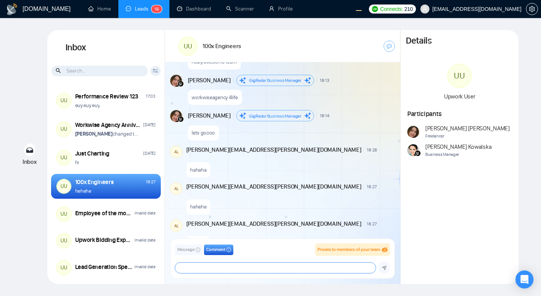
click at [221, 268] on textarea at bounding box center [275, 268] width 200 height 11
type textarea "test"
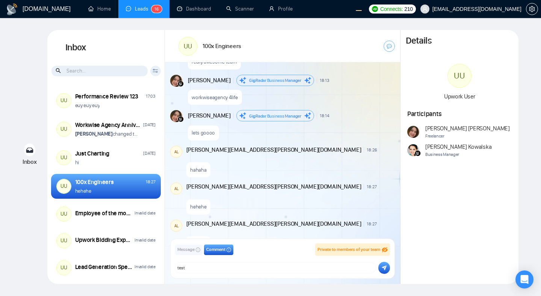
click at [382, 270] on icon "submit" at bounding box center [384, 267] width 5 height 5
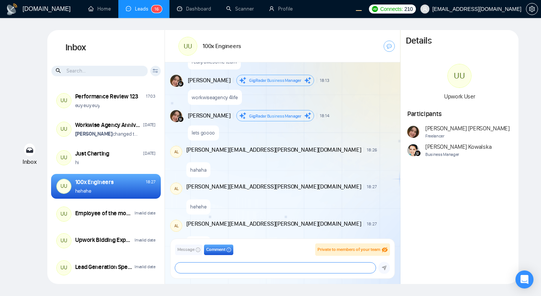
click at [190, 268] on textarea at bounding box center [275, 268] width 200 height 11
type textarea "???"
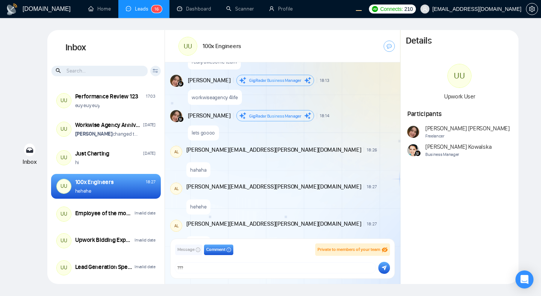
click at [385, 266] on icon "submit" at bounding box center [384, 267] width 5 height 5
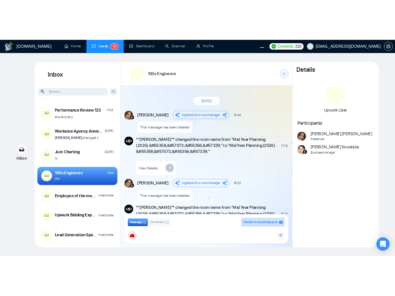
scroll to position [844, 0]
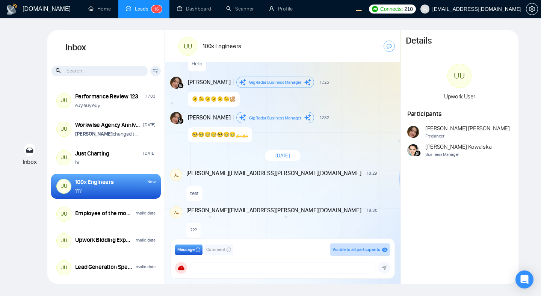
click at [363, 165] on div "Today" at bounding box center [282, 156] width 235 height 22
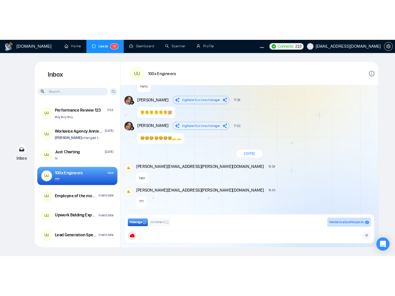
scroll to position [836, 0]
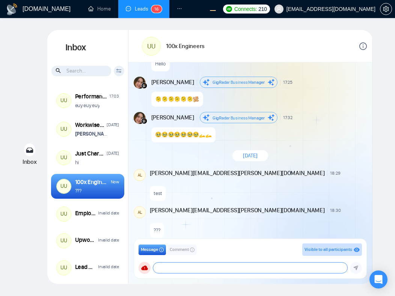
click at [199, 266] on textarea at bounding box center [250, 268] width 194 height 11
type textarea "???"
click at [186, 252] on span "Comment" at bounding box center [179, 249] width 19 height 7
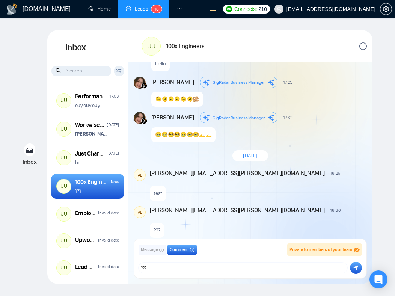
click at [353, 268] on button "submit" at bounding box center [356, 268] width 12 height 12
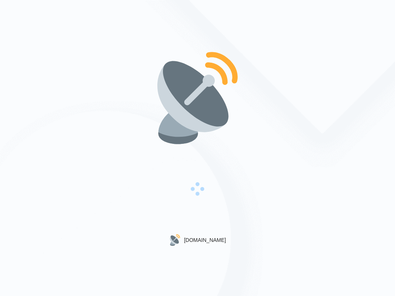
click at [344, 100] on div "[DOMAIN_NAME]" at bounding box center [197, 148] width 395 height 296
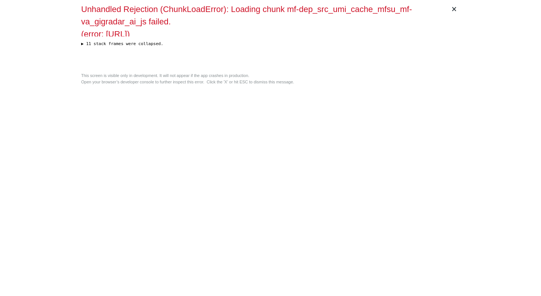
click at [335, 113] on div "× Unhandled Rejection (ChunkLoadError): Loading chunk mf-dep_src_umi_cache_mfsu…" at bounding box center [270, 148] width 385 height 296
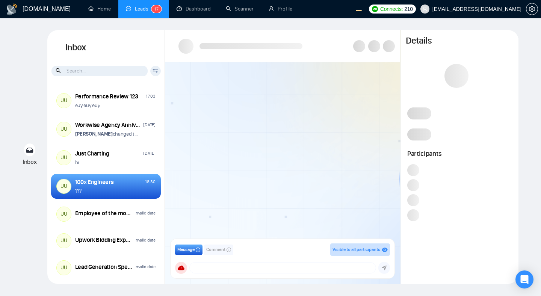
scroll to position [812, 0]
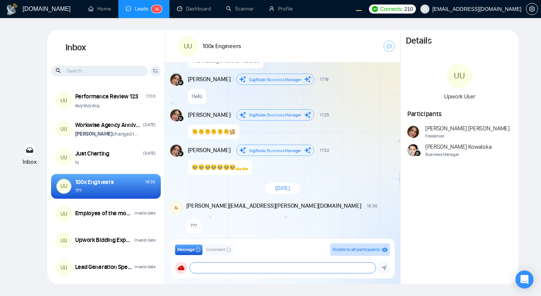
click at [259, 266] on textarea at bounding box center [283, 268] width 186 height 11
type textarea "???"
click at [219, 249] on span "Comment" at bounding box center [215, 249] width 19 height 7
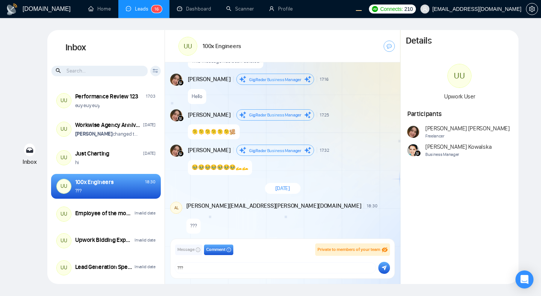
click at [382, 269] on icon "submit" at bounding box center [384, 267] width 5 height 5
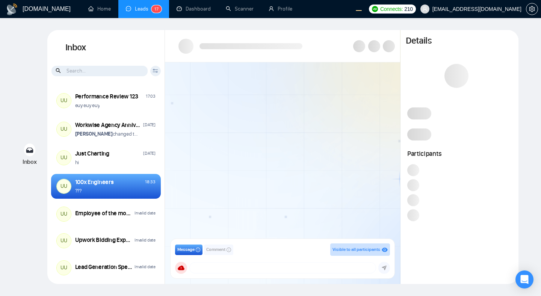
scroll to position [812, 0]
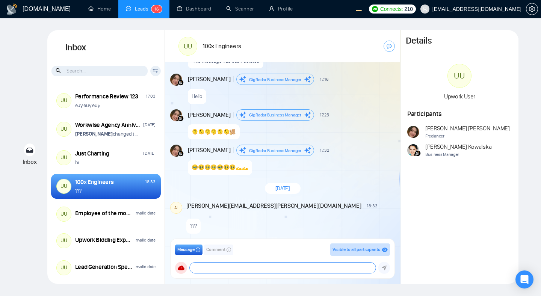
click at [231, 266] on textarea at bounding box center [283, 268] width 186 height 11
type textarea "???"
click at [221, 250] on span "Comment" at bounding box center [215, 249] width 19 height 7
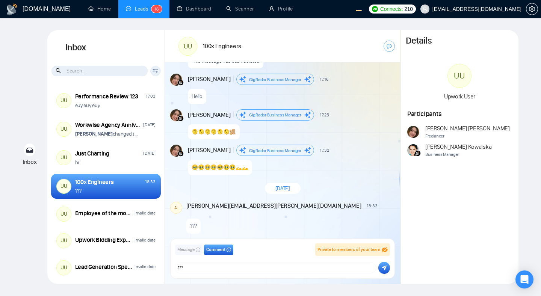
click at [384, 268] on icon "submit" at bounding box center [384, 268] width 5 height 5
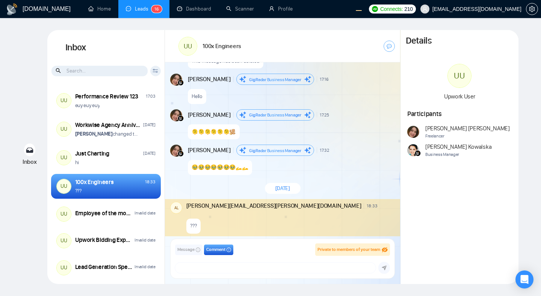
click at [357, 153] on div "Andrian Marsella GigRadar Business Manager 17:32 New Message" at bounding box center [291, 150] width 206 height 11
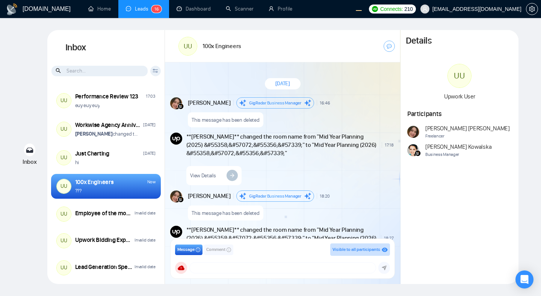
scroll to position [812, 0]
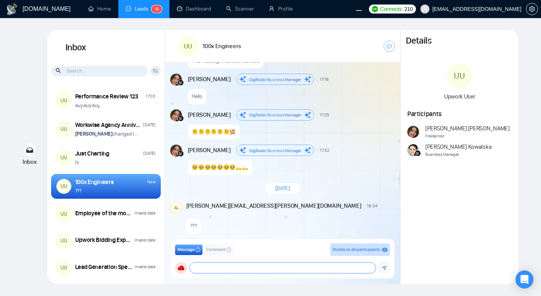
click at [292, 271] on textarea at bounding box center [283, 268] width 186 height 11
type textarea "???"
click at [215, 249] on span "Comment" at bounding box center [215, 249] width 19 height 7
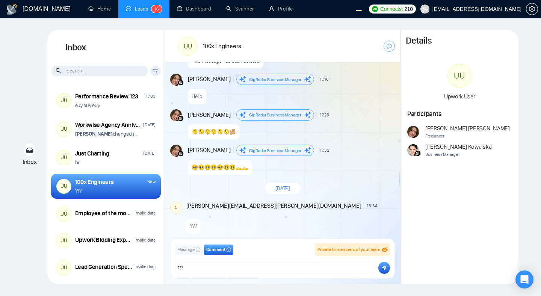
click at [379, 270] on button "submit" at bounding box center [384, 268] width 12 height 12
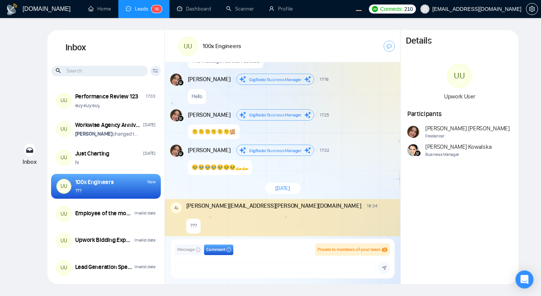
click at [380, 172] on div "🥹🥹🥹🥹🥹🥹🥹🫴🫴" at bounding box center [291, 165] width 206 height 19
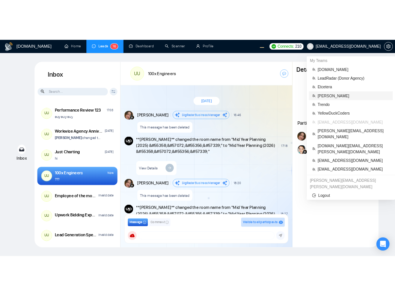
scroll to position [812, 0]
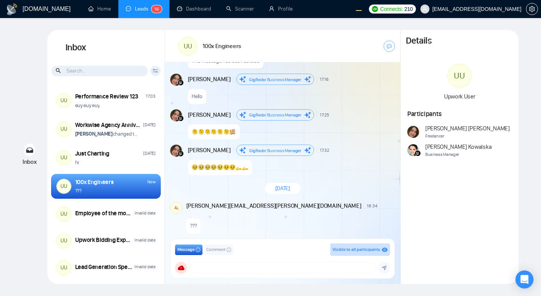
click at [533, 224] on div "GigRadar.io Home Leads 1 6 Dashboard Scanner Profile Connects: 210 workwiseupwo…" at bounding box center [270, 148] width 541 height 296
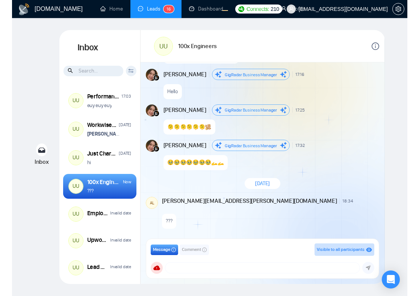
scroll to position [803, 0]
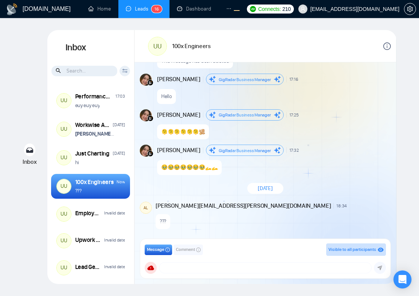
click at [186, 252] on span "Comment" at bounding box center [185, 249] width 19 height 7
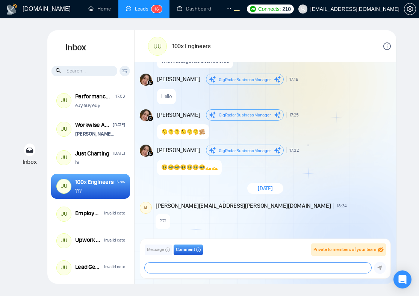
click at [189, 272] on textarea at bounding box center [258, 268] width 227 height 11
type textarea "???"
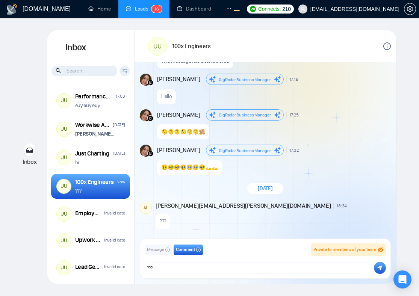
click at [380, 269] on icon "submit" at bounding box center [380, 268] width 5 height 5
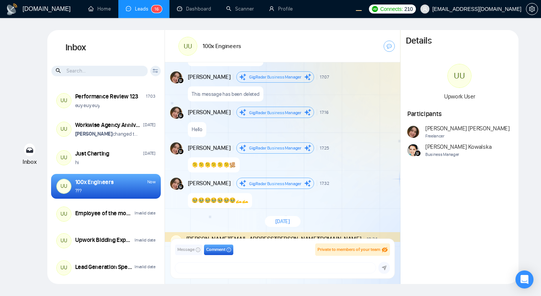
scroll to position [812, 0]
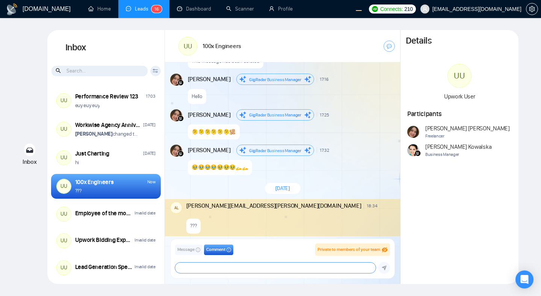
click at [274, 271] on textarea at bounding box center [275, 268] width 200 height 11
type textarea "???"
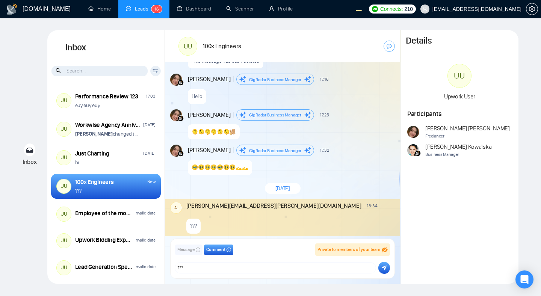
click at [383, 271] on button "submit" at bounding box center [384, 268] width 12 height 12
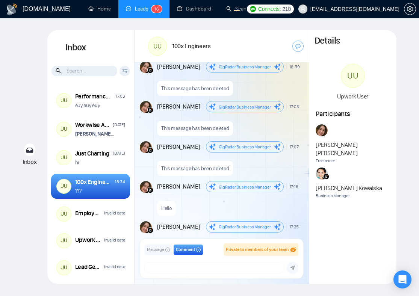
scroll to position [803, 0]
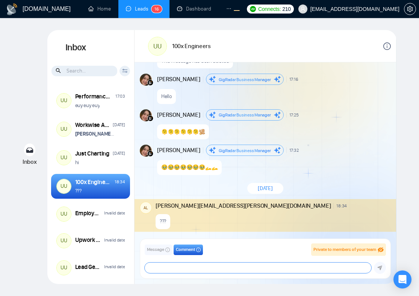
click at [274, 270] on textarea at bounding box center [258, 268] width 227 height 11
type textarea "whatt ?????"
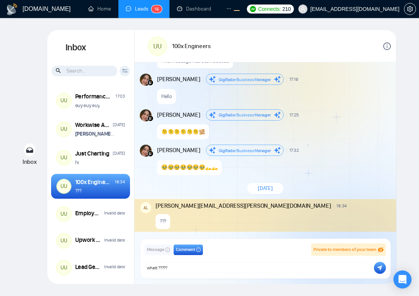
click at [384, 268] on button "submit" at bounding box center [380, 268] width 12 height 12
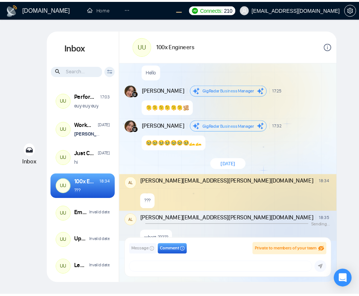
scroll to position [861, 0]
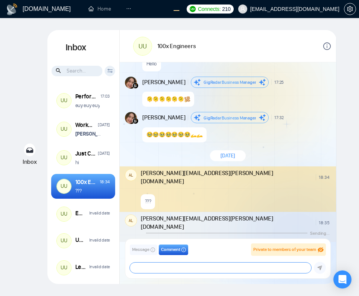
click at [205, 266] on textarea at bounding box center [220, 268] width 181 height 11
type textarea "qwdqwdwqewfewewwefcvews"
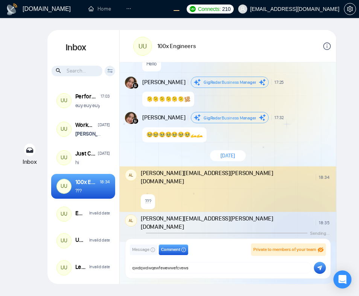
click at [315, 266] on button "submit" at bounding box center [319, 268] width 12 height 12
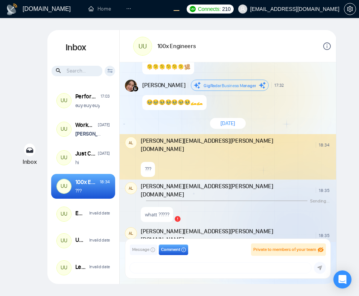
click at [310, 248] on div "qwdqwdwqewfewewwefcvews" at bounding box center [235, 257] width 188 height 19
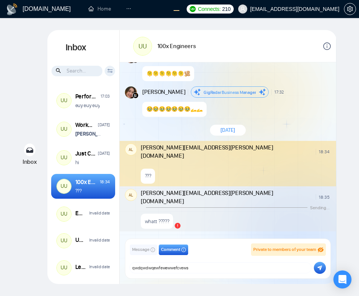
scroll to position [861, 0]
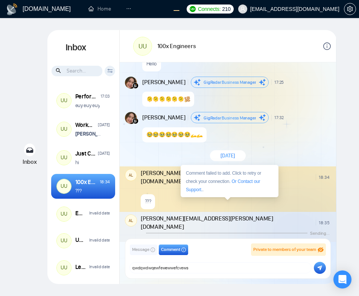
click at [188, 236] on div "whatt ?????" at bounding box center [235, 245] width 188 height 19
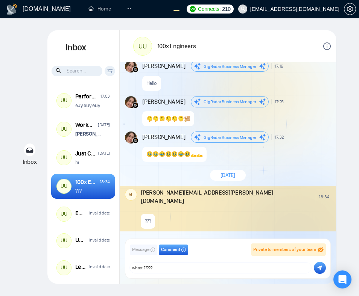
type textarea "whatt ?????"
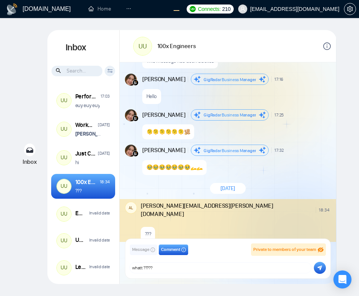
click at [320, 269] on icon "submit" at bounding box center [319, 267] width 5 height 5
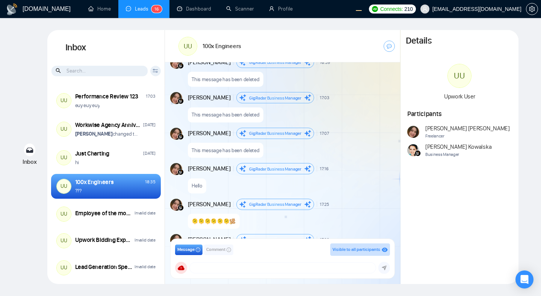
scroll to position [844, 0]
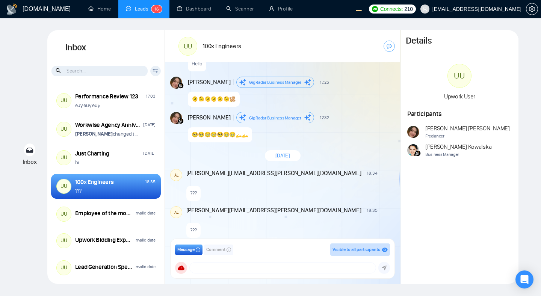
click at [215, 248] on span "Comment" at bounding box center [215, 249] width 19 height 7
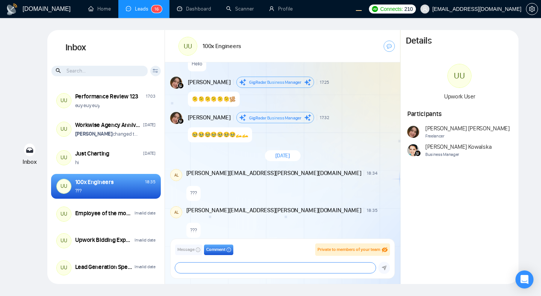
click at [222, 267] on textarea at bounding box center [275, 268] width 200 height 11
type textarea "???"
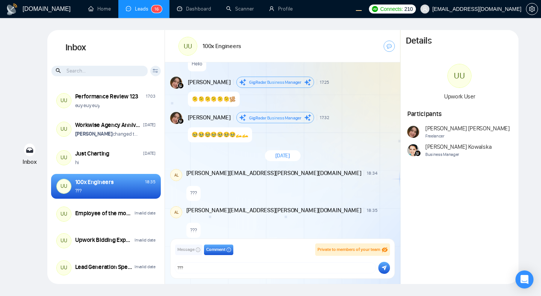
click at [389, 272] on div "salman.fatih@gigradar.io frnamlas@proton.me alex.zolotukhin@gigradar.io salman.…" at bounding box center [282, 268] width 215 height 12
click at [388, 270] on button "submit" at bounding box center [384, 268] width 12 height 12
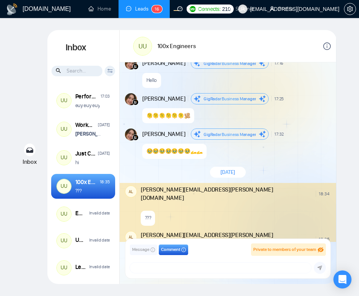
scroll to position [861, 0]
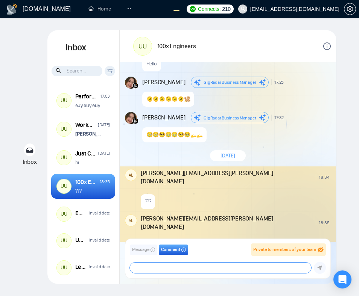
click at [210, 270] on textarea at bounding box center [220, 268] width 181 height 11
type textarea ">>>"
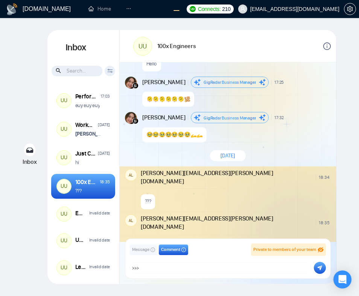
click at [324, 271] on div "salman.fatih@gigradar.io frnamlas@proton.me alex.zolotukhin@gigradar.io salman.…" at bounding box center [228, 268] width 196 height 12
click at [320, 269] on icon "submit" at bounding box center [319, 268] width 5 height 5
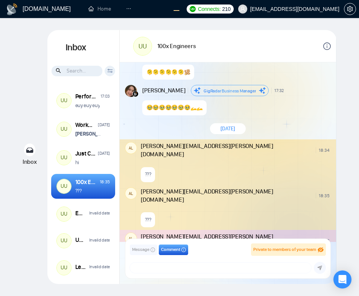
scroll to position [891, 0]
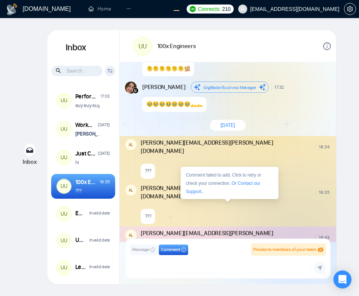
click at [247, 250] on div at bounding box center [235, 258] width 188 height 17
type textarea ">>>"
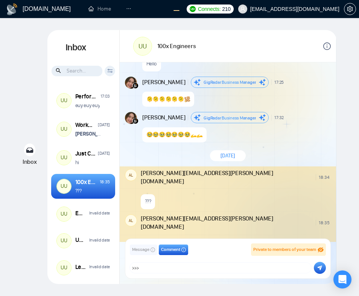
click at [316, 265] on button "submit" at bounding box center [319, 268] width 12 height 12
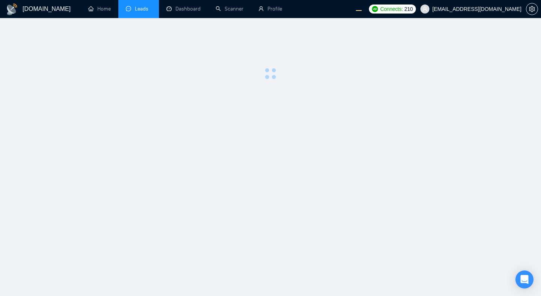
click at [367, 114] on main at bounding box center [270, 157] width 517 height 254
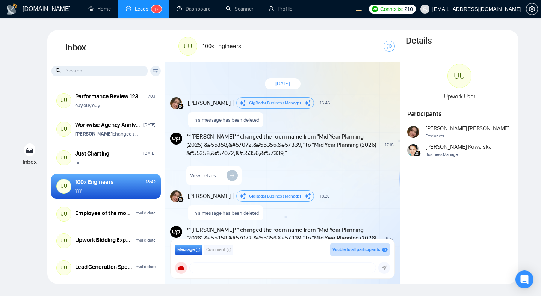
scroll to position [812, 0]
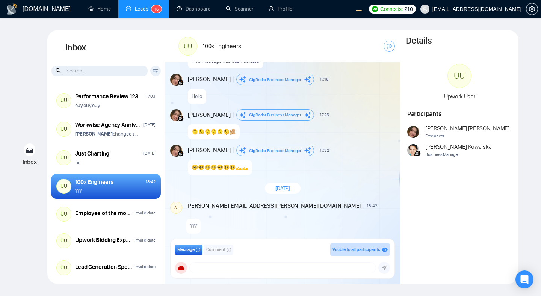
click at [217, 250] on span "Comment" at bounding box center [215, 249] width 19 height 7
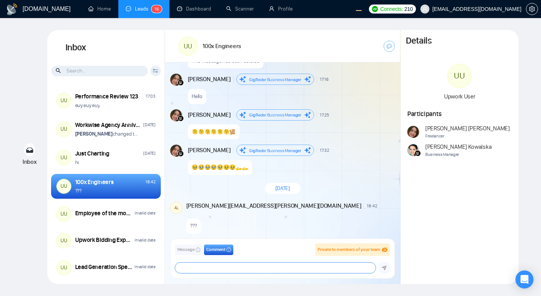
click at [233, 269] on textarea at bounding box center [275, 268] width 200 height 11
type textarea "???"
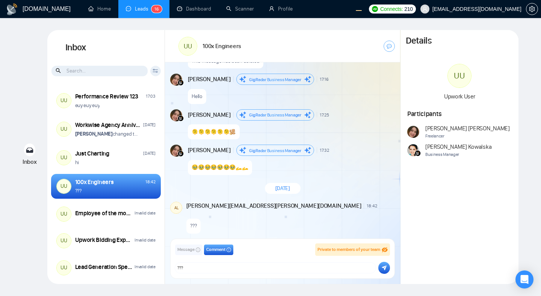
click at [381, 272] on button "submit" at bounding box center [384, 268] width 12 height 12
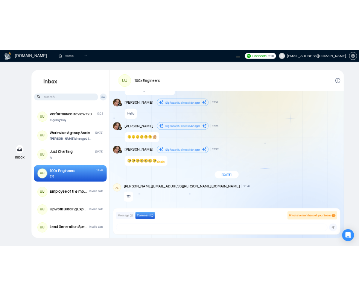
scroll to position [828, 0]
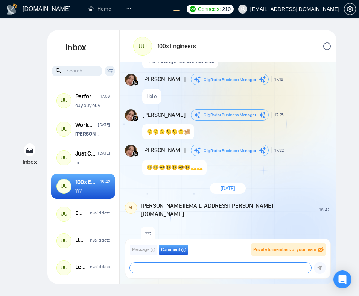
click at [227, 264] on textarea at bounding box center [220, 268] width 181 height 11
type textarea "????"
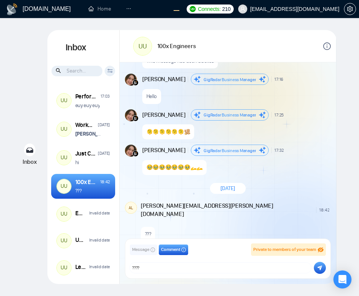
click at [323, 269] on button "submit" at bounding box center [319, 268] width 12 height 12
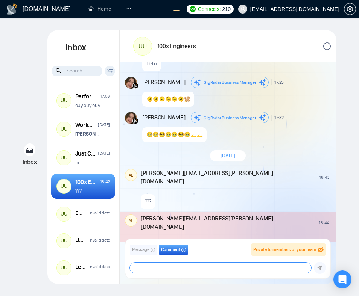
click at [150, 268] on textarea at bounding box center [220, 268] width 181 height 11
type textarea "hello ?"
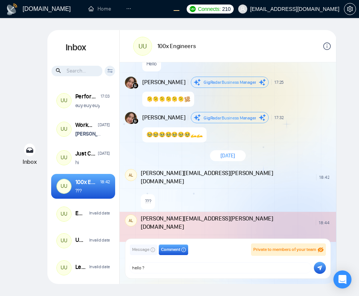
click at [319, 270] on icon "submit" at bounding box center [319, 267] width 5 height 5
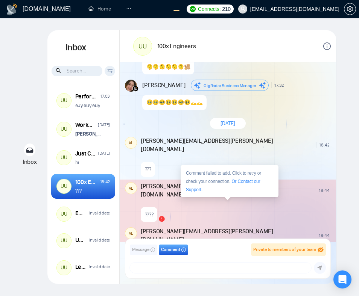
click at [159, 253] on div "hello ?" at bounding box center [151, 260] width 21 height 15
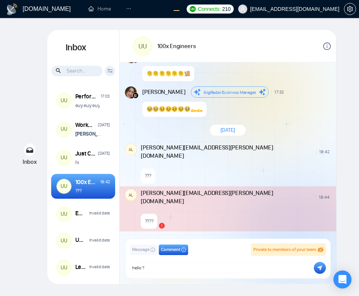
type textarea "hello ?"
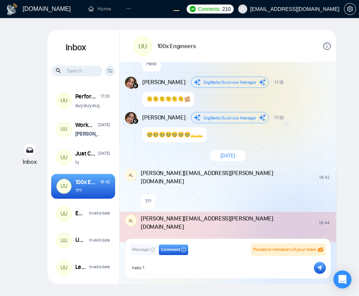
click at [139, 253] on span "Message" at bounding box center [140, 249] width 17 height 7
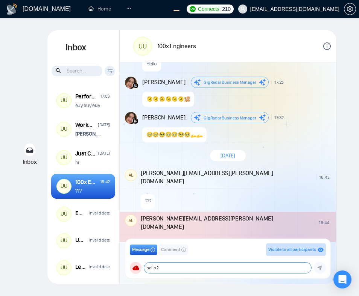
click at [172, 268] on textarea "hello ?" at bounding box center [227, 268] width 167 height 11
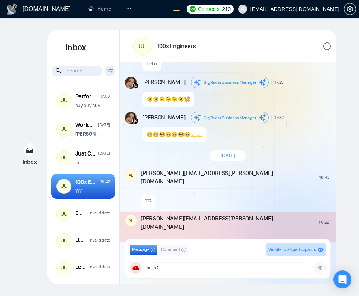
click at [247, 143] on div "August 26, 2025 Andrian Marsella GigRadar Business Manager 16:46 New Message Th…" at bounding box center [228, 152] width 216 height 180
click at [176, 250] on span "Comment" at bounding box center [170, 249] width 19 height 7
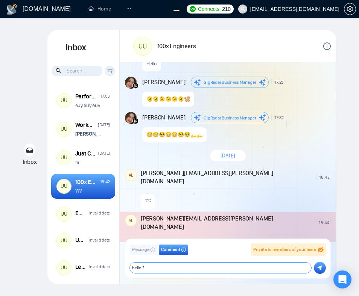
click at [206, 266] on textarea "hello ?" at bounding box center [220, 268] width 181 height 11
click at [189, 266] on textarea "hello ?" at bounding box center [220, 268] width 181 height 11
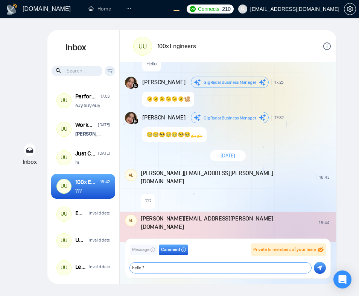
scroll to position [3, 0]
click at [289, 266] on textarea at bounding box center [220, 268] width 181 height 11
type textarea "a"
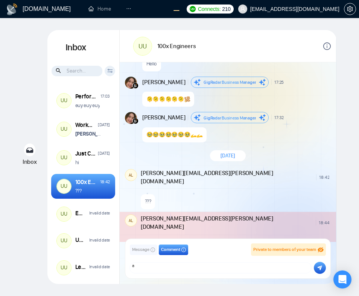
click at [319, 267] on icon "submit" at bounding box center [319, 268] width 5 height 5
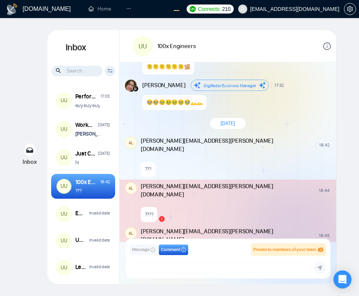
click at [294, 113] on div "Today" at bounding box center [228, 124] width 216 height 22
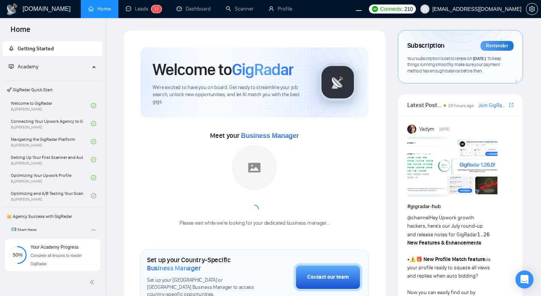
click at [290, 214] on div "Meet your Business Manager Please wait while we're looking for your dedicated b…" at bounding box center [255, 182] width 228 height 105
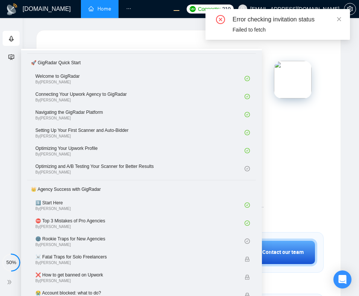
click at [129, 8] on icon "ellipsis" at bounding box center [128, 8] width 5 height 5
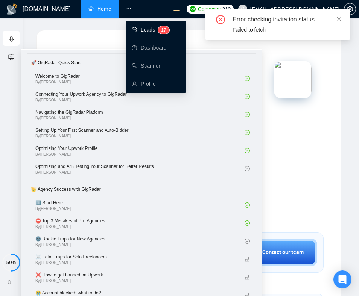
click at [145, 33] on link "Leads 1 7" at bounding box center [151, 30] width 38 height 6
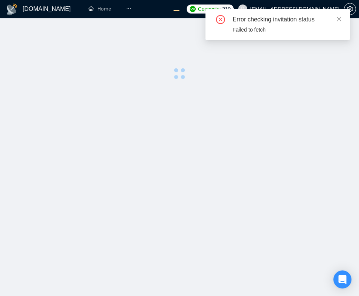
click at [244, 144] on main at bounding box center [179, 157] width 334 height 254
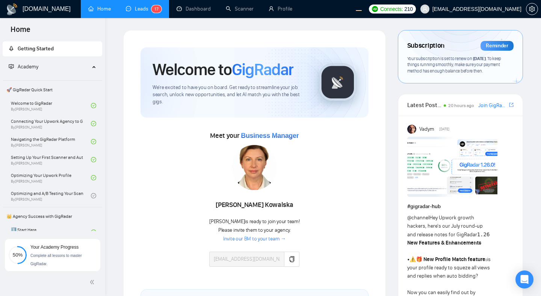
click at [134, 11] on link "Leads 1 7" at bounding box center [144, 9] width 36 height 6
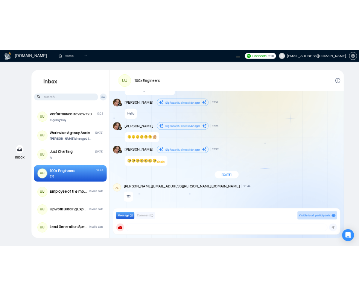
scroll to position [828, 0]
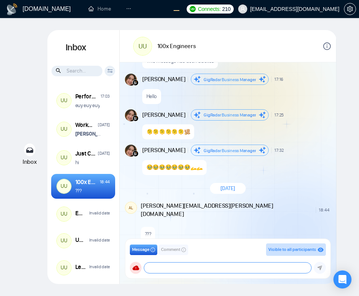
click at [166, 272] on textarea at bounding box center [227, 268] width 167 height 11
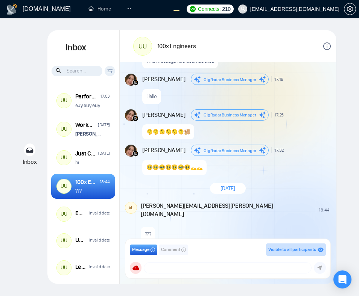
click at [165, 255] on button "Comment" at bounding box center [173, 250] width 29 height 11
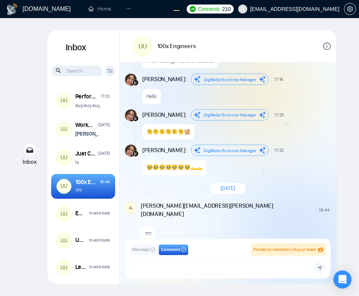
click at [173, 274] on div "Message Comment Private to members of your team salman.fatih@gigradar.io frnaml…" at bounding box center [227, 258] width 205 height 39
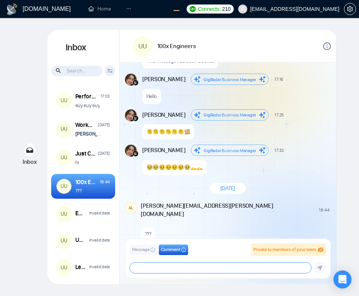
click at [163, 267] on textarea at bounding box center [220, 268] width 181 height 11
type textarea "???"
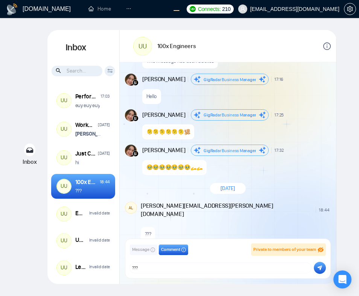
click at [318, 267] on icon "submit" at bounding box center [319, 268] width 5 height 5
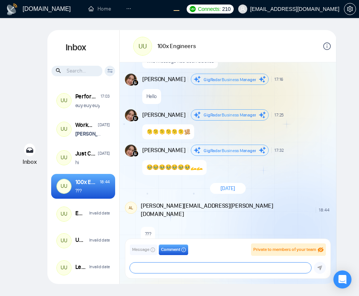
click at [259, 270] on textarea at bounding box center [220, 268] width 181 height 11
type textarea "aaaaa"
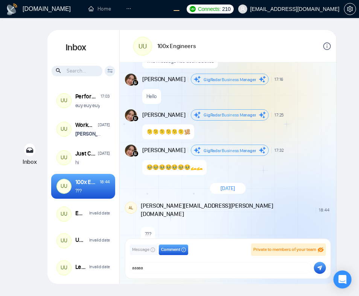
click at [319, 266] on icon "submit" at bounding box center [319, 267] width 5 height 5
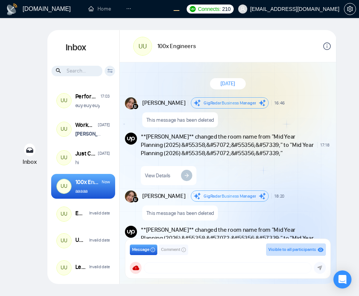
scroll to position [861, 0]
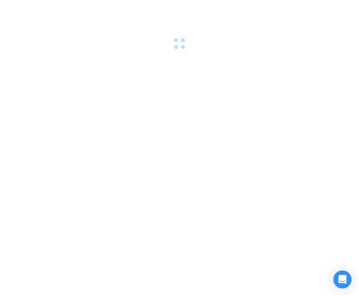
click at [261, 149] on div at bounding box center [179, 148] width 359 height 296
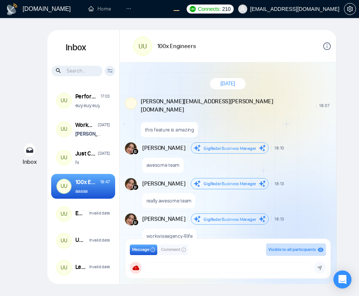
scroll to position [525, 0]
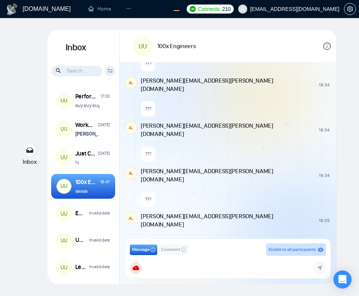
click at [171, 251] on span "Comment" at bounding box center [170, 249] width 19 height 7
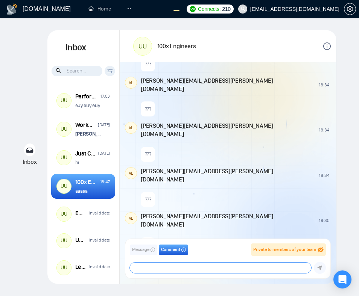
click at [181, 265] on textarea at bounding box center [220, 268] width 181 height 11
type textarea "aaaaaaa"
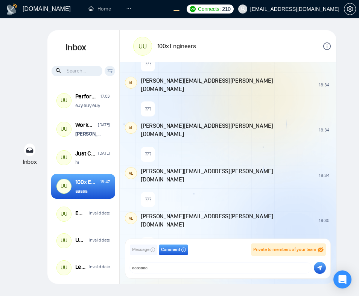
click at [318, 269] on icon "submit" at bounding box center [319, 267] width 5 height 5
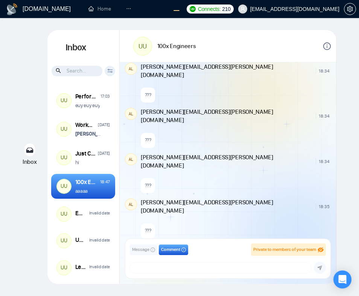
scroll to position [558, 0]
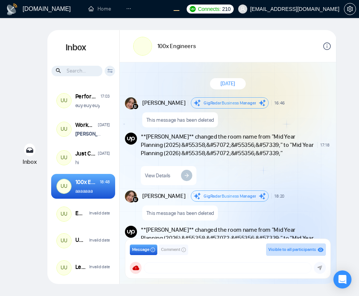
scroll to position [828, 0]
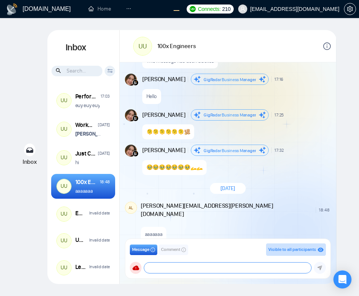
click at [175, 263] on textarea at bounding box center [227, 268] width 167 height 11
type textarea "aaaaaa"
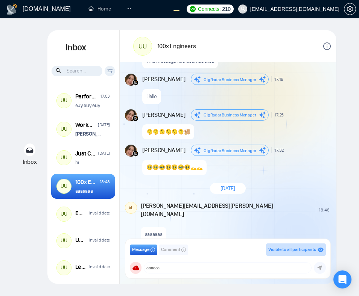
click at [174, 248] on span "Comment" at bounding box center [170, 249] width 19 height 7
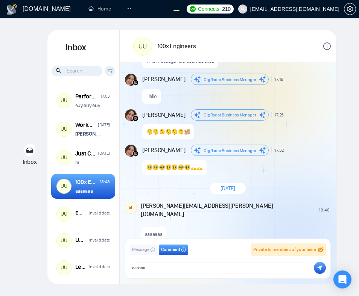
click at [319, 269] on icon "submit" at bounding box center [319, 267] width 5 height 5
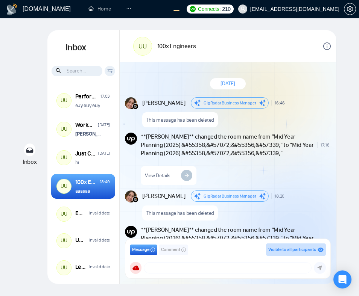
scroll to position [828, 0]
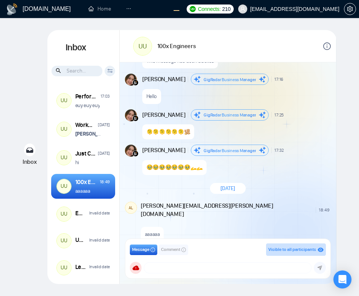
click at [172, 249] on span "Comment" at bounding box center [170, 249] width 19 height 7
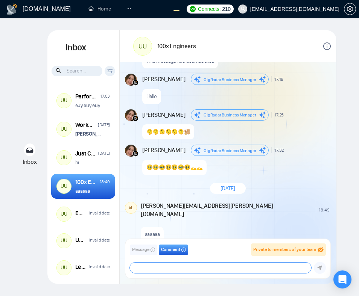
click at [183, 263] on textarea at bounding box center [220, 268] width 181 height 11
type textarea "aaaaaaaa"
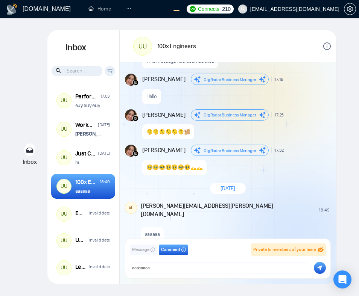
click at [320, 269] on icon "submit" at bounding box center [319, 268] width 5 height 5
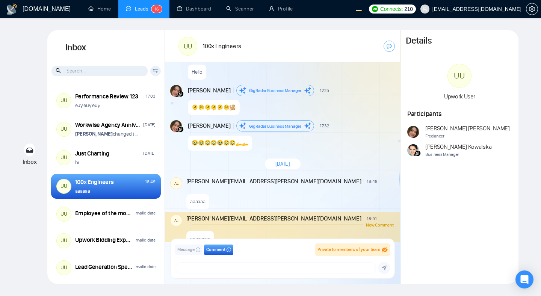
scroll to position [844, 0]
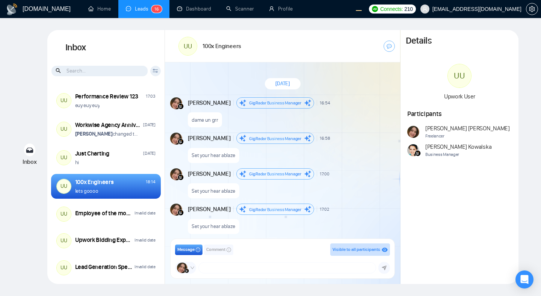
scroll to position [595, 0]
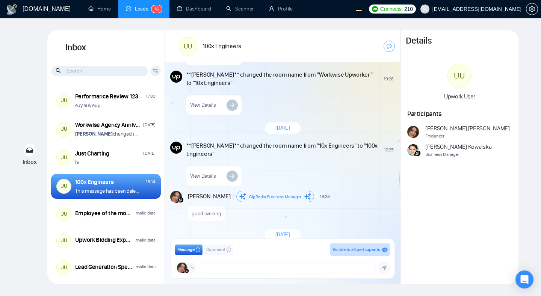
scroll to position [364, 0]
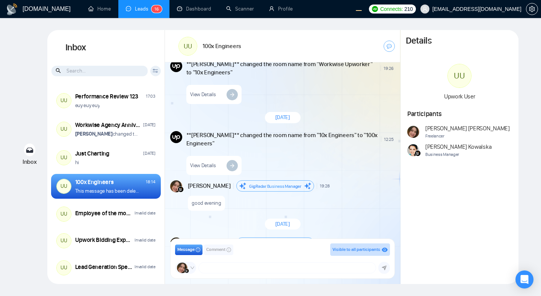
click at [294, 158] on div "View Details" at bounding box center [289, 163] width 207 height 23
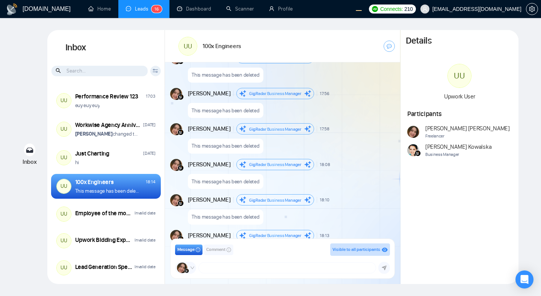
scroll to position [1618, 0]
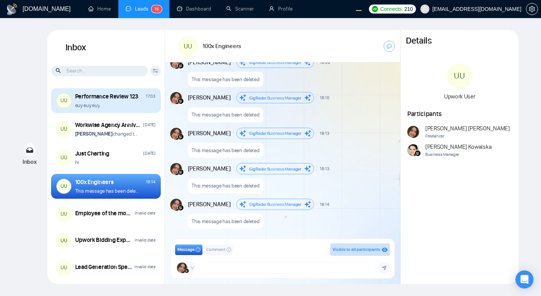
click at [129, 106] on div "euy euy euy" at bounding box center [115, 105] width 80 height 7
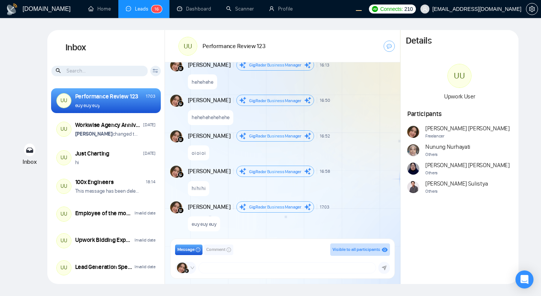
scroll to position [467, 0]
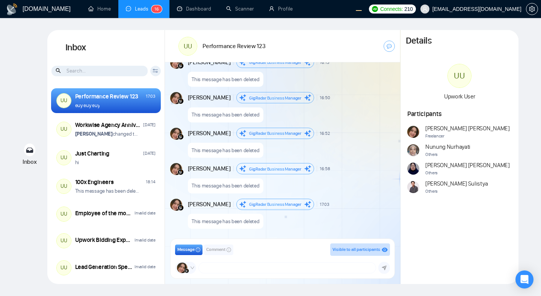
click at [234, 202] on div "Andrian Marsella GigRadar Business Manager 17:03" at bounding box center [259, 204] width 142 height 11
click at [217, 249] on span "Comment" at bounding box center [215, 249] width 19 height 7
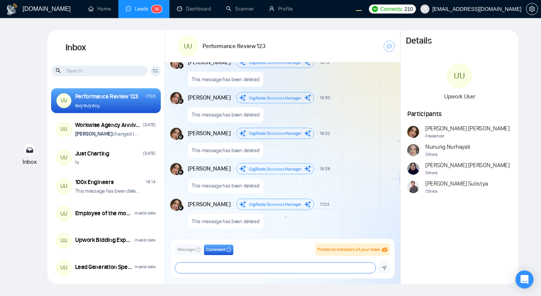
click at [216, 266] on textarea at bounding box center [275, 268] width 200 height 11
type textarea "hii"
click at [382, 269] on icon "submit" at bounding box center [384, 267] width 5 height 5
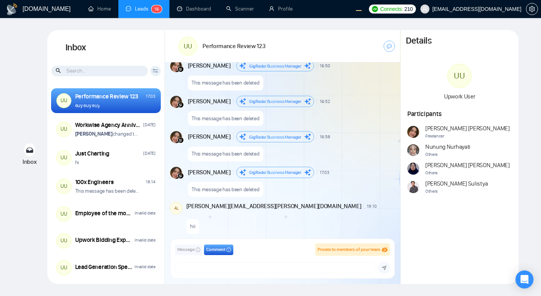
scroll to position [499, 0]
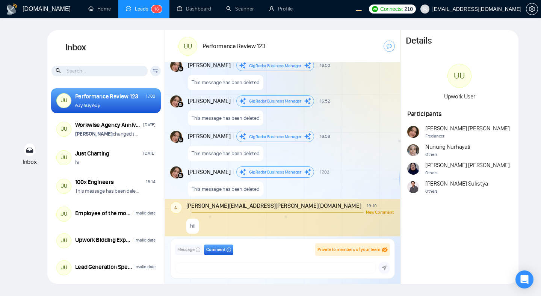
click at [318, 219] on div "hii" at bounding box center [289, 224] width 207 height 19
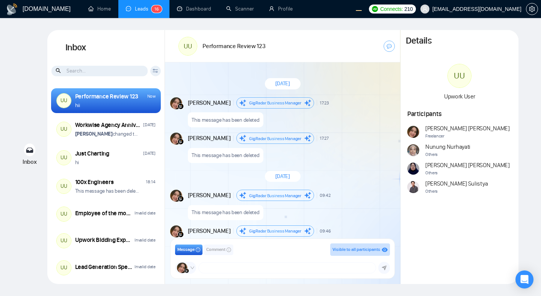
scroll to position [592, 0]
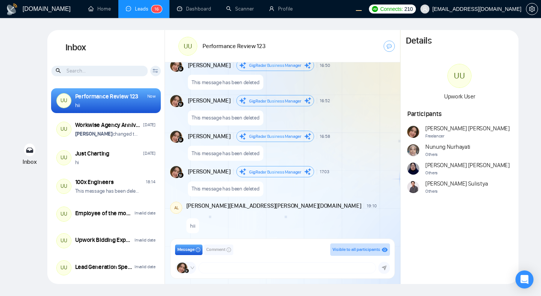
click at [321, 196] on div "[DATE] [PERSON_NAME] Business Manager 17:23 New Message This message has been d…" at bounding box center [282, 152] width 235 height 180
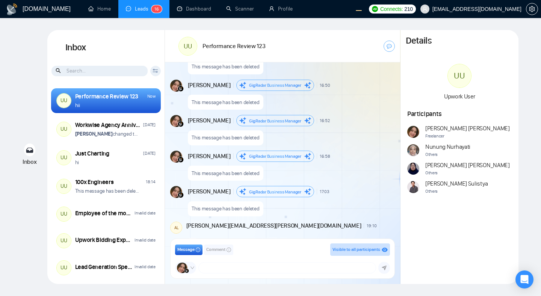
scroll to position [677, 0]
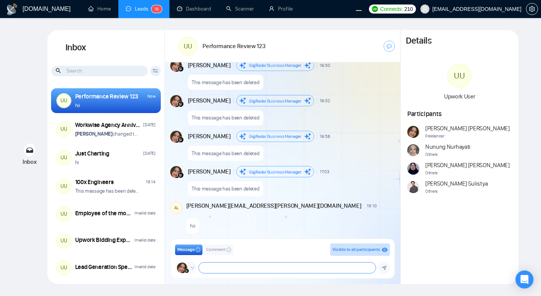
click at [234, 266] on textarea at bounding box center [287, 268] width 177 height 11
type textarea "test"
click at [387, 269] on button "submit" at bounding box center [384, 268] width 12 height 12
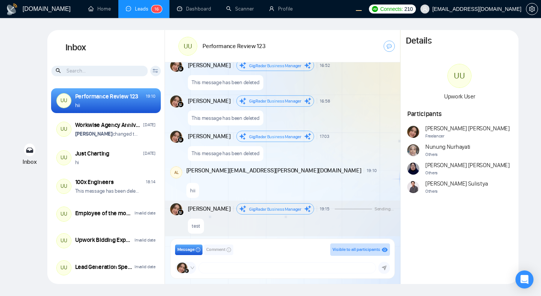
click at [218, 251] on span "Comment" at bounding box center [215, 249] width 19 height 7
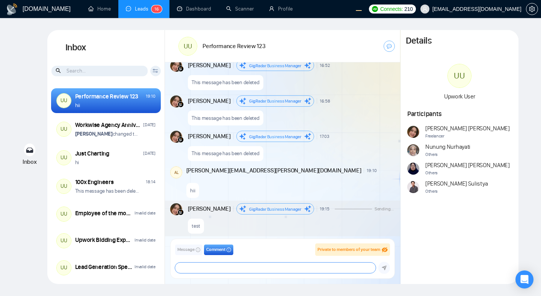
click at [227, 265] on textarea at bounding box center [275, 268] width 200 height 11
type textarea "amazing"
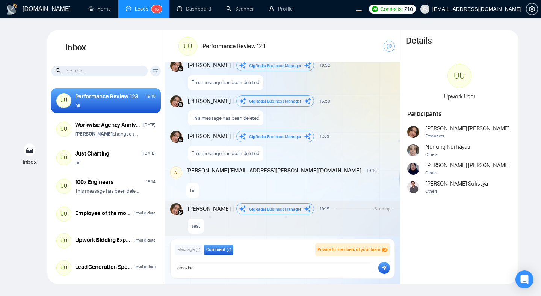
click at [382, 271] on button "submit" at bounding box center [384, 268] width 12 height 12
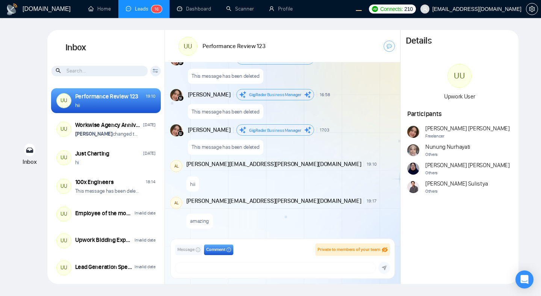
scroll to position [709, 0]
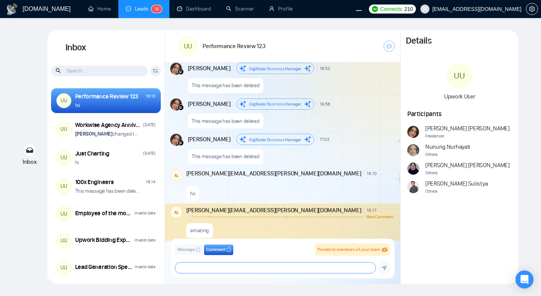
click at [265, 270] on textarea at bounding box center [275, 268] width 200 height 11
click at [264, 265] on textarea at bounding box center [275, 268] width 200 height 11
click at [210, 263] on textarea at bounding box center [275, 268] width 200 height 11
click at [268, 265] on textarea at bounding box center [275, 268] width 200 height 11
type textarea "😭"
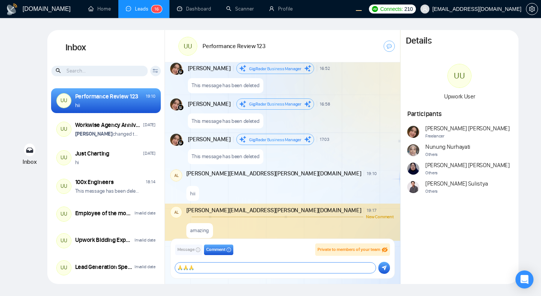
type textarea "🙏🙏🙏"
click at [381, 266] on button "submit" at bounding box center [384, 268] width 12 height 12
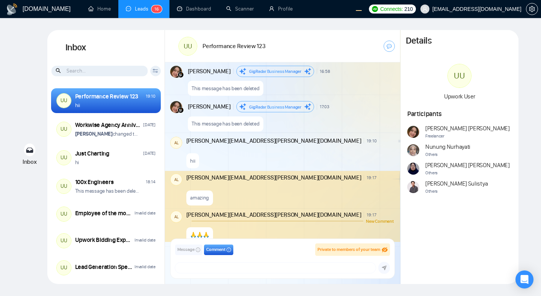
click at [437, 233] on div "Details UU Upwork User Participants Andrian Marsella Freelancer Nunung Nurhayat…" at bounding box center [460, 157] width 118 height 254
click at [350, 97] on div "August 27, 2025 Andrian Marsella GigRadar Business Manager 13:59 New Message Yo…" at bounding box center [282, 152] width 235 height 180
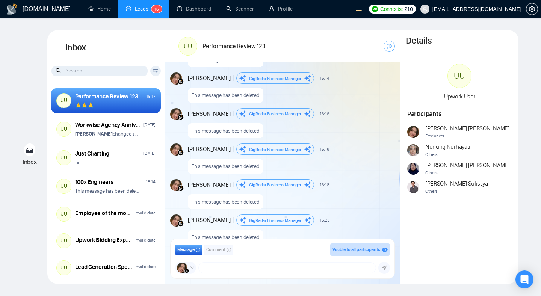
scroll to position [742, 0]
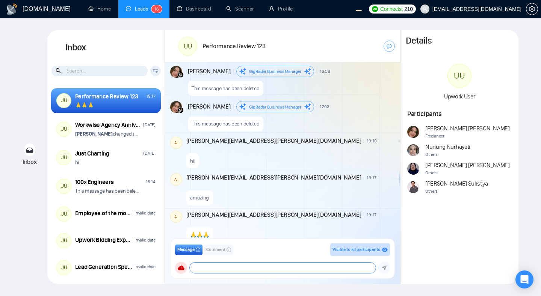
click at [227, 268] on textarea at bounding box center [283, 268] width 186 height 11
click at [278, 168] on div "[DATE] [PERSON_NAME] Business Manager 13:59 New Message You guys are amazing **…" at bounding box center [282, 152] width 235 height 180
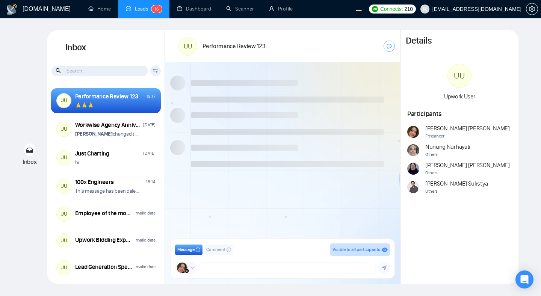
scroll to position [564, 0]
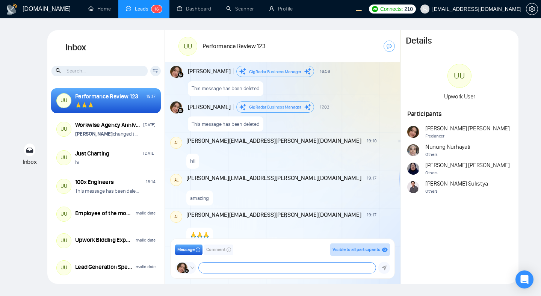
click at [288, 269] on textarea at bounding box center [287, 268] width 177 height 11
type textarea "???"
click at [387, 267] on button "submit" at bounding box center [384, 268] width 12 height 12
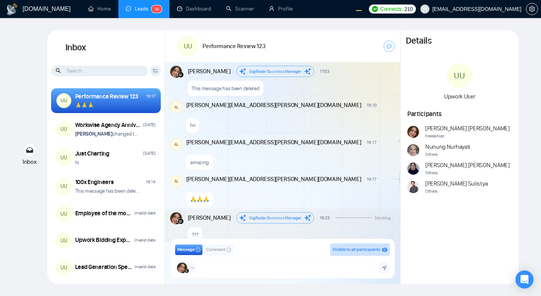
click at [192, 269] on icon "down" at bounding box center [192, 268] width 5 height 5
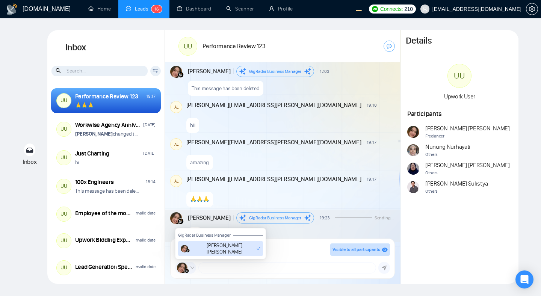
click at [192, 269] on icon "down" at bounding box center [192, 268] width 5 height 5
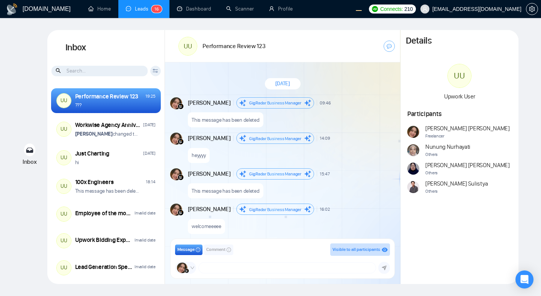
scroll to position [564, 0]
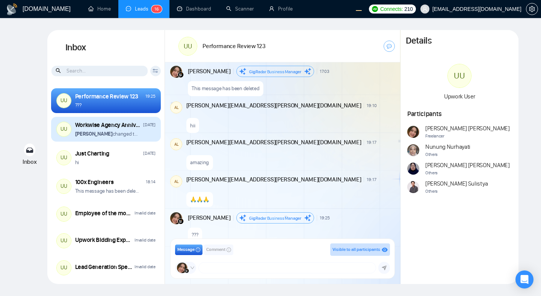
click at [140, 135] on div "[PERSON_NAME] changed the room name from "Workwise Agency Anniversary (2026) ��…" at bounding box center [115, 133] width 80 height 7
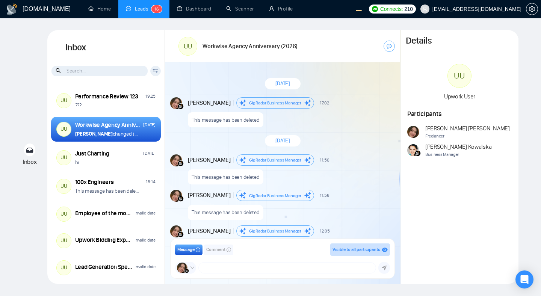
scroll to position [652, 0]
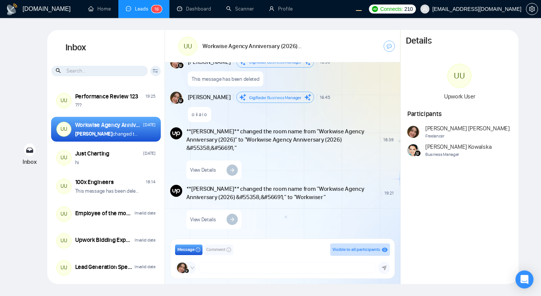
click at [216, 253] on span "Comment" at bounding box center [215, 249] width 19 height 7
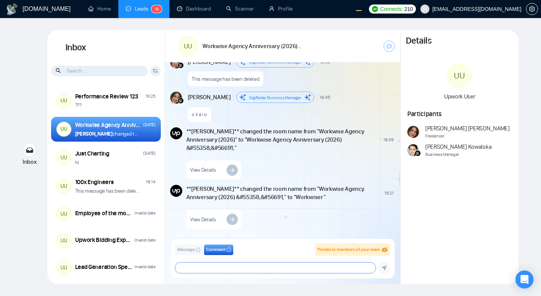
click at [221, 266] on textarea at bounding box center [275, 268] width 200 height 11
type textarea "good night"
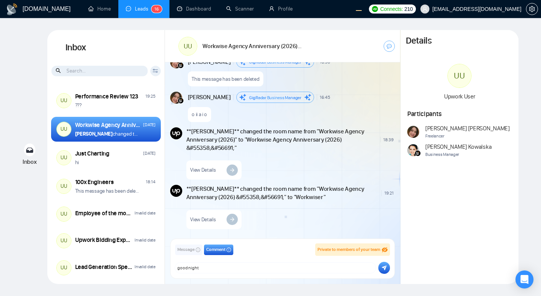
click at [384, 267] on icon "submit" at bounding box center [384, 268] width 5 height 5
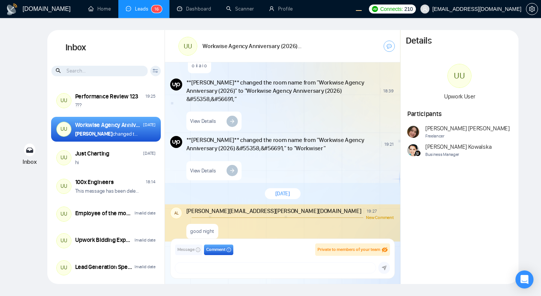
scroll to position [706, 0]
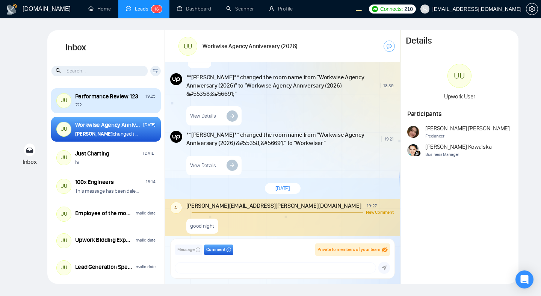
click at [130, 103] on div "???" at bounding box center [115, 105] width 80 height 7
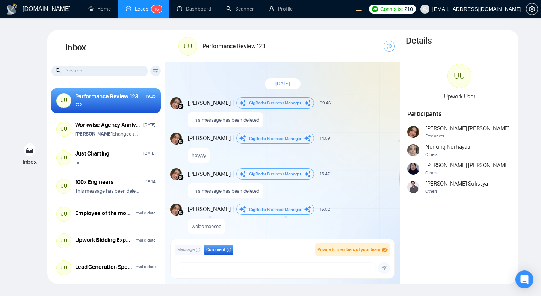
scroll to position [564, 0]
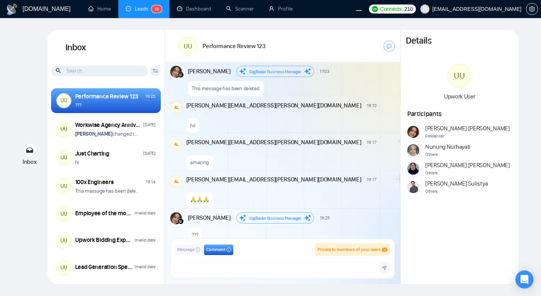
click at [292, 118] on div "hii" at bounding box center [289, 123] width 207 height 19
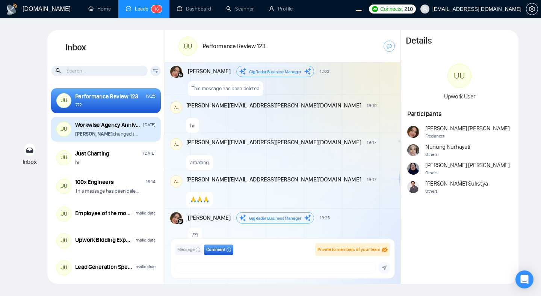
click at [149, 133] on div "Andrian Marsella changed the room name from "Workwise Agency Anniversary (2026)…" at bounding box center [115, 133] width 80 height 7
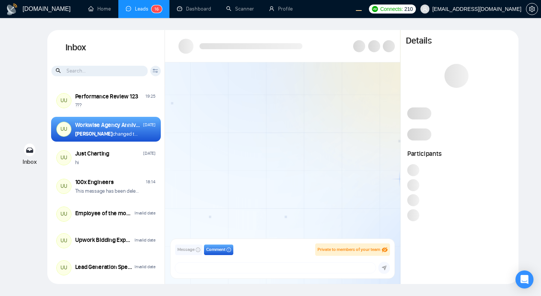
scroll to position [649, 0]
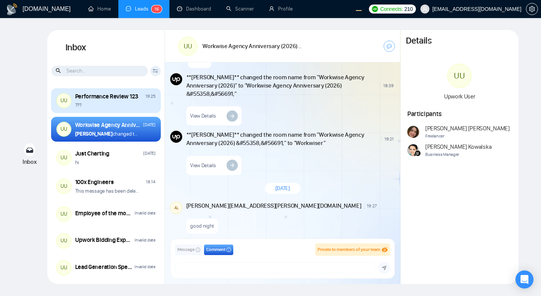
click at [139, 109] on div "???" at bounding box center [115, 105] width 80 height 7
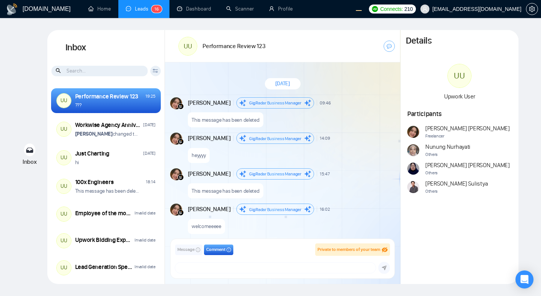
scroll to position [564, 0]
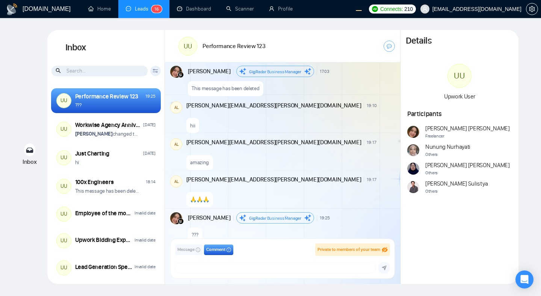
click at [525, 120] on div "Inbox Inbox Client Reset Date Reset Reset Apply UU Performance Review 123 19:25…" at bounding box center [270, 157] width 517 height 254
click at [318, 76] on div "Andrian Marsella GigRadar Business Manager 17:03" at bounding box center [259, 71] width 142 height 11
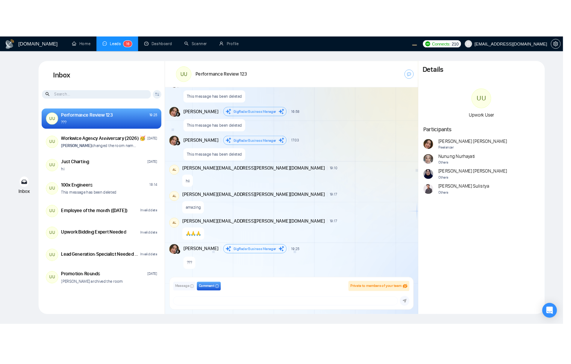
scroll to position [497, 0]
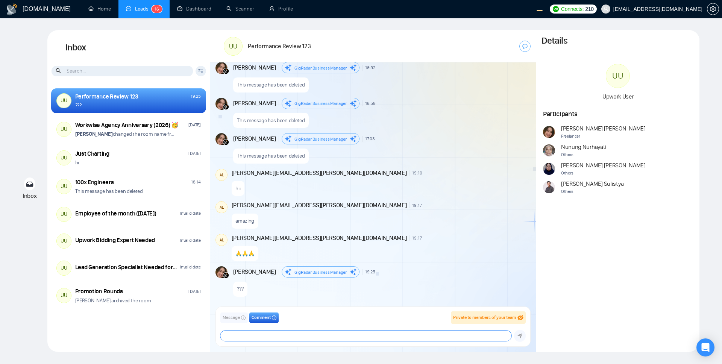
click at [319, 296] on textarea at bounding box center [365, 335] width 290 height 11
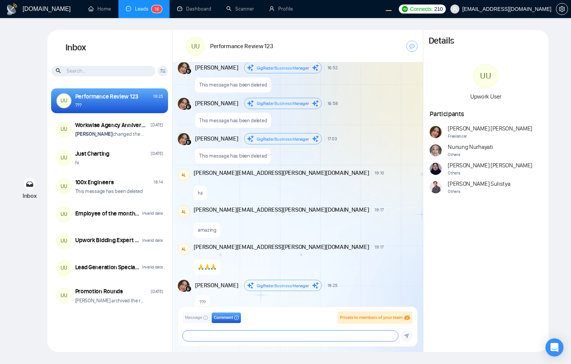
click at [304, 296] on textarea at bounding box center [290, 335] width 215 height 11
type textarea "hello, good night"
click at [405, 296] on button "submit" at bounding box center [407, 336] width 12 height 12
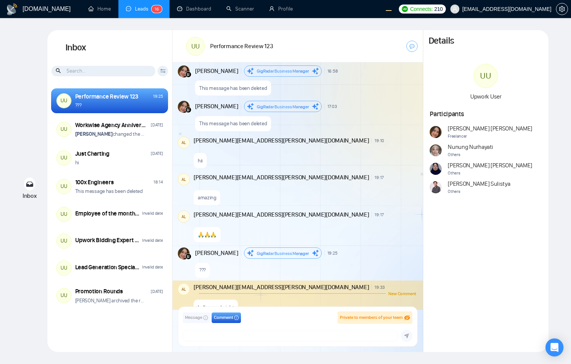
click at [438, 221] on div "Details UU Upwork User Participants Andrian Marsella Freelancer Nunung Nurhayat…" at bounding box center [485, 191] width 125 height 322
click at [195, 296] on button "Message" at bounding box center [196, 317] width 27 height 11
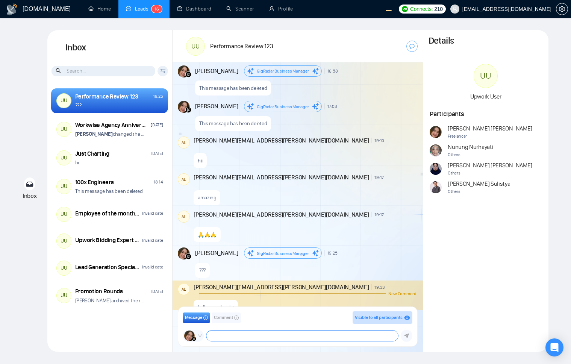
click at [265, 296] on textarea at bounding box center [302, 335] width 192 height 11
type textarea "hellooo, testing testing"
click at [407, 296] on icon "submit" at bounding box center [406, 335] width 5 height 5
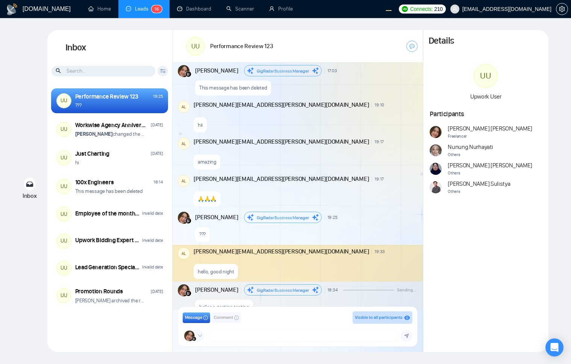
click at [366, 295] on div "hellooo, testing testing" at bounding box center [305, 304] width 221 height 19
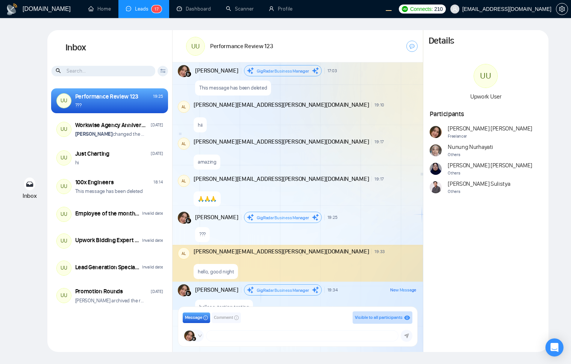
click at [449, 290] on div "Details UU Upwork User Participants Andrian Marsella Freelancer Nunung Nurhayat…" at bounding box center [485, 191] width 125 height 322
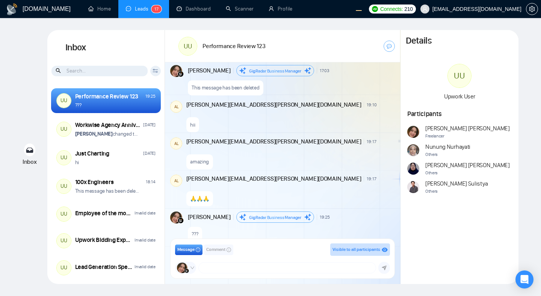
click at [191, 266] on icon "down" at bounding box center [192, 268] width 5 height 5
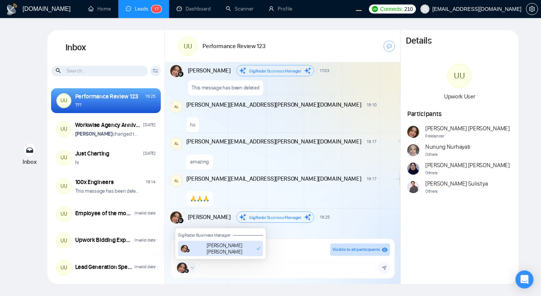
click at [191, 268] on icon "down" at bounding box center [192, 268] width 5 height 5
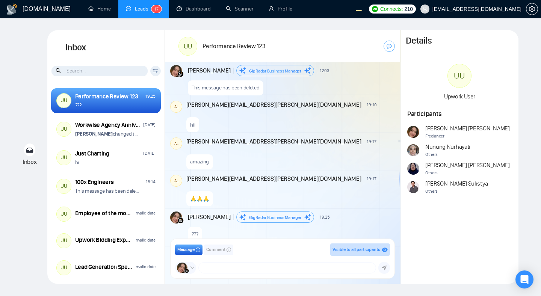
scroll to position [632, 0]
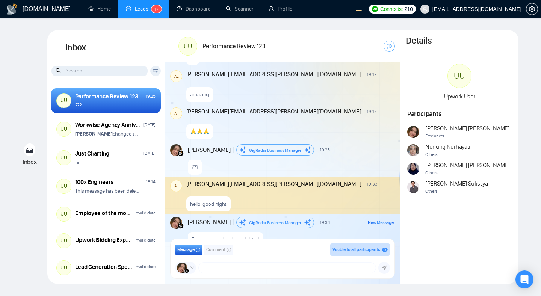
click at [20, 113] on div "Inbox Inbox Client Reset Date Reset Reset Apply UU Performance Review 123 19:25…" at bounding box center [270, 157] width 517 height 254
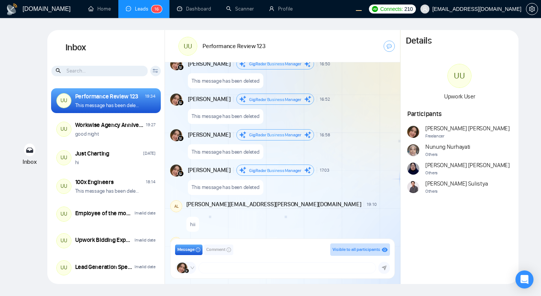
scroll to position [845, 0]
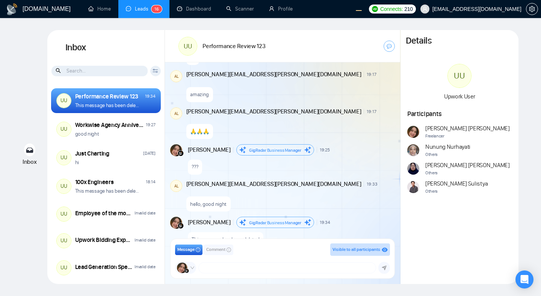
click at [23, 83] on div "Inbox Inbox Client Reset Date Reset Reset Apply UU Performance Review 123 19:34…" at bounding box center [270, 157] width 517 height 254
